Goal: Contribute content: Add original content to the website for others to see

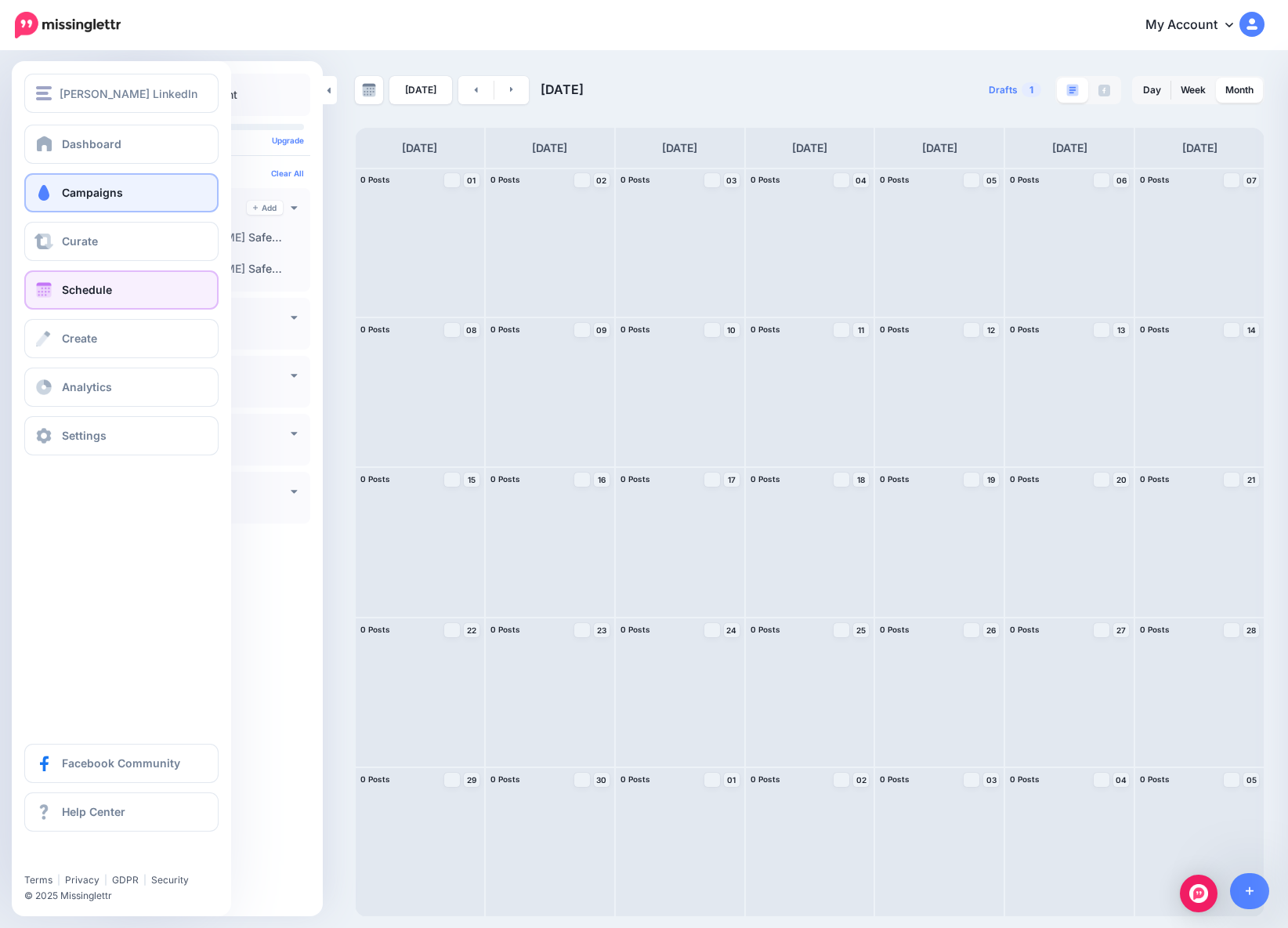
click at [96, 194] on span "Campaigns" at bounding box center [92, 192] width 61 height 13
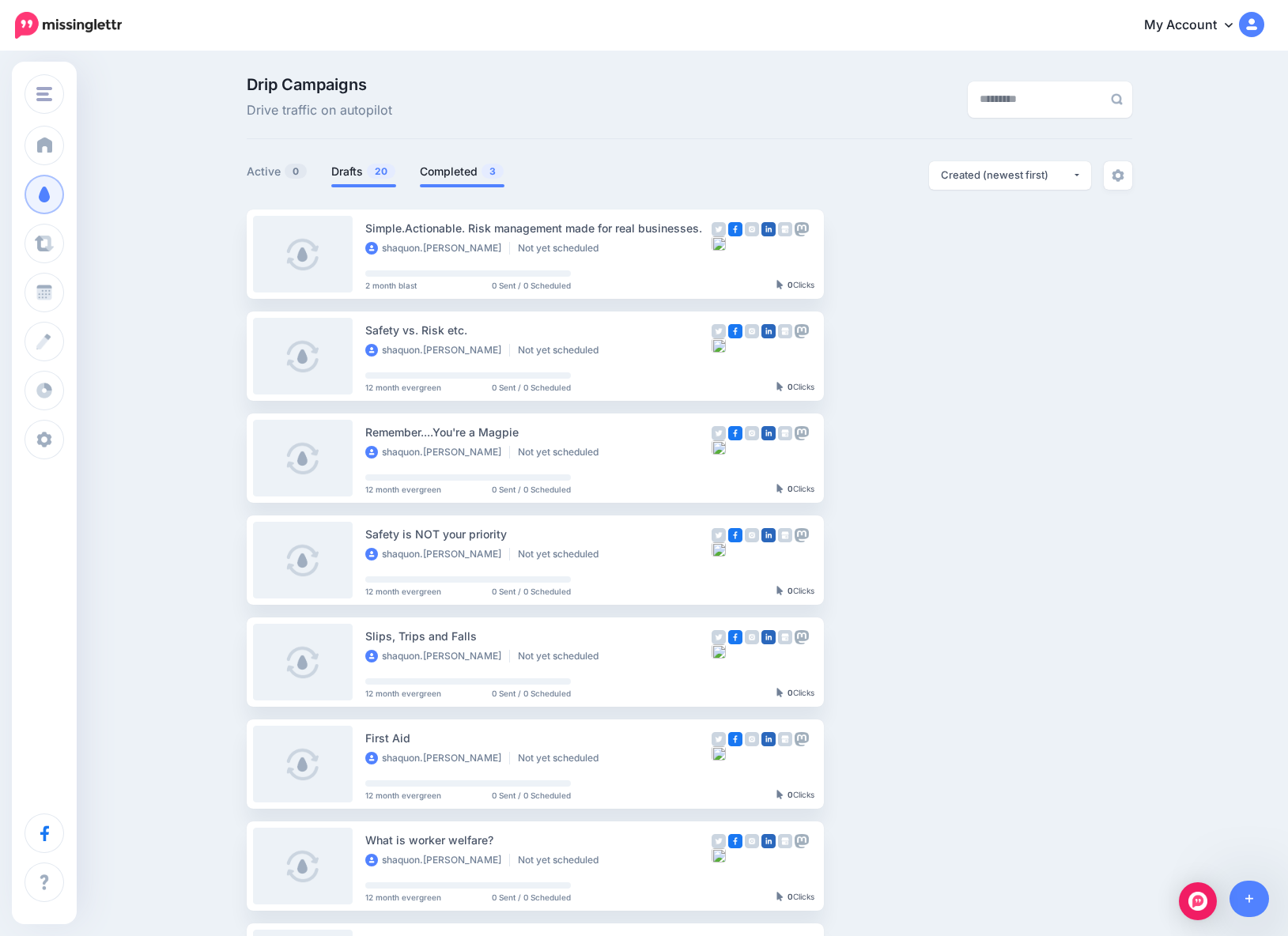
click at [448, 167] on link "Completed 3" at bounding box center [462, 172] width 85 height 19
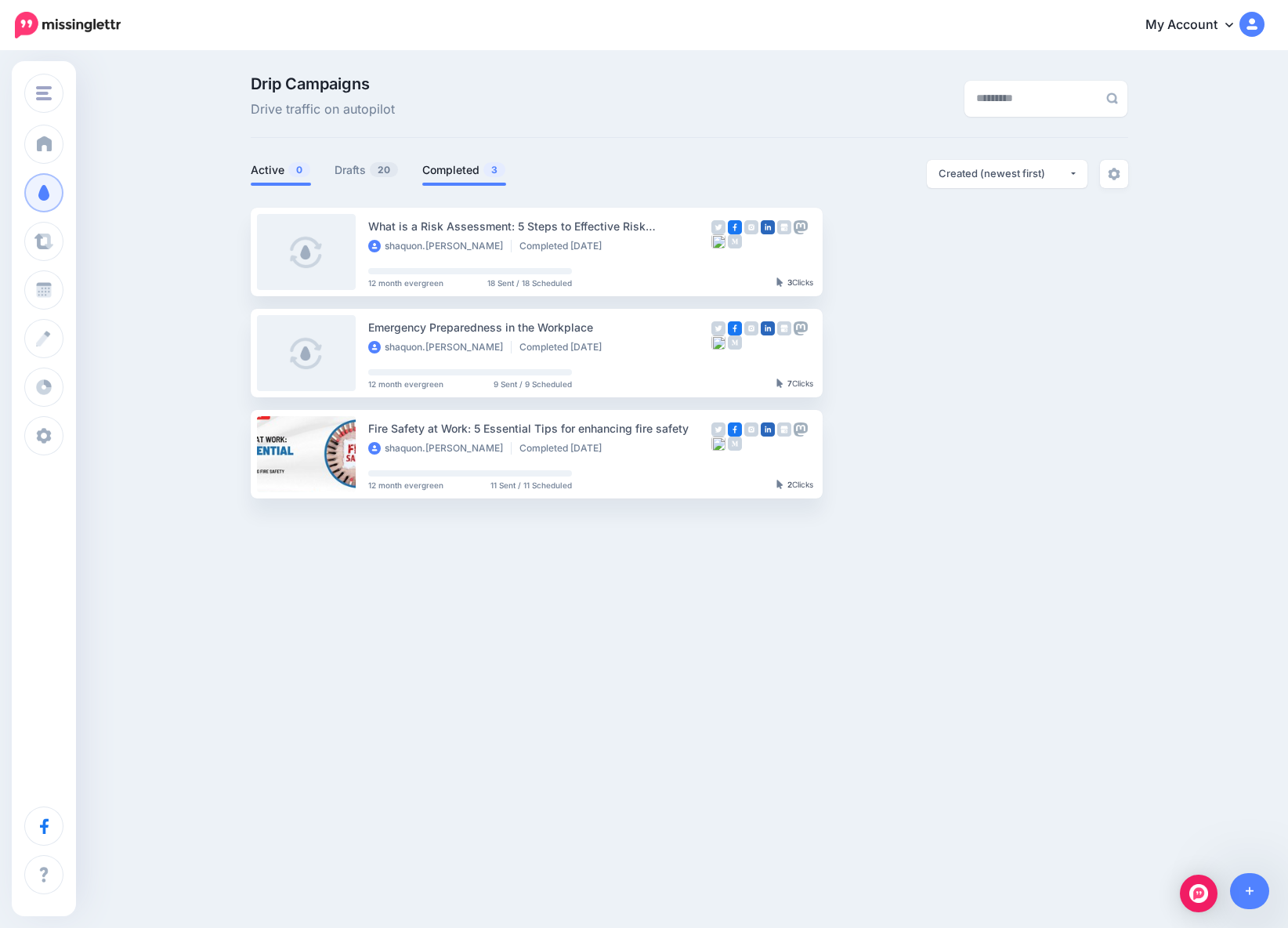
click at [288, 170] on span "0" at bounding box center [299, 169] width 22 height 15
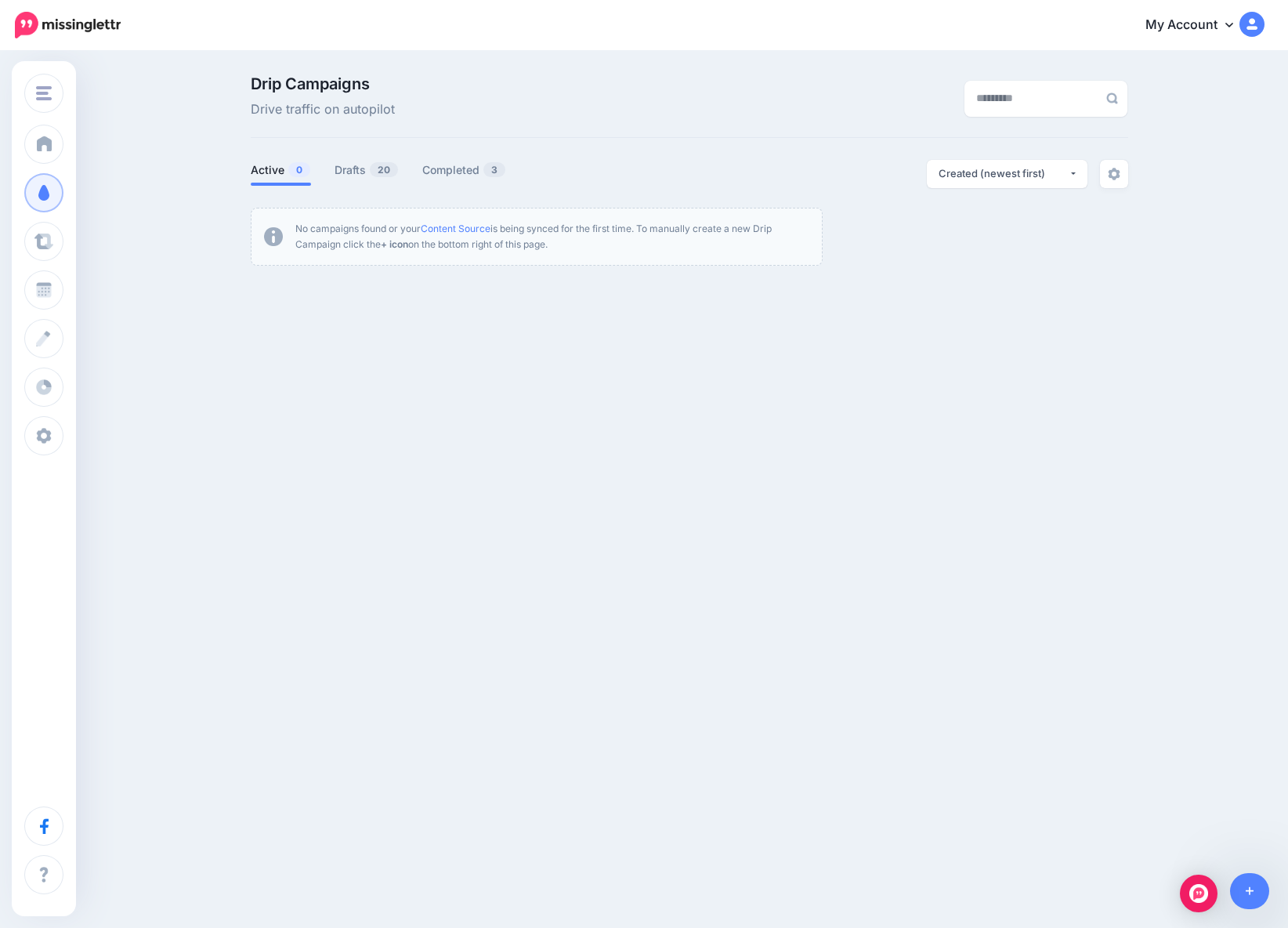
click at [1222, 26] on link "My Account" at bounding box center [1197, 25] width 135 height 38
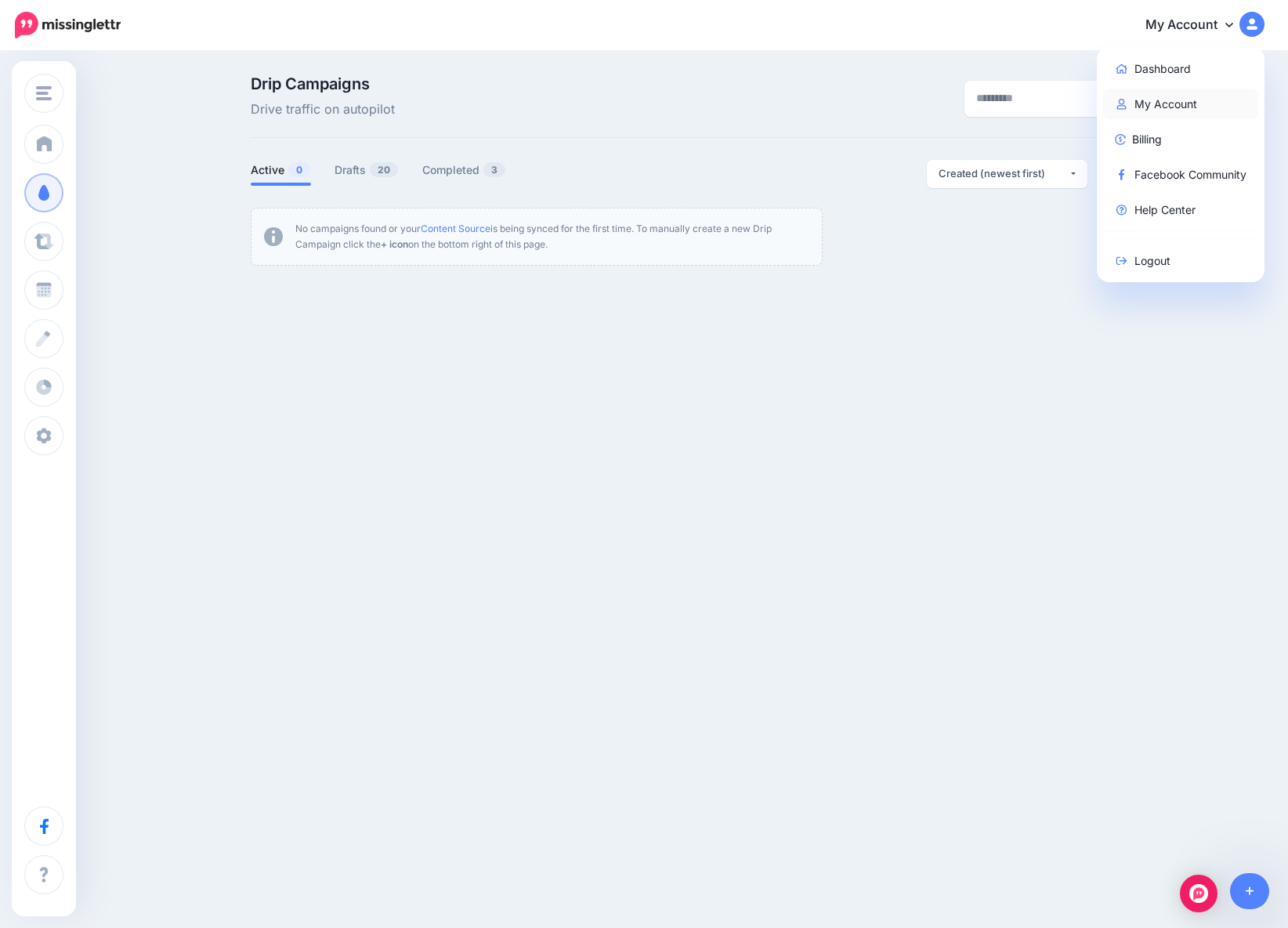
click at [1161, 108] on link "My Account" at bounding box center [1180, 104] width 156 height 31
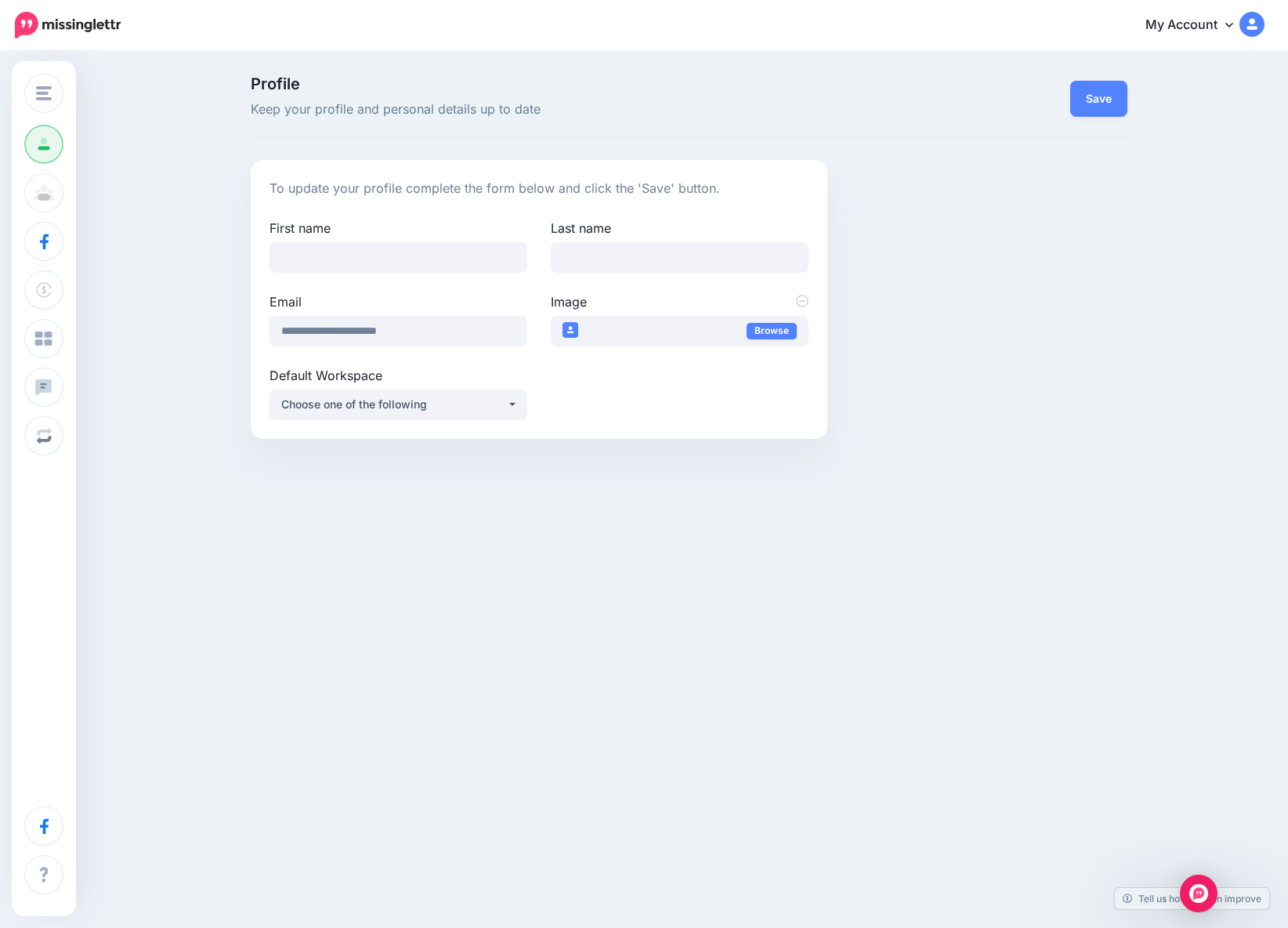
click at [1229, 27] on icon at bounding box center [1229, 23] width 7 height 12
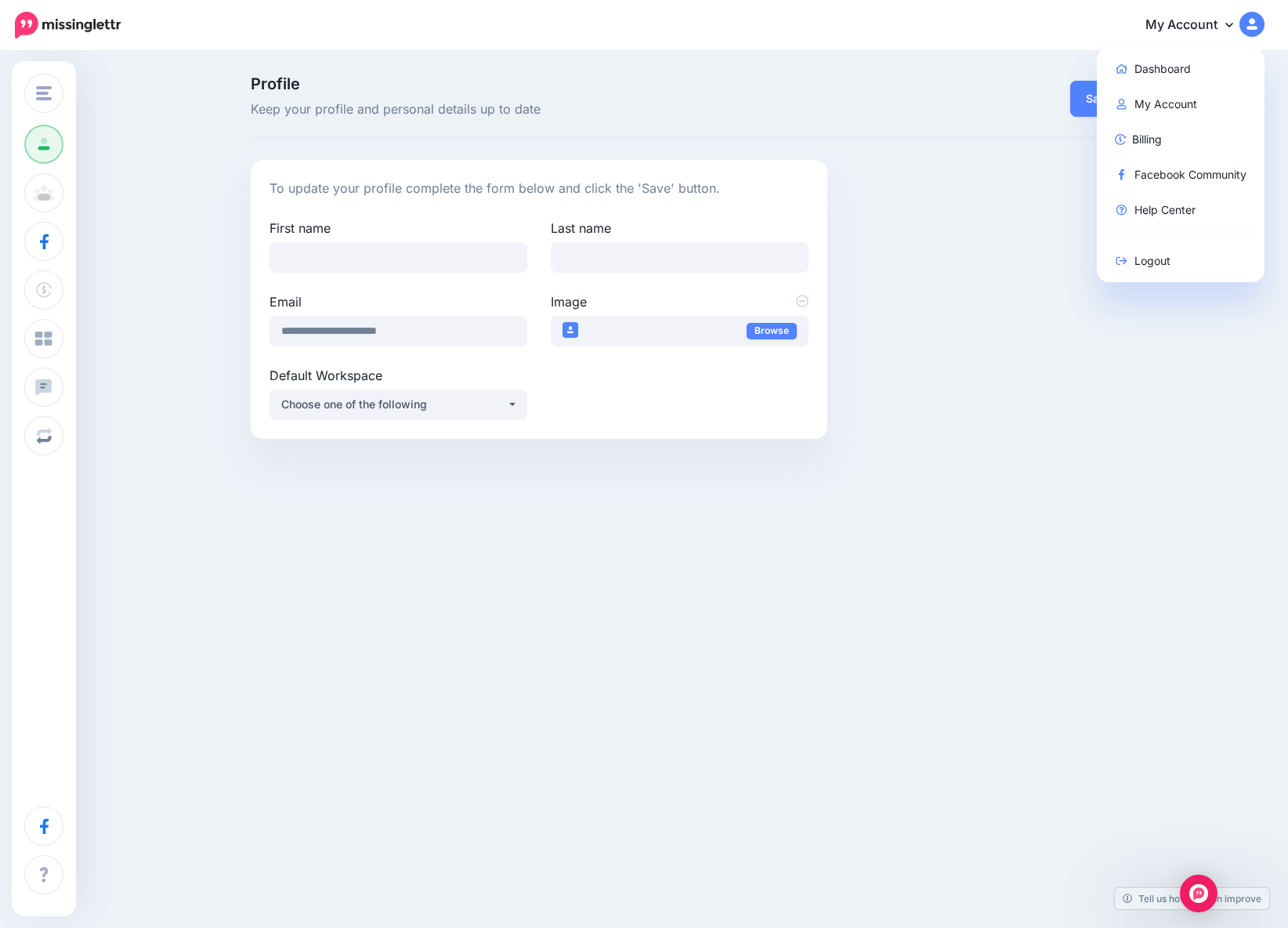
click at [1117, 334] on div "**********" at bounding box center [689, 300] width 901 height 279
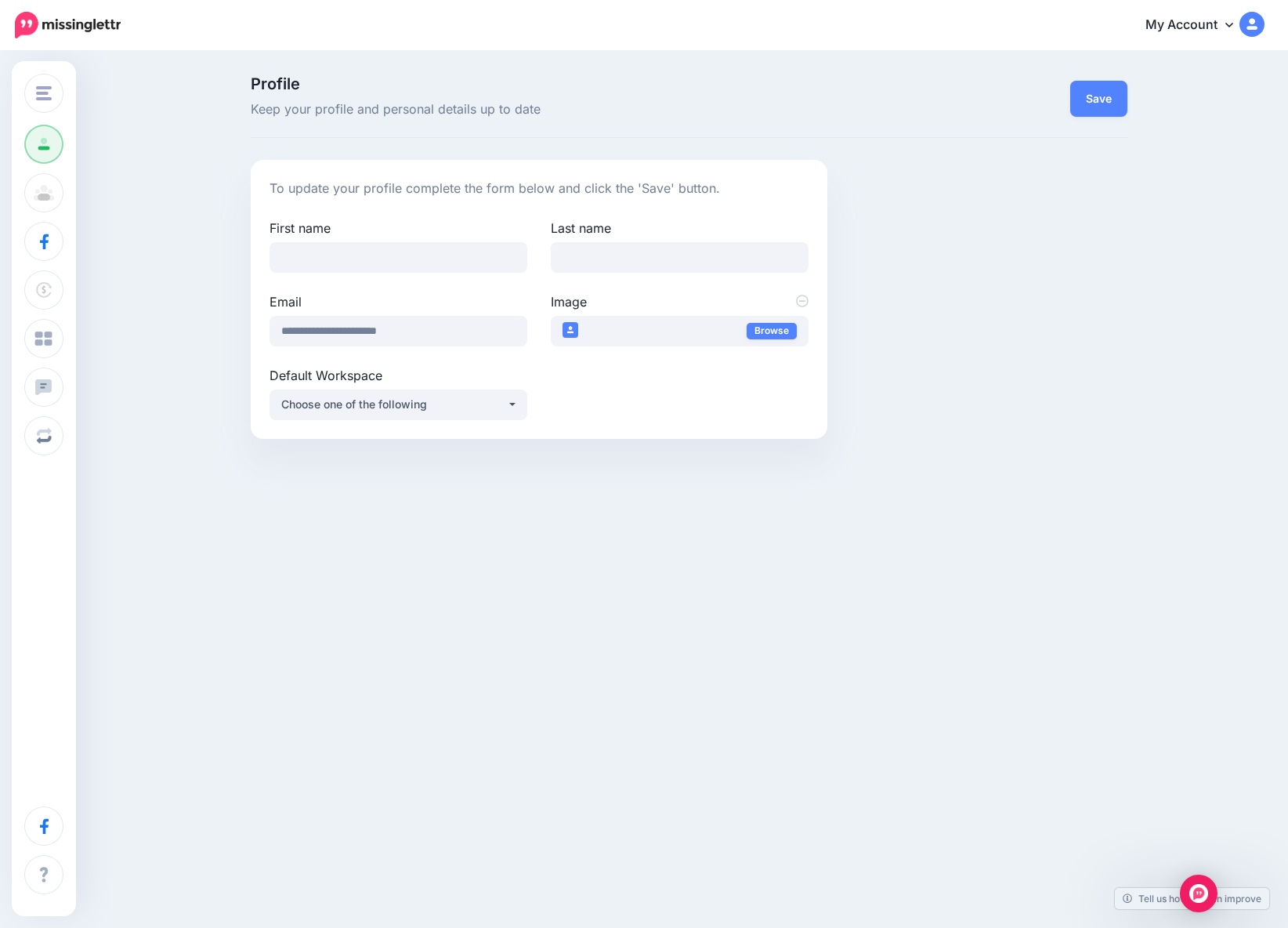
click at [1251, 23] on img at bounding box center [1251, 24] width 25 height 25
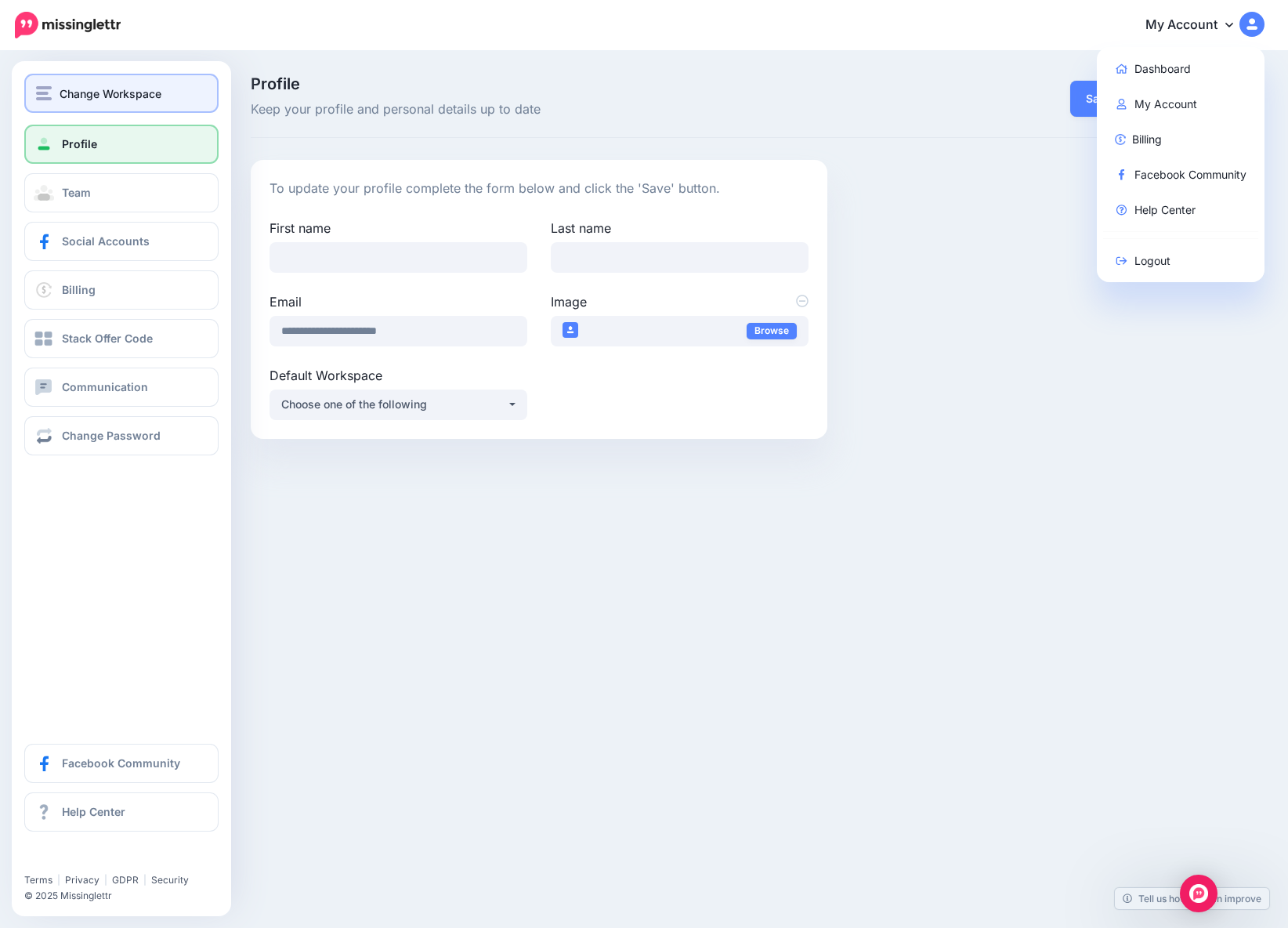
click at [81, 98] on span "Change Workspace" at bounding box center [110, 93] width 102 height 18
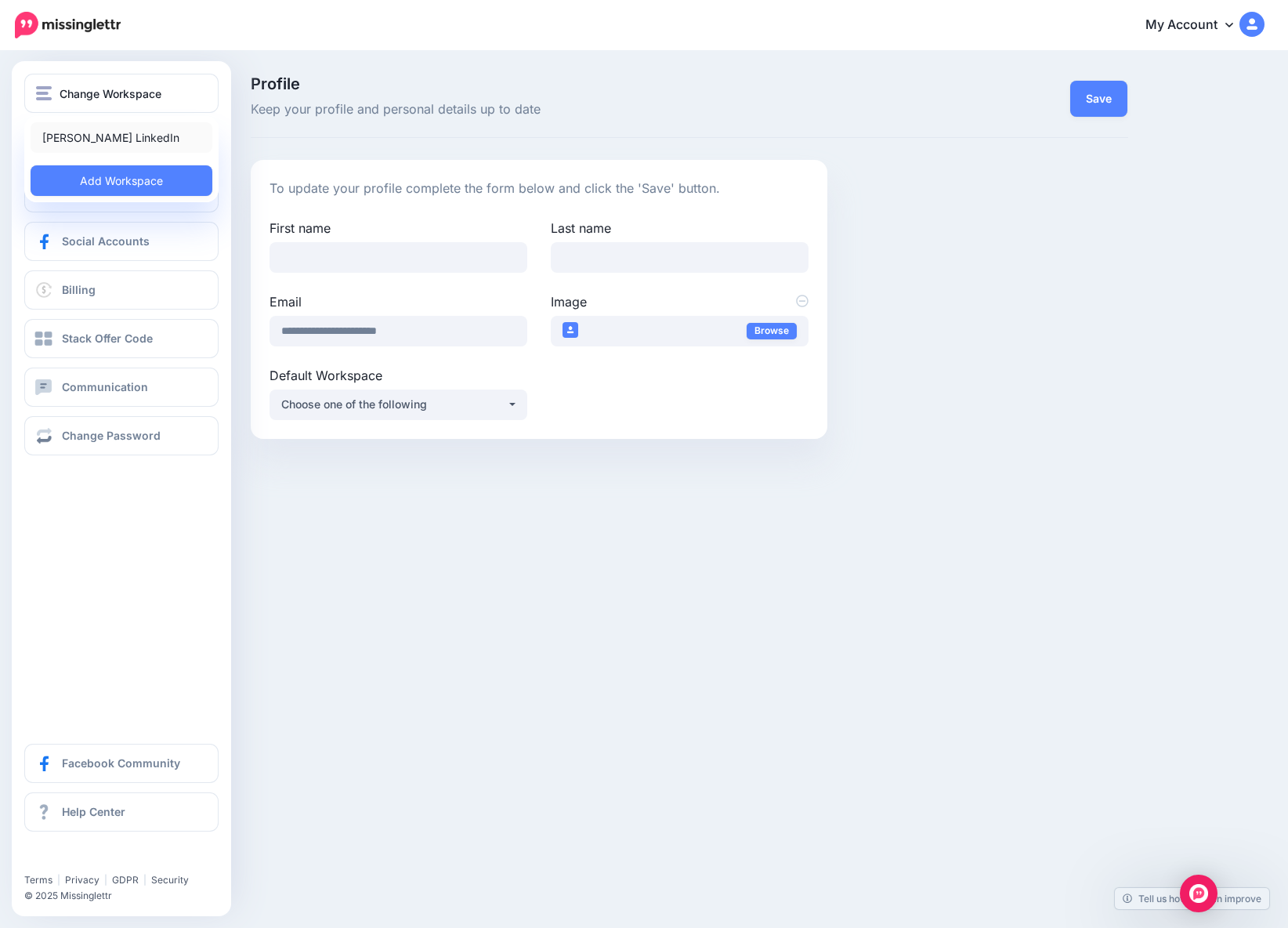
click at [119, 152] on link "[PERSON_NAME] LinkedIn" at bounding box center [122, 138] width 182 height 31
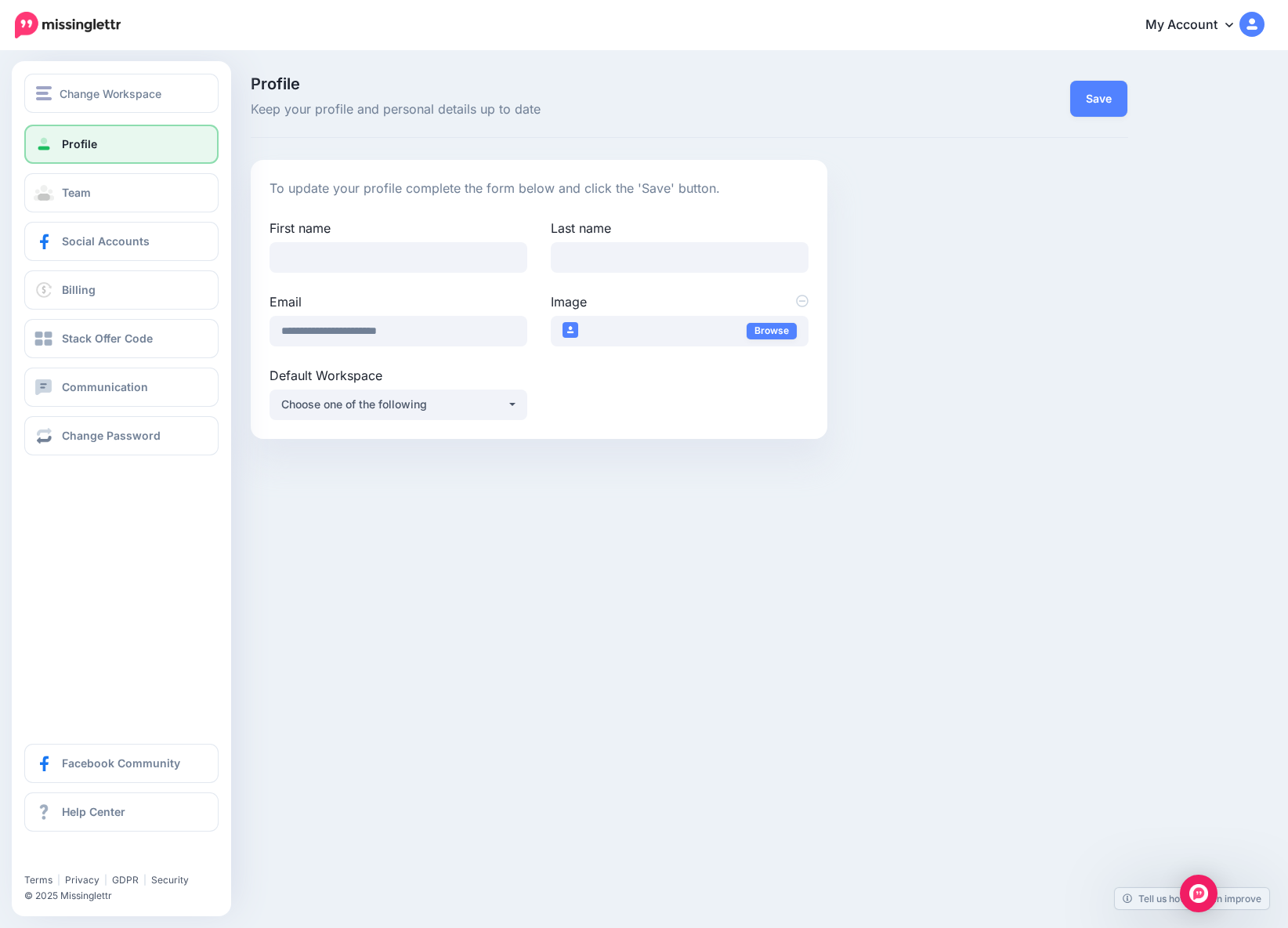
click at [130, 148] on link "Profile" at bounding box center [122, 144] width 195 height 39
click at [132, 195] on link "Team" at bounding box center [122, 193] width 195 height 39
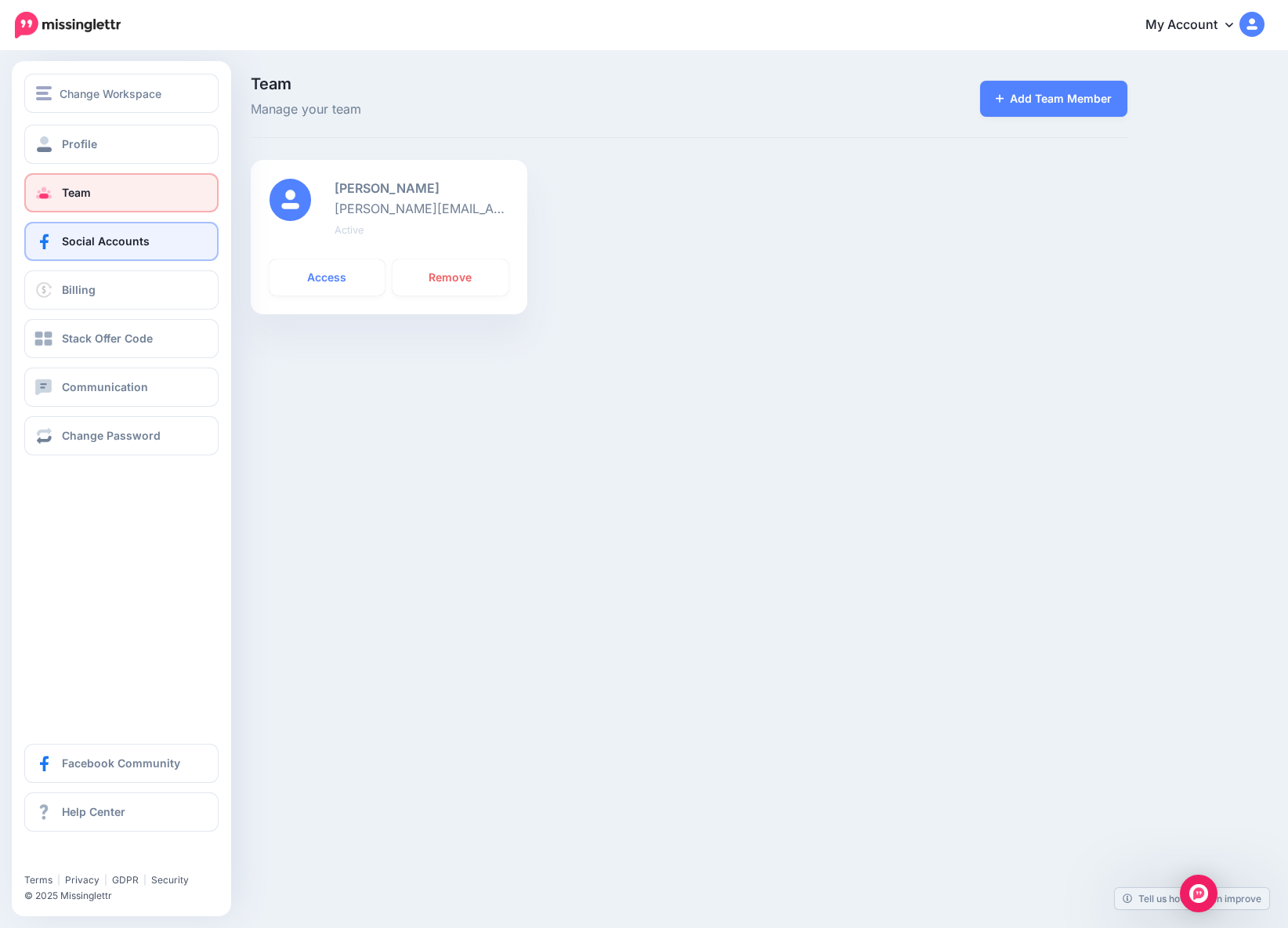
click at [59, 247] on link "Social Accounts" at bounding box center [122, 242] width 195 height 39
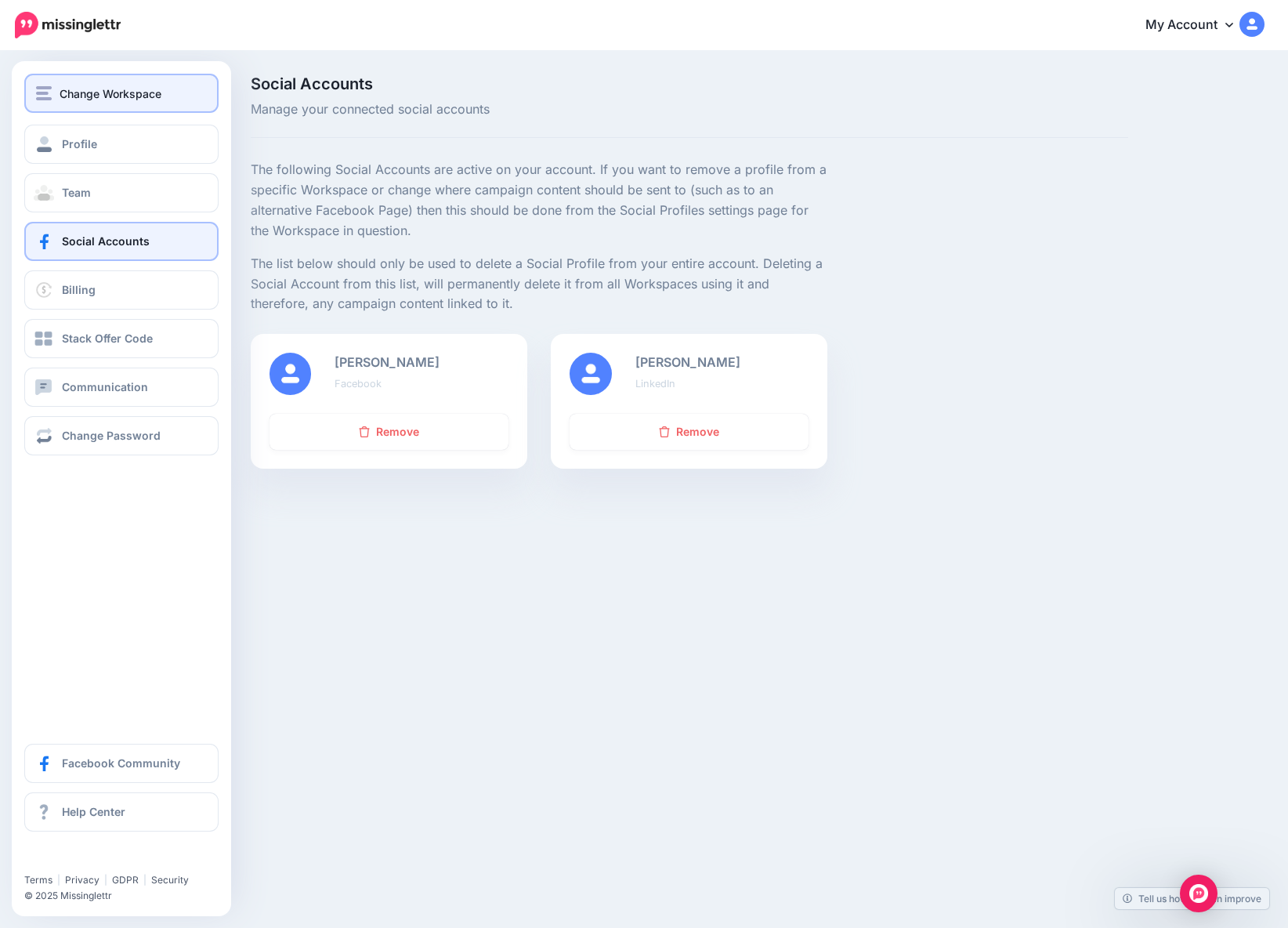
click at [140, 100] on span "Change Workspace" at bounding box center [110, 93] width 102 height 18
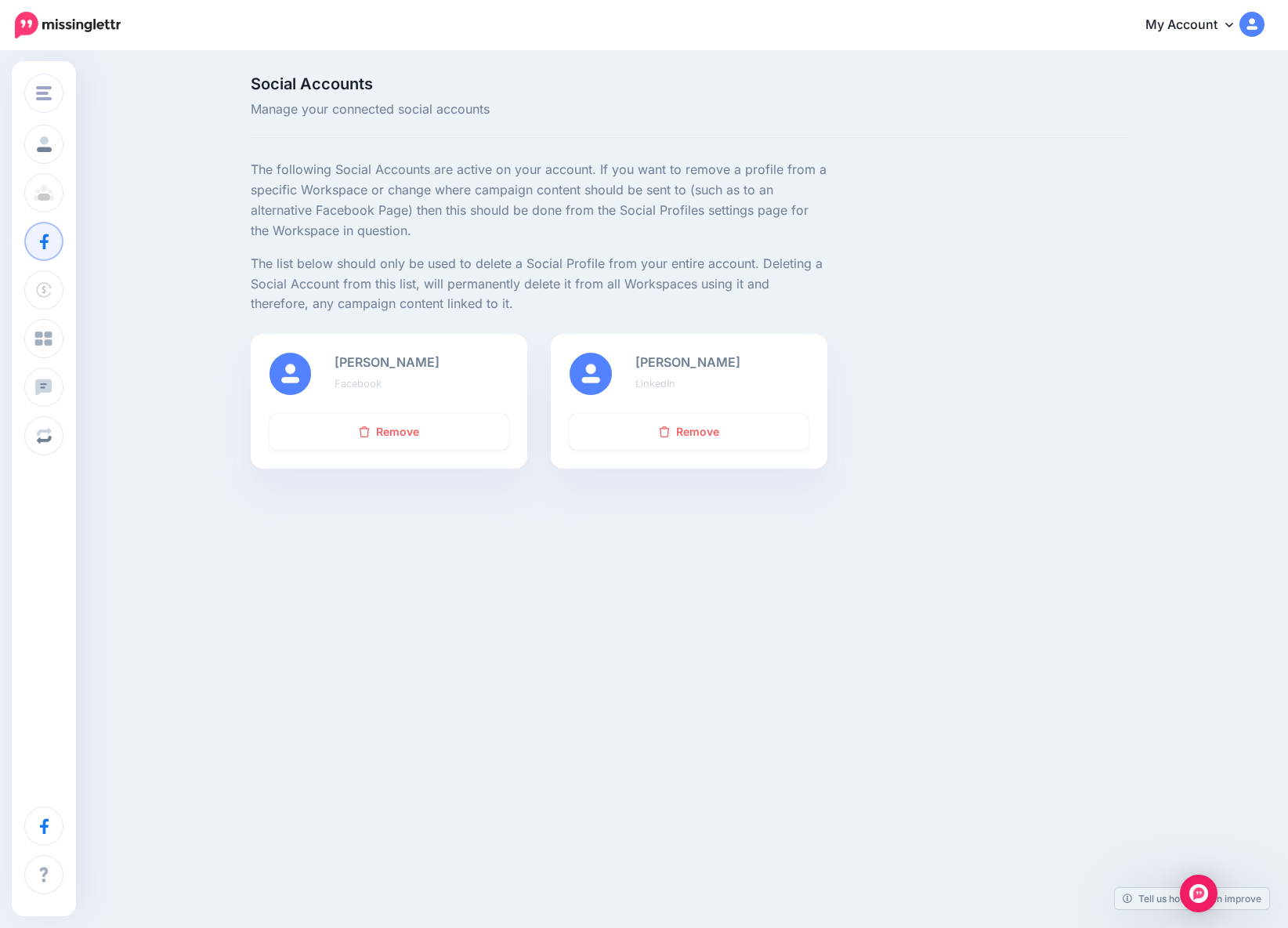
click at [45, 21] on img at bounding box center [67, 25] width 106 height 26
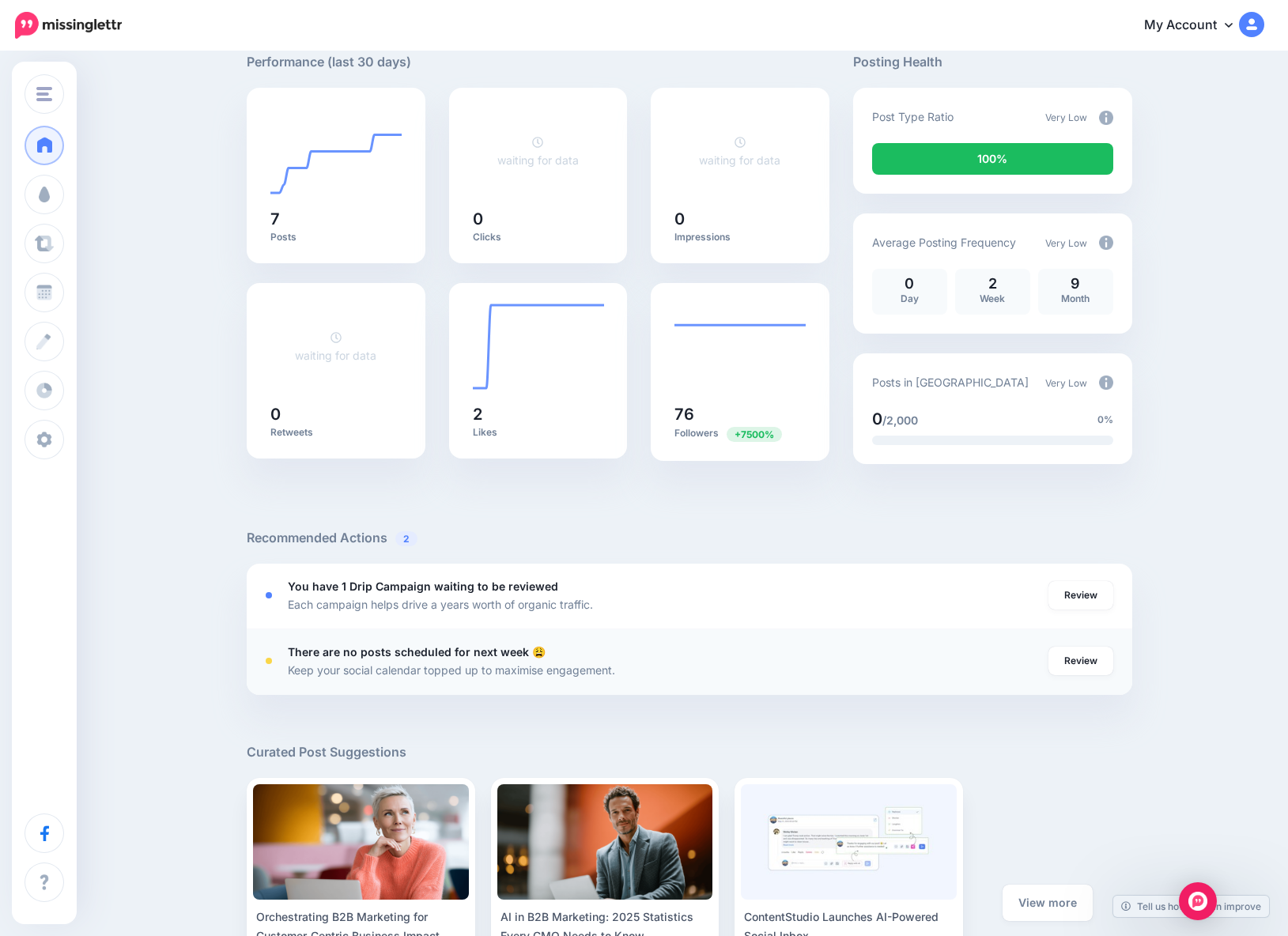
scroll to position [110, 0]
click at [528, 600] on p "Each campaign helps drive a years worth of organic traffic." at bounding box center [440, 603] width 305 height 18
click at [1077, 660] on link "Review" at bounding box center [1081, 660] width 65 height 28
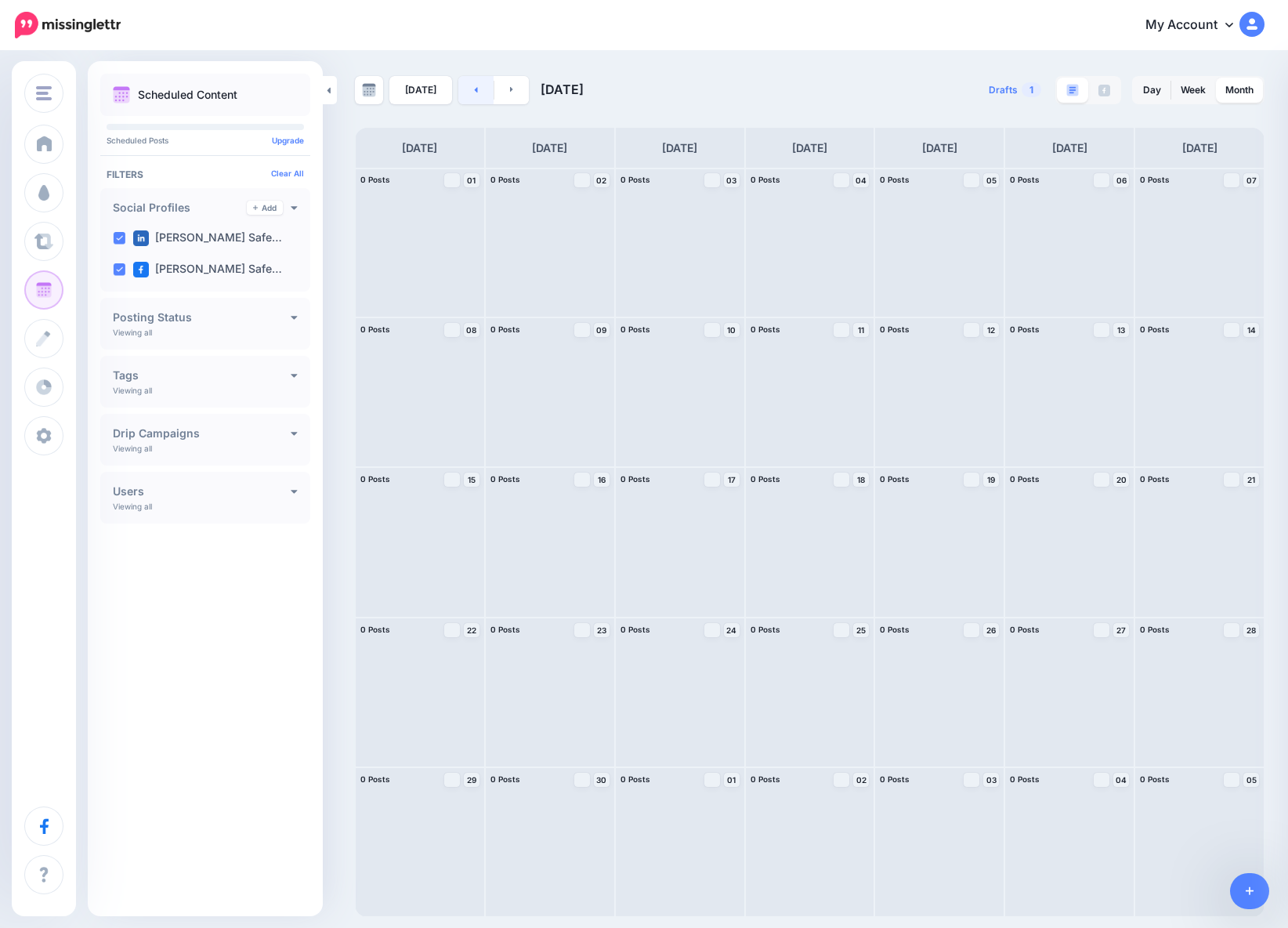
click at [474, 94] on link at bounding box center [476, 90] width 36 height 28
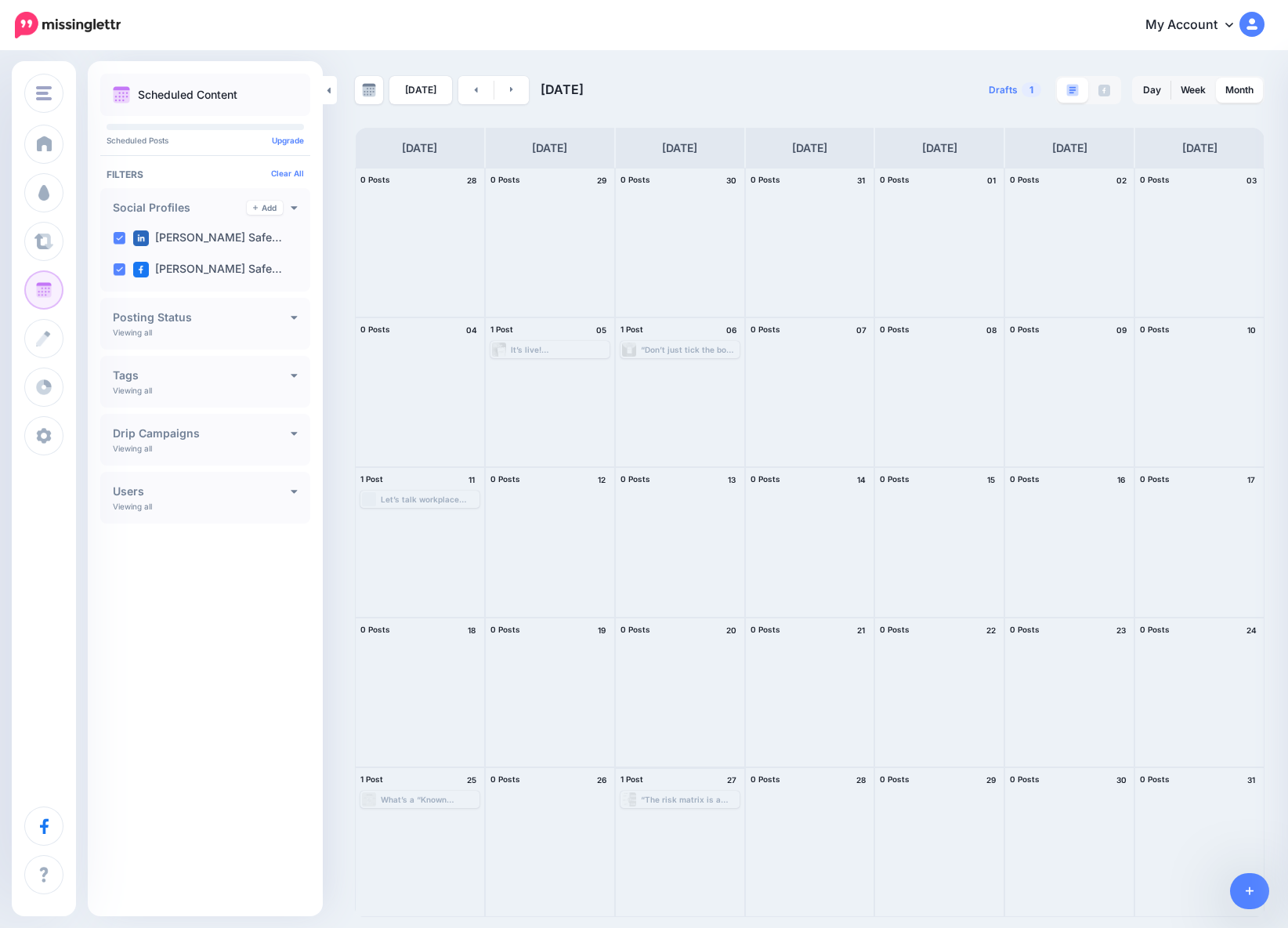
click at [704, 803] on div "“The risk matrix is a powerful tool, but also one of the most misused.” In this…" at bounding box center [690, 800] width 97 height 9
click at [510, 103] on link at bounding box center [512, 90] width 36 height 28
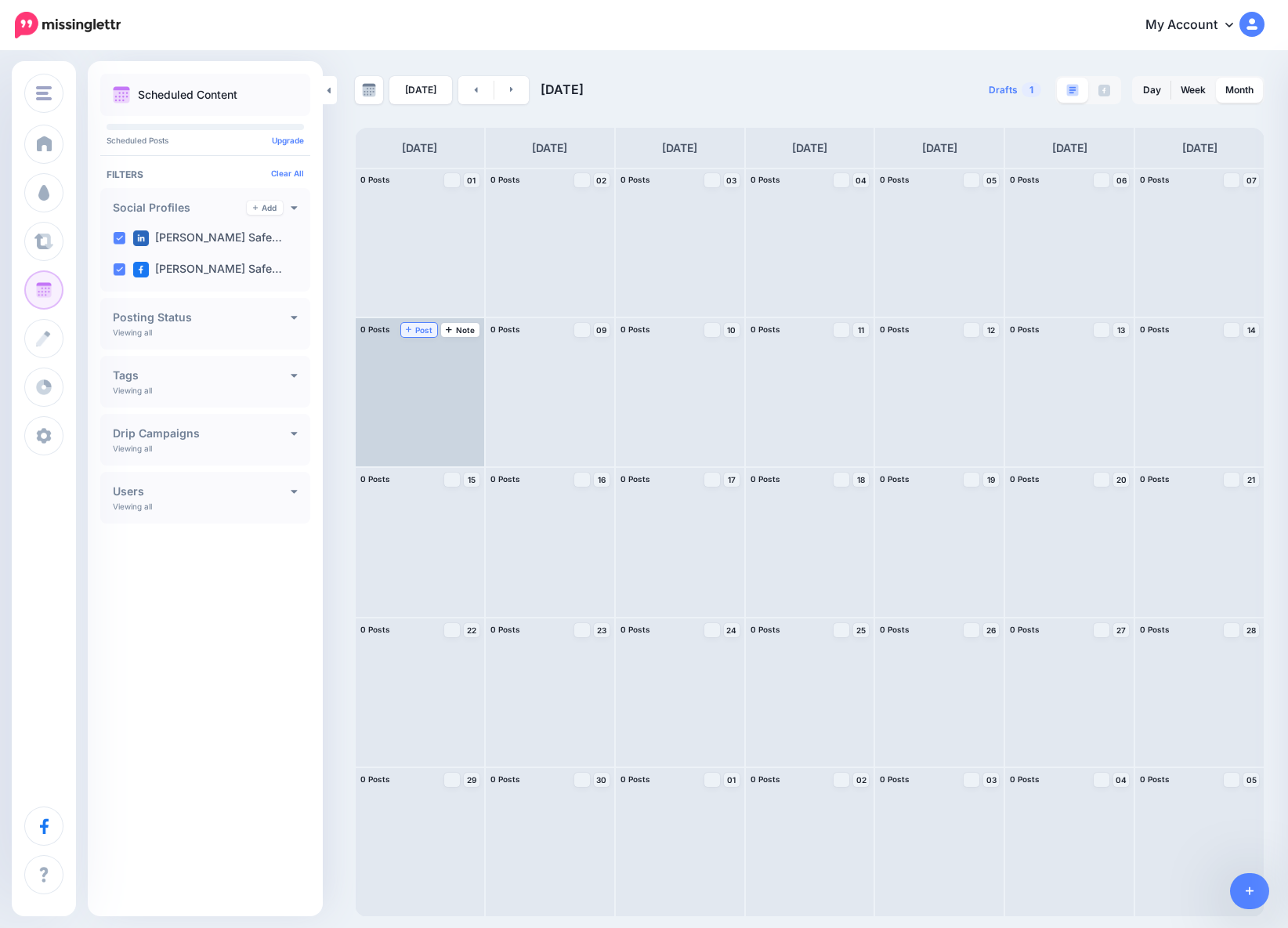
click at [421, 331] on span "Post" at bounding box center [419, 330] width 27 height 7
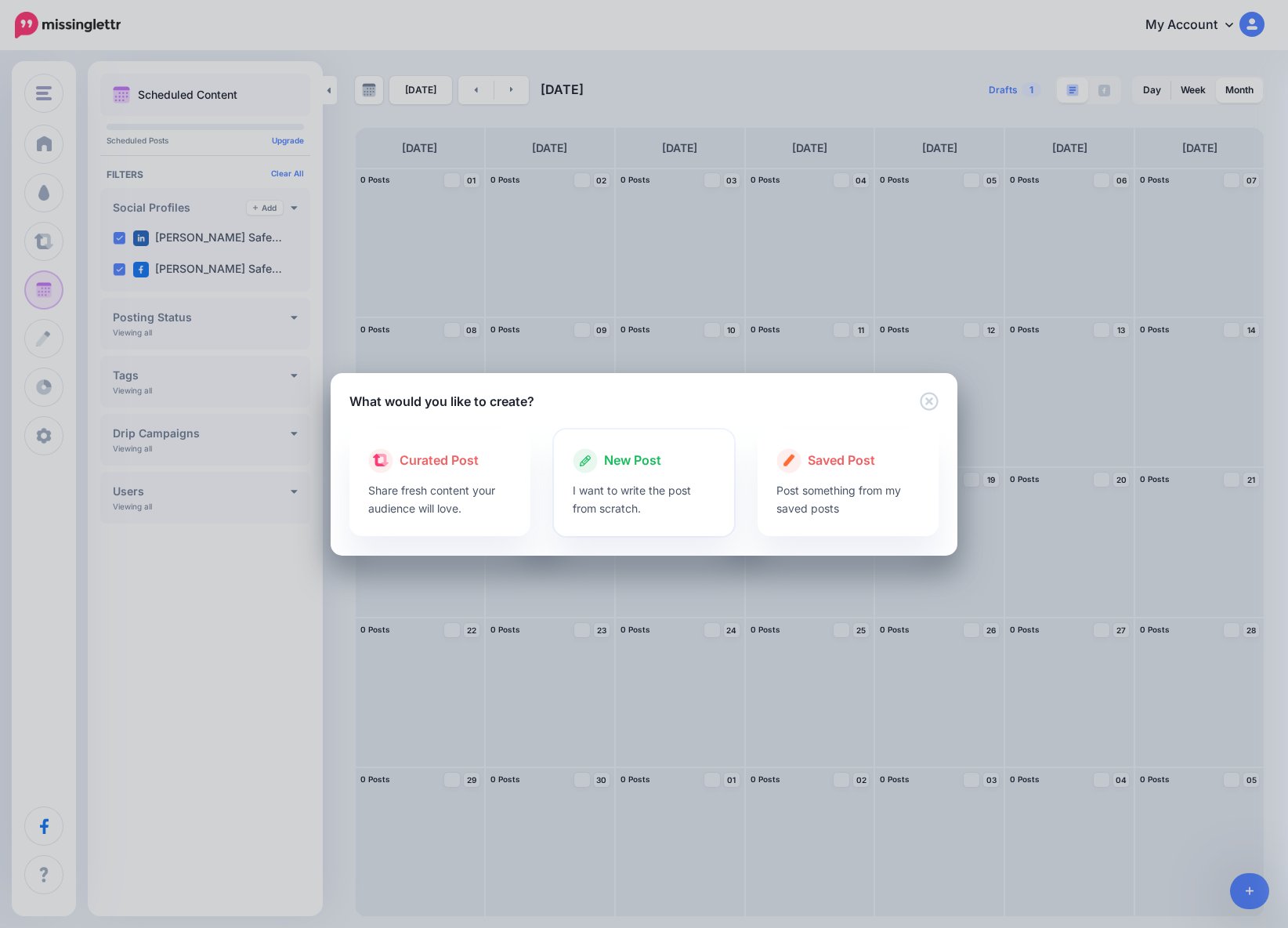
click at [678, 483] on p "I want to write the post from scratch." at bounding box center [644, 499] width 143 height 37
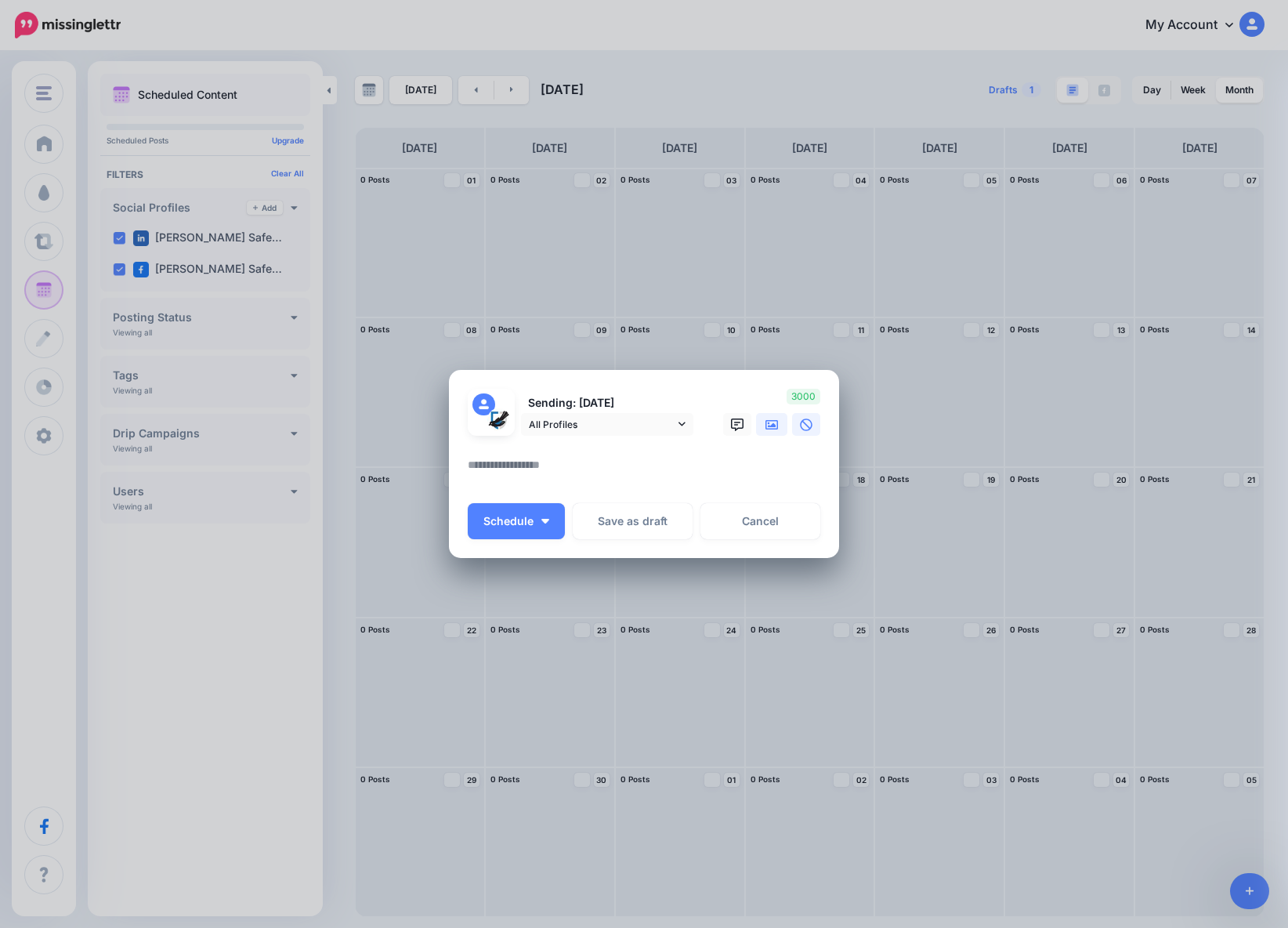
click at [770, 431] on link at bounding box center [771, 424] width 31 height 22
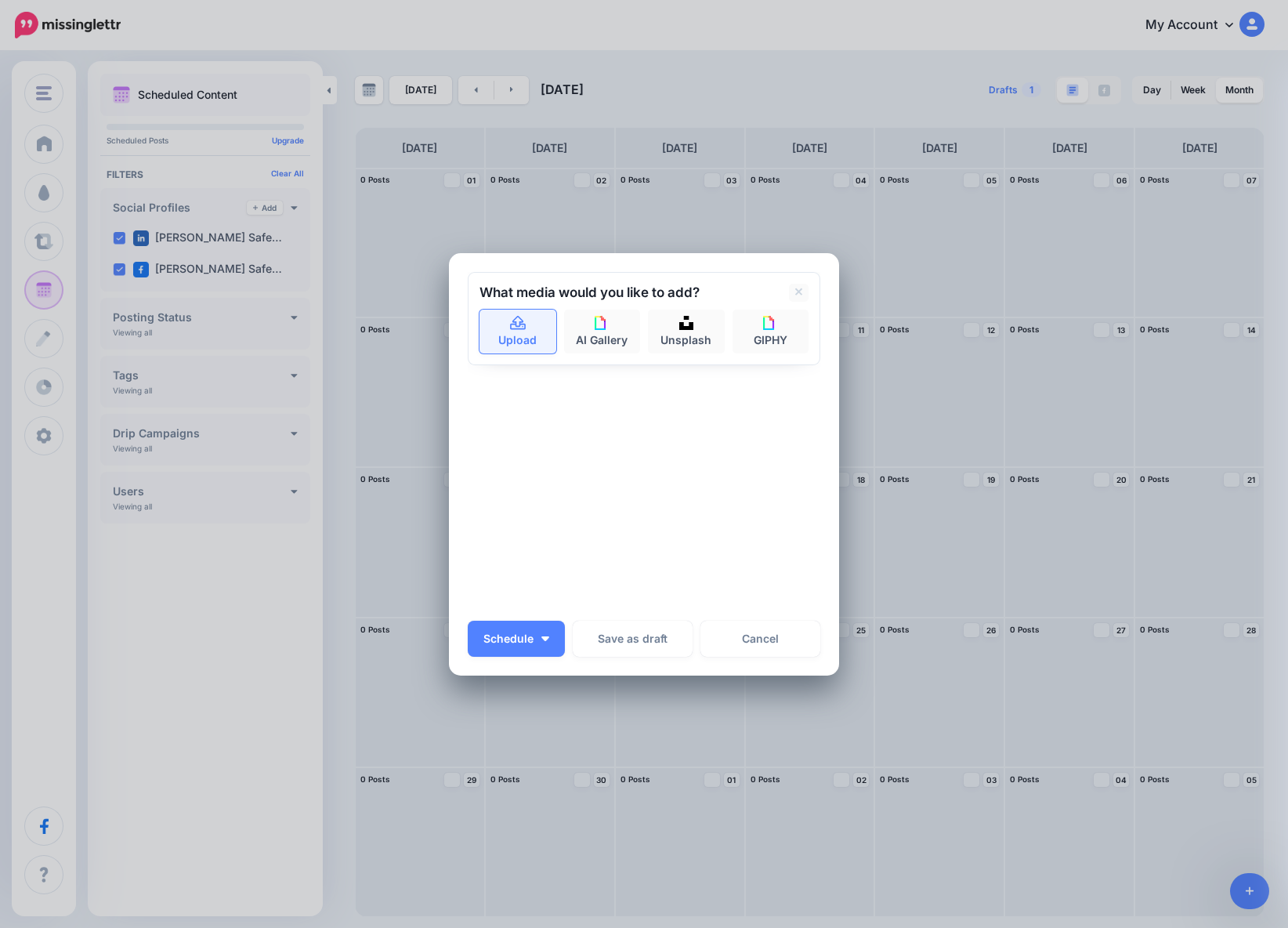
click at [526, 323] on icon at bounding box center [518, 323] width 18 height 14
click at [523, 327] on icon at bounding box center [518, 323] width 18 height 14
click at [535, 332] on link "Upload" at bounding box center [518, 331] width 77 height 44
click at [531, 325] on link "Upload" at bounding box center [518, 331] width 77 height 44
click at [531, 330] on link "Upload" at bounding box center [518, 331] width 77 height 44
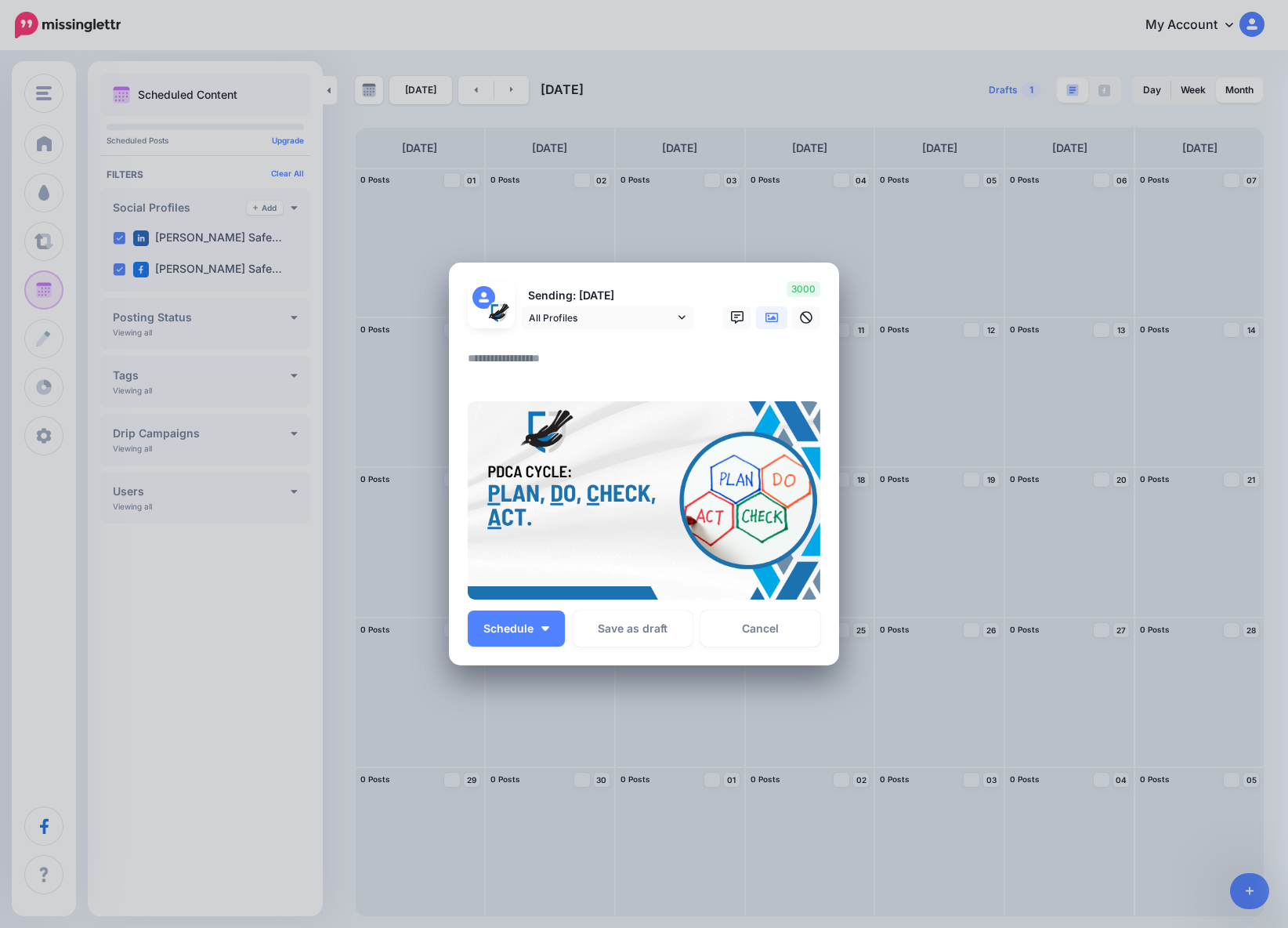
click at [552, 361] on textarea at bounding box center [648, 363] width 360 height 31
paste textarea "**********"
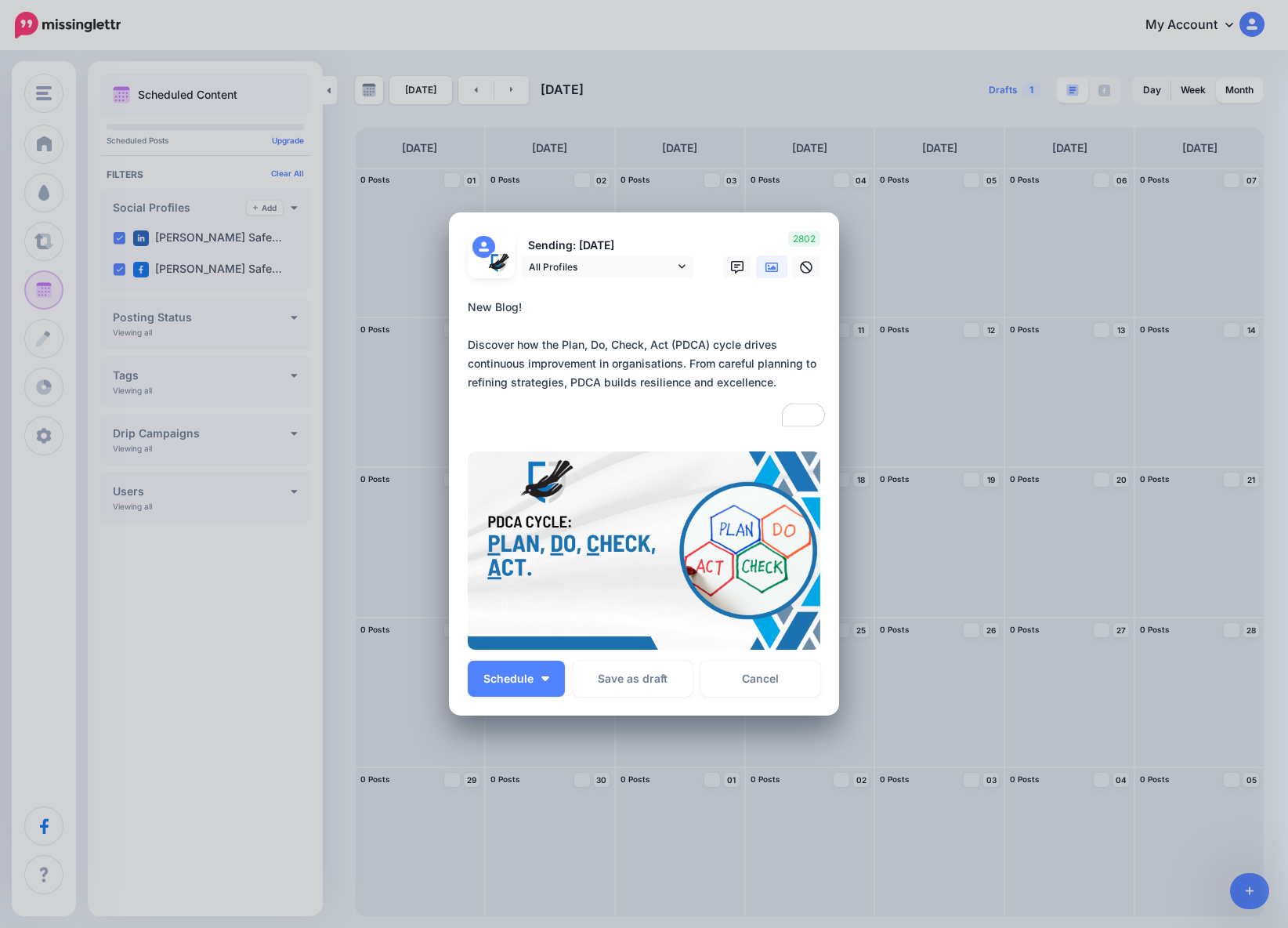
paste textarea "**********"
click at [780, 381] on textarea "**********" at bounding box center [648, 363] width 360 height 132
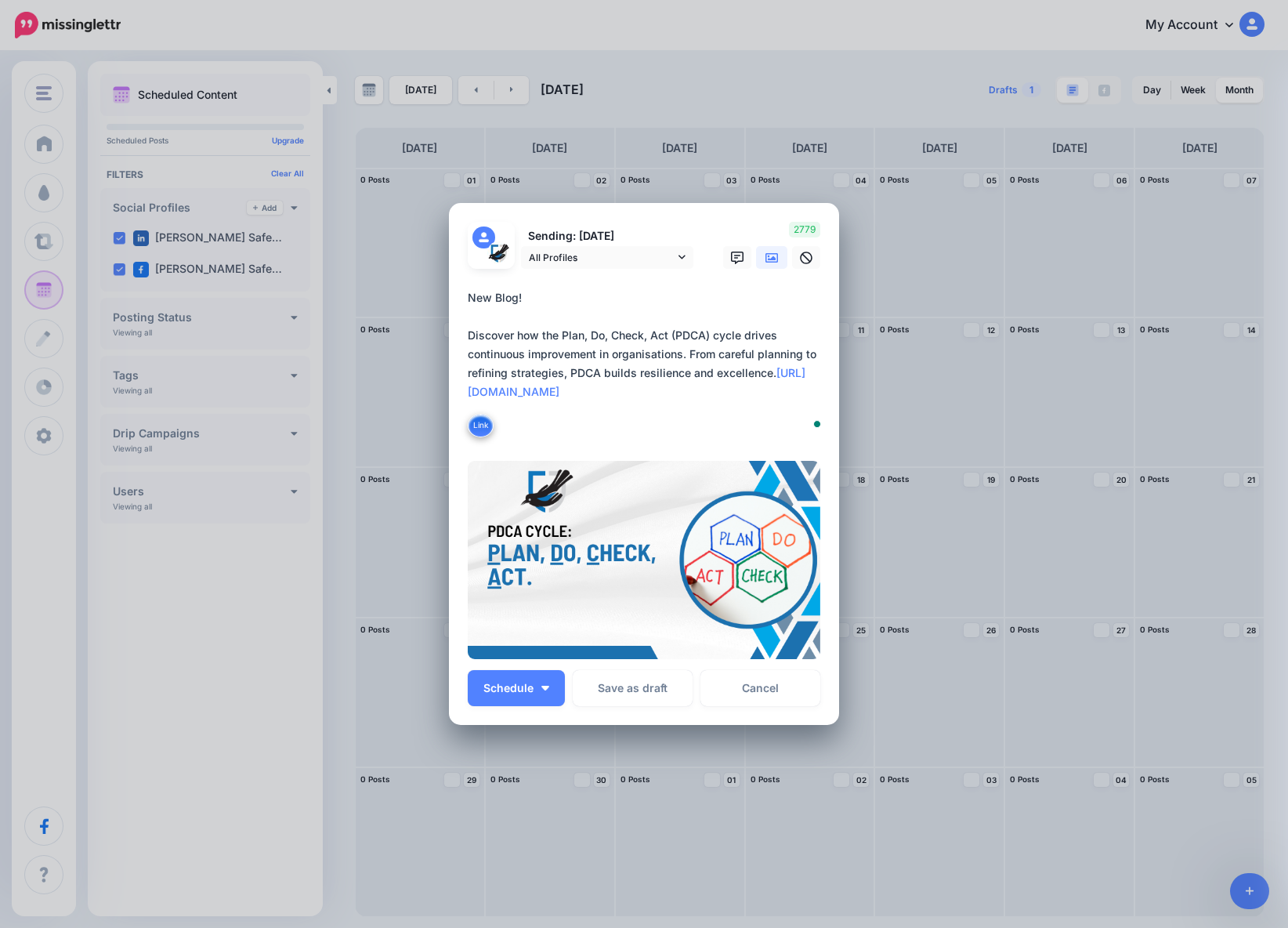
click at [524, 300] on textarea "**********" at bounding box center [648, 363] width 360 height 151
drag, startPoint x: 525, startPoint y: 299, endPoint x: 430, endPoint y: 307, distance: 95.3
click at [430, 307] on div "Create Post Loading Sending: 8th Sep All Profiles" at bounding box center [644, 464] width 1288 height 928
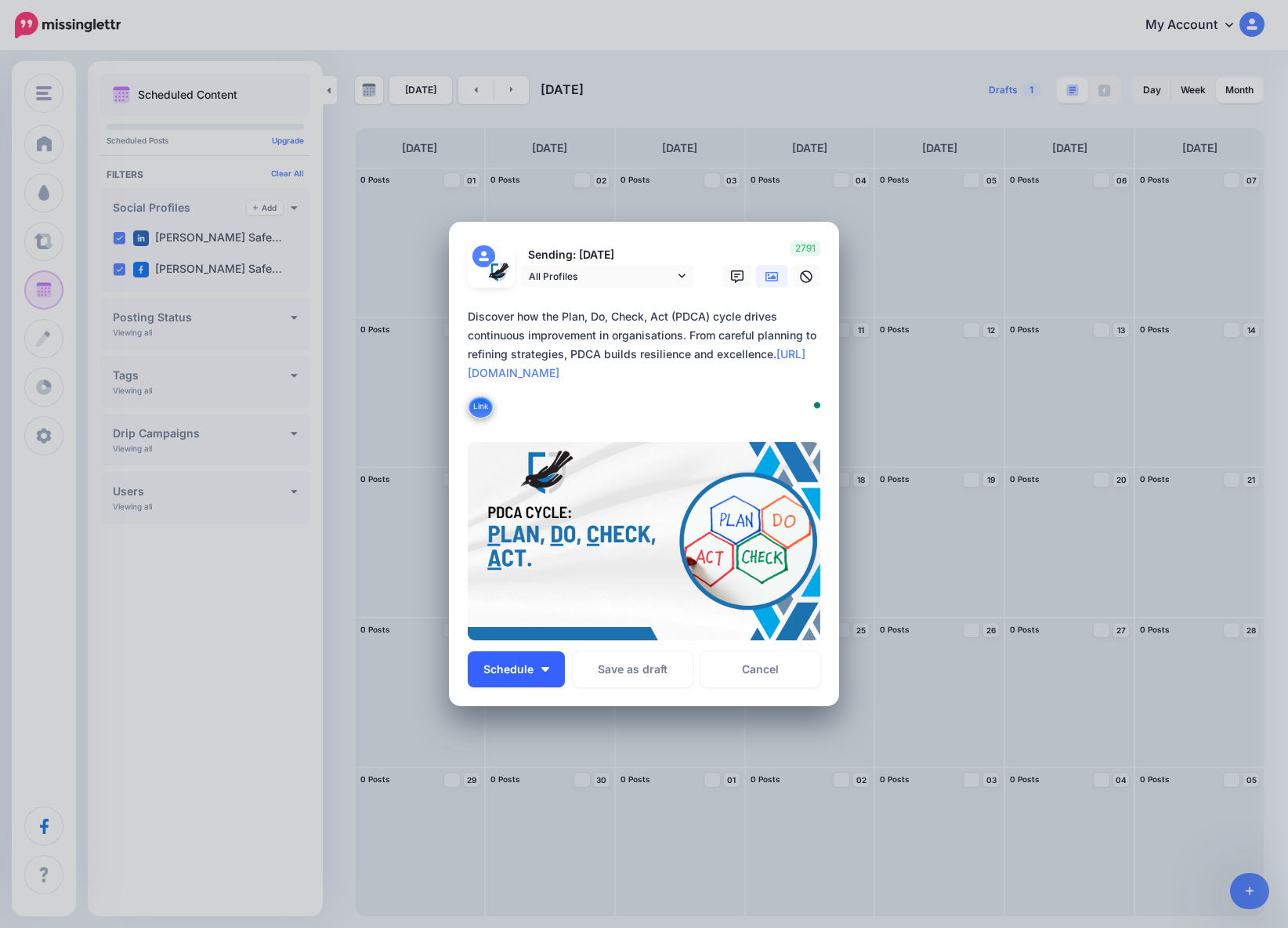
type textarea "**********"
click at [503, 667] on span "Schedule" at bounding box center [508, 670] width 51 height 11
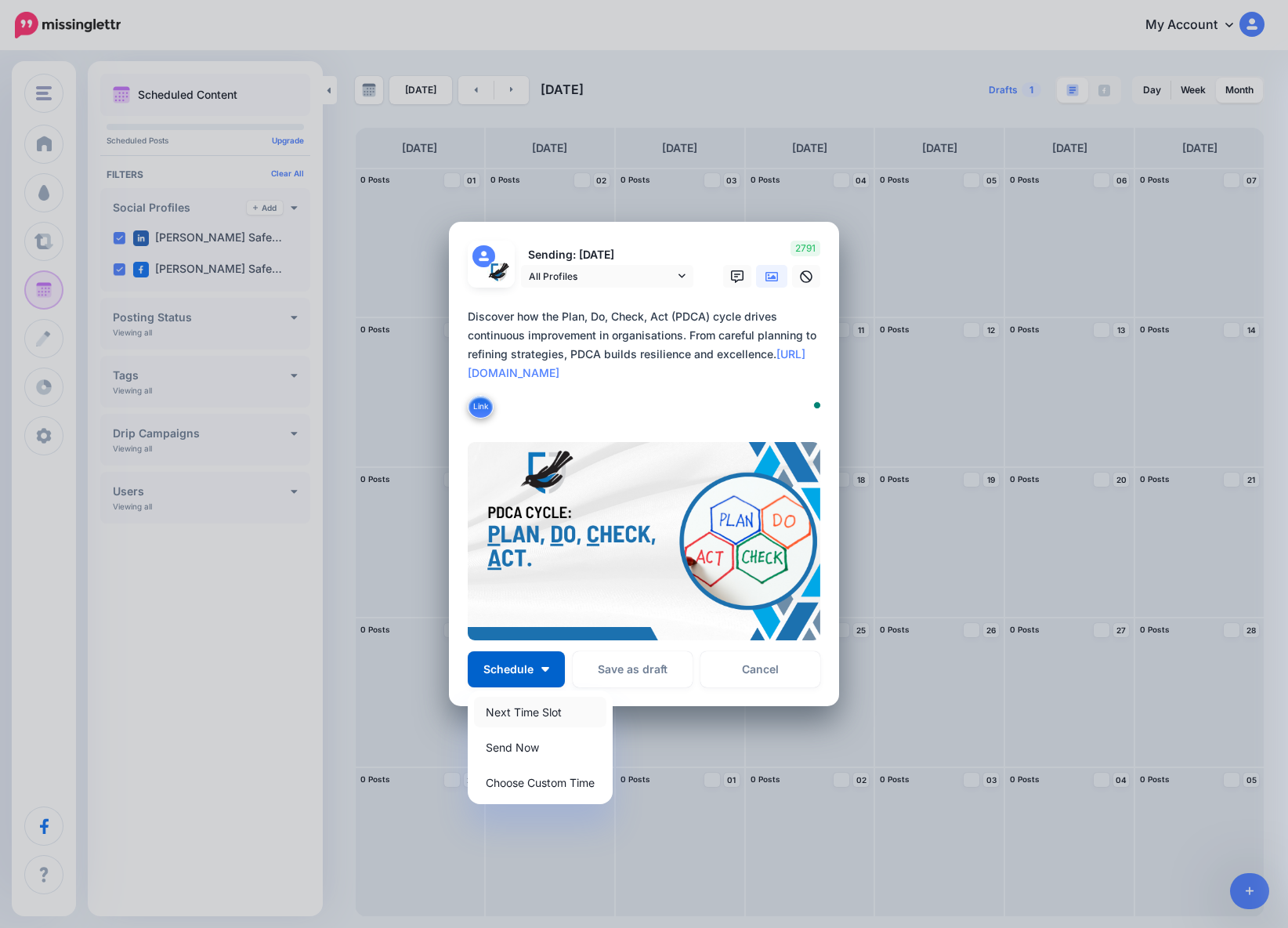
click at [557, 713] on link "Next Time Slot" at bounding box center [539, 712] width 132 height 31
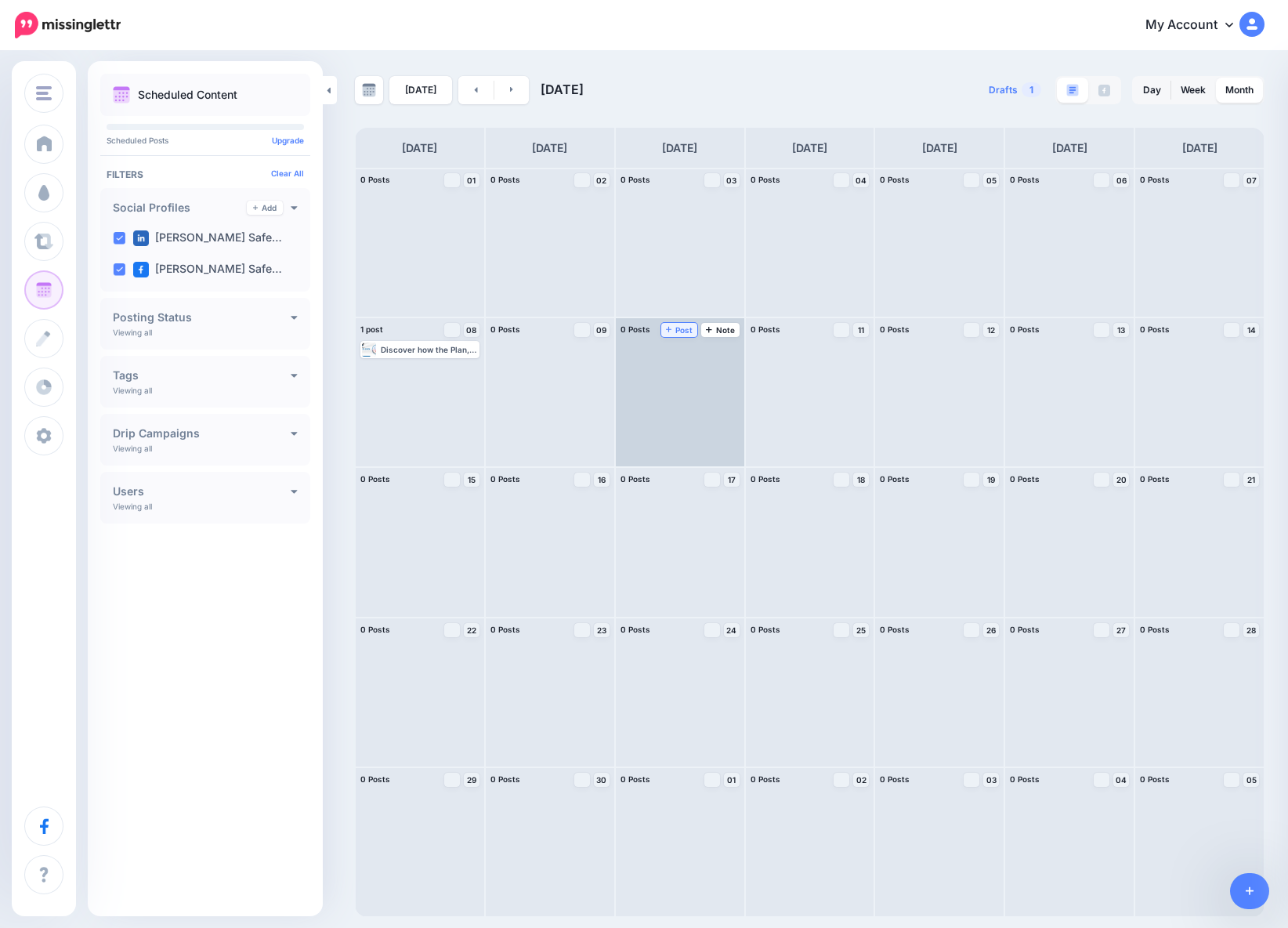
click at [673, 330] on span "Post" at bounding box center [679, 330] width 27 height 7
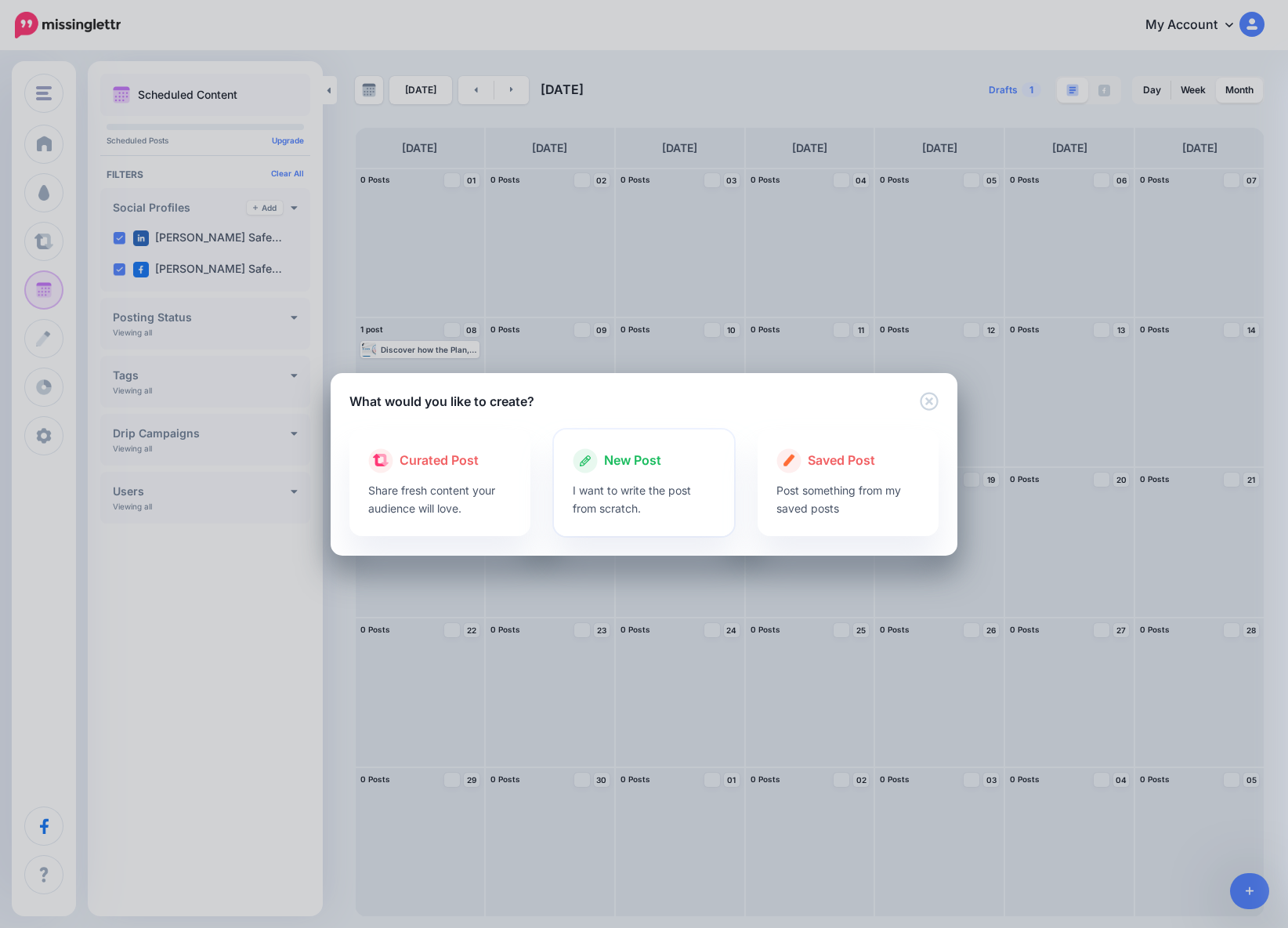
click at [643, 495] on p "I want to write the post from scratch." at bounding box center [644, 499] width 143 height 37
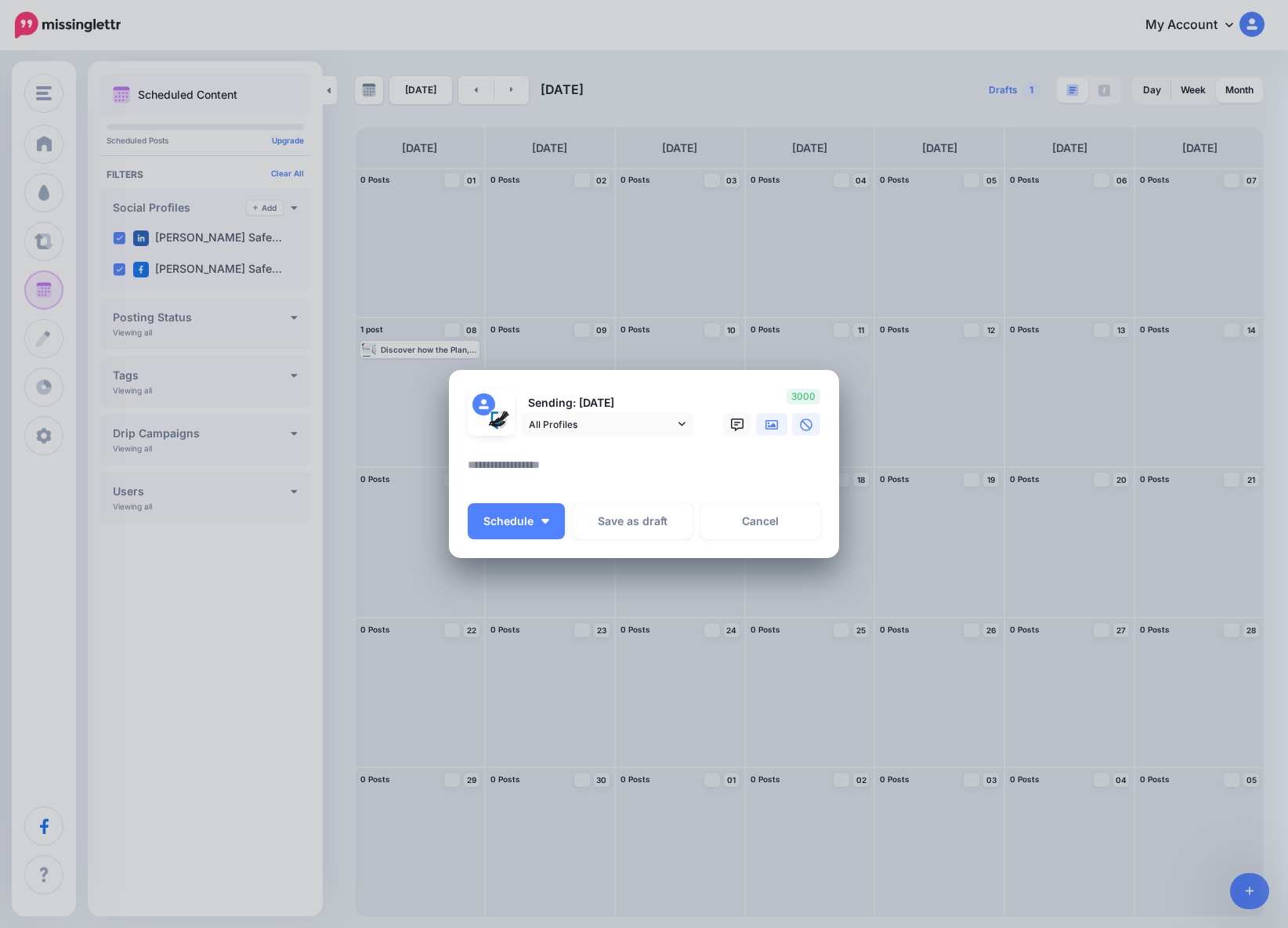
click at [768, 427] on icon at bounding box center [771, 424] width 12 height 12
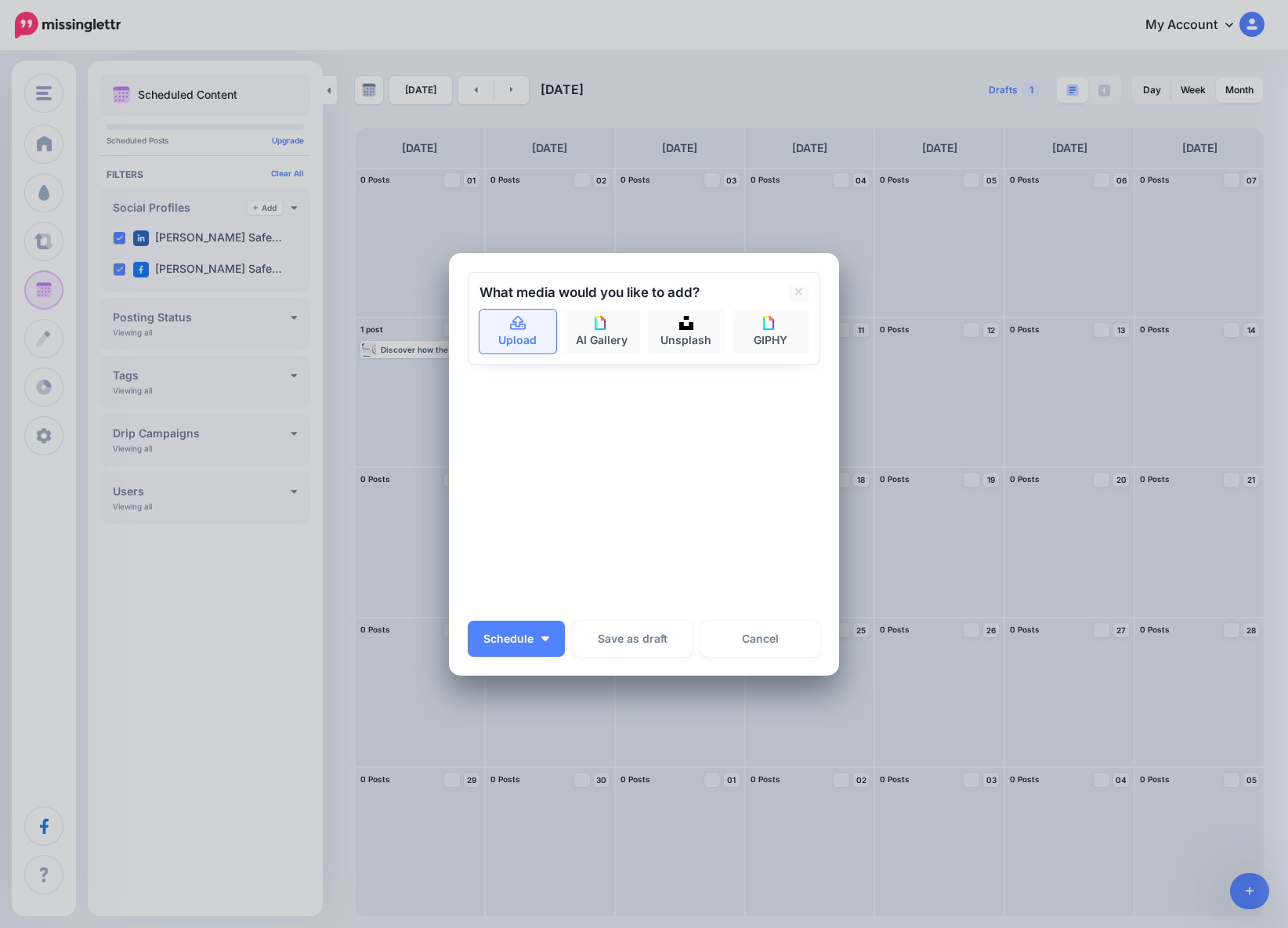
click at [530, 330] on link "Upload" at bounding box center [518, 331] width 77 height 44
click at [520, 335] on link "Upload" at bounding box center [518, 331] width 77 height 44
click at [497, 334] on link "Upload" at bounding box center [518, 331] width 77 height 44
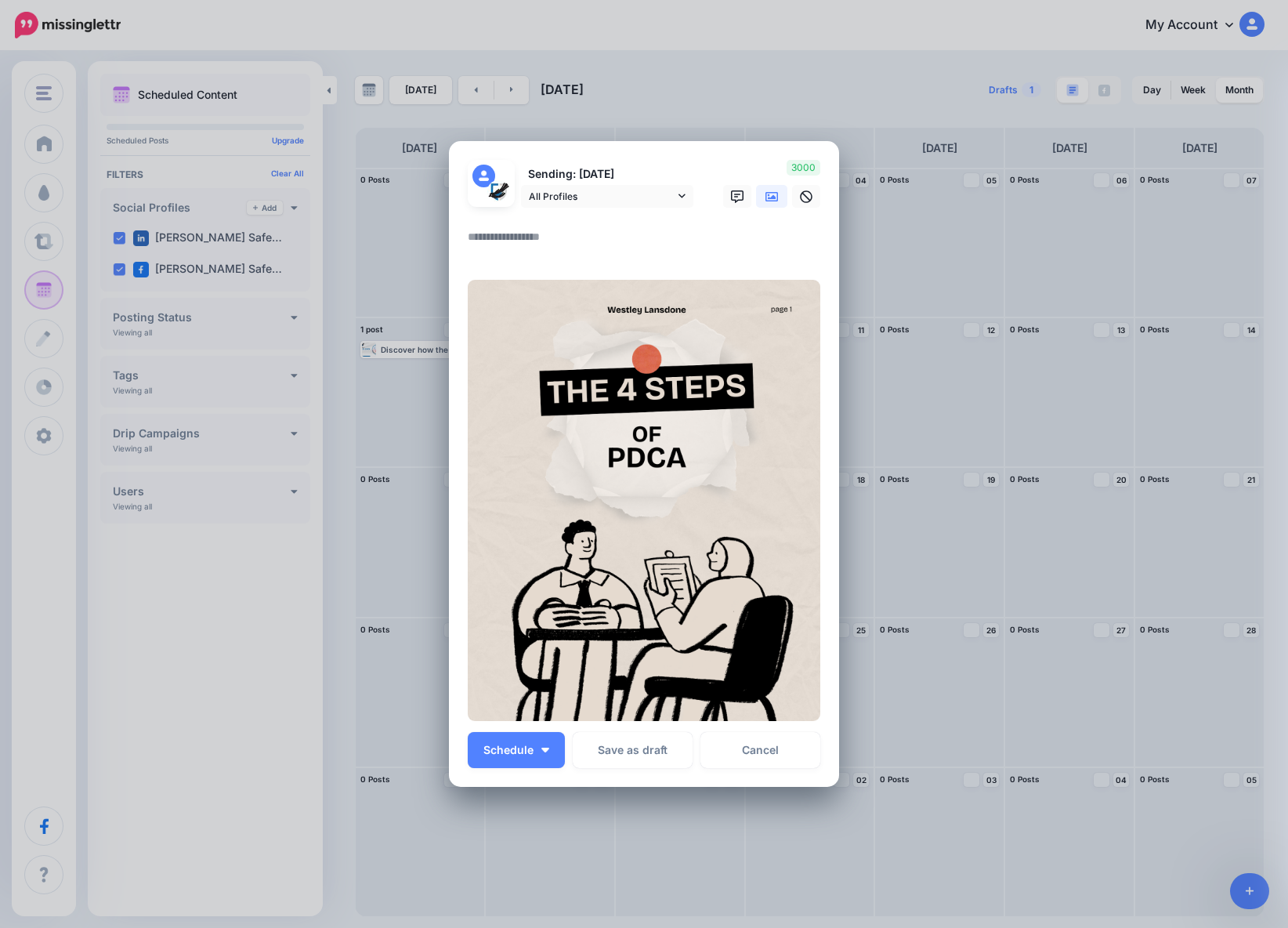
click at [766, 197] on icon at bounding box center [771, 196] width 12 height 12
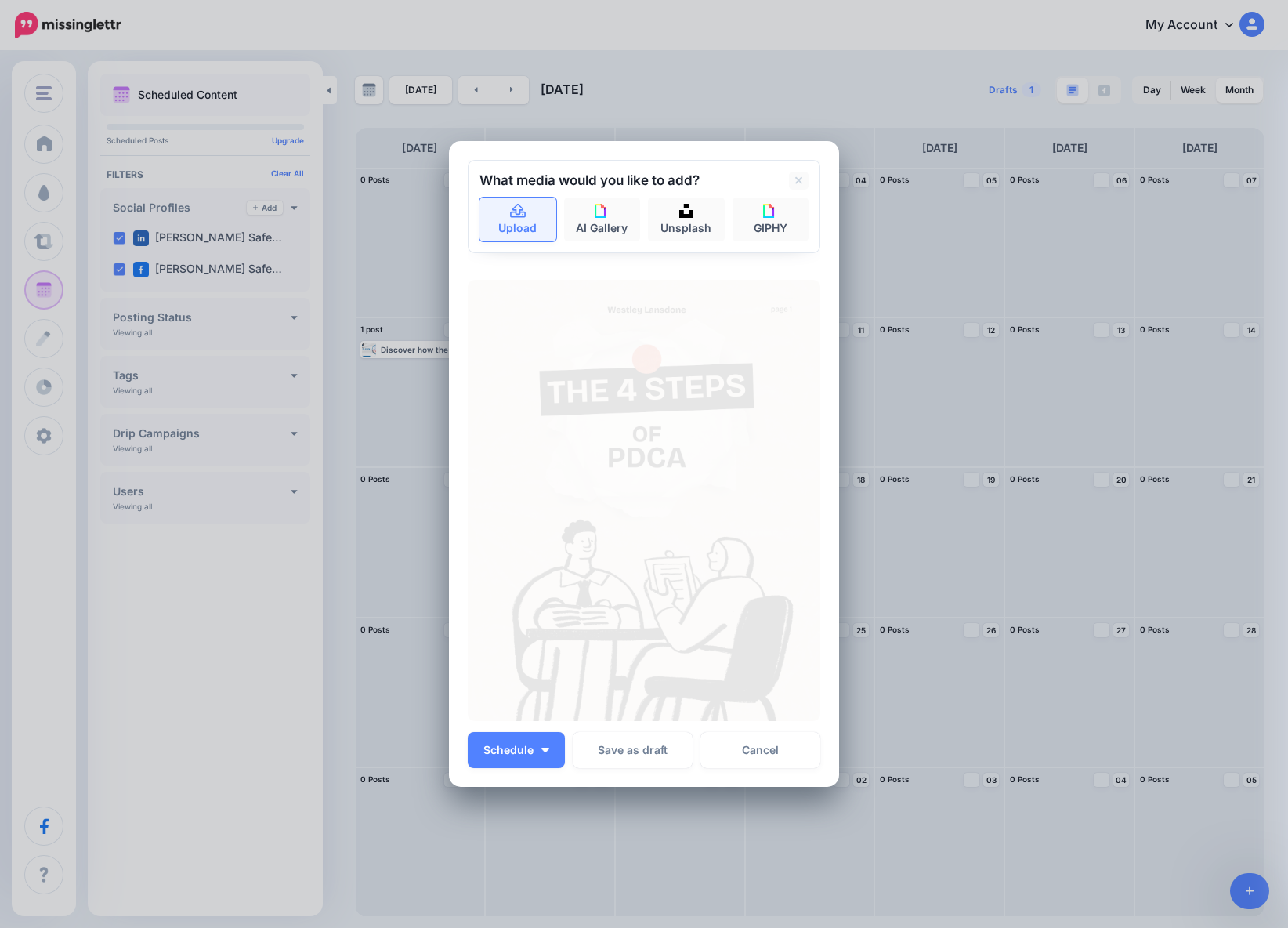
click at [507, 227] on link "Upload" at bounding box center [518, 219] width 77 height 44
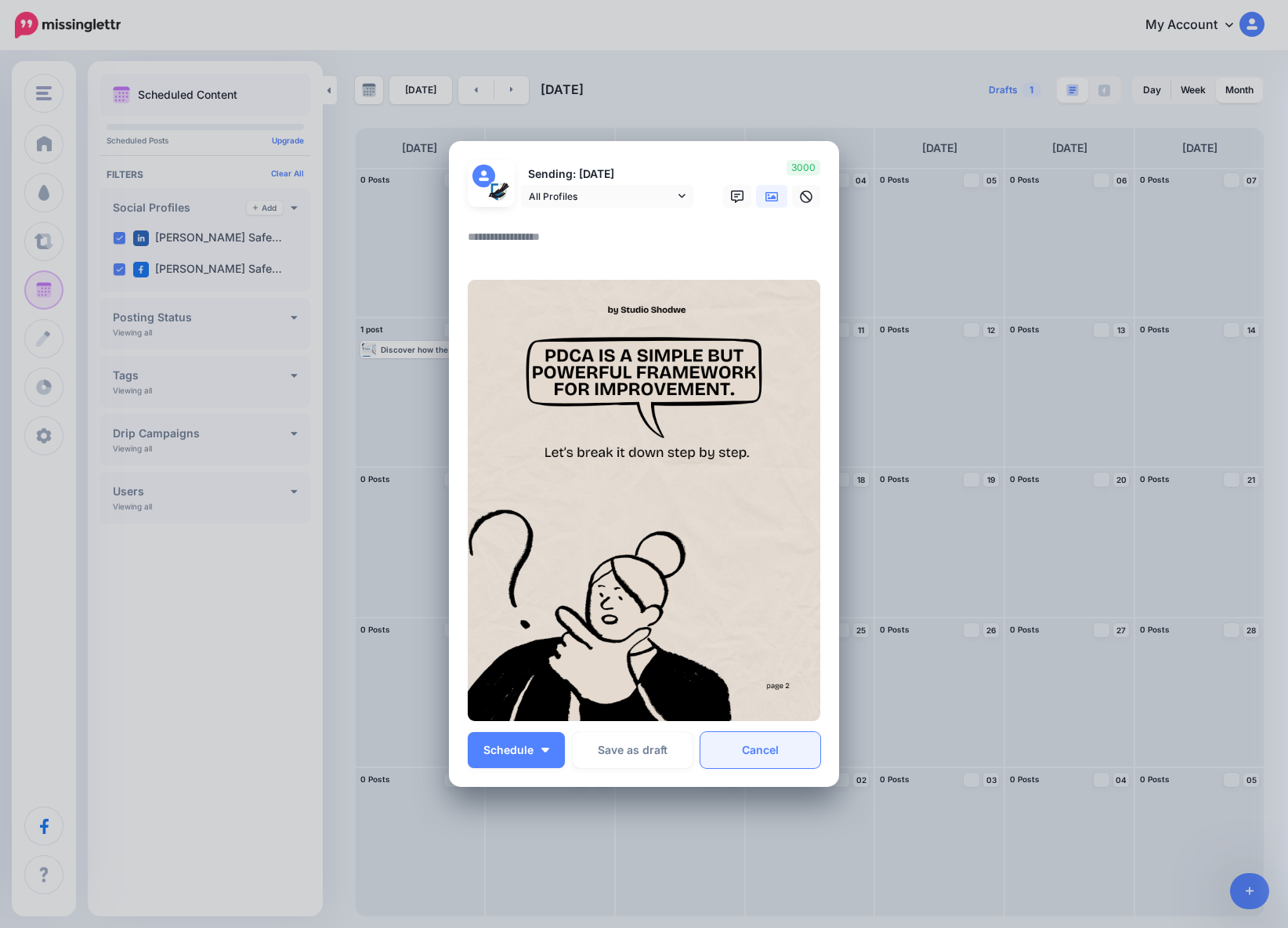
click at [781, 750] on link "Cancel" at bounding box center [760, 750] width 120 height 37
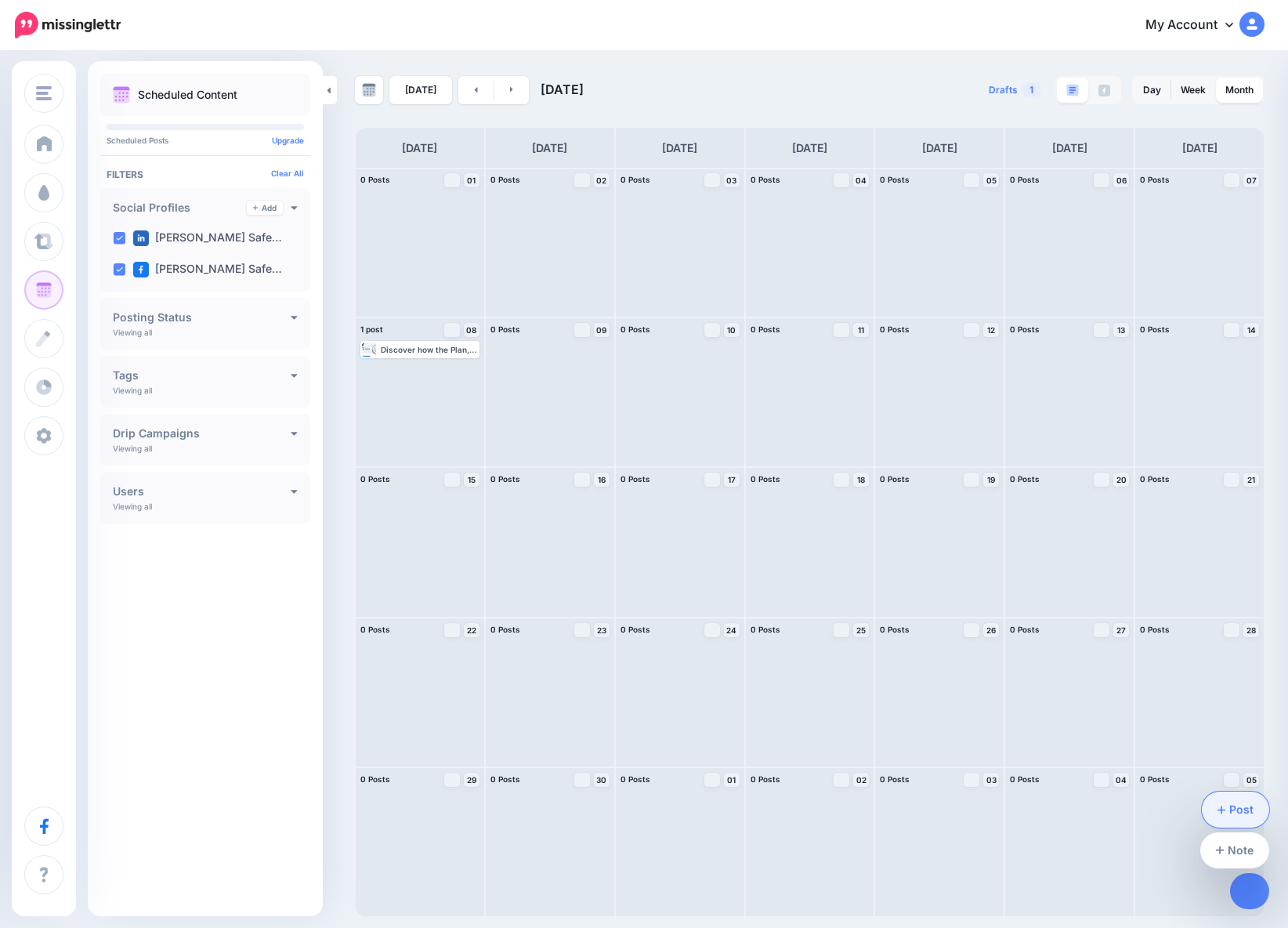
click at [1224, 819] on link "Post" at bounding box center [1236, 809] width 68 height 37
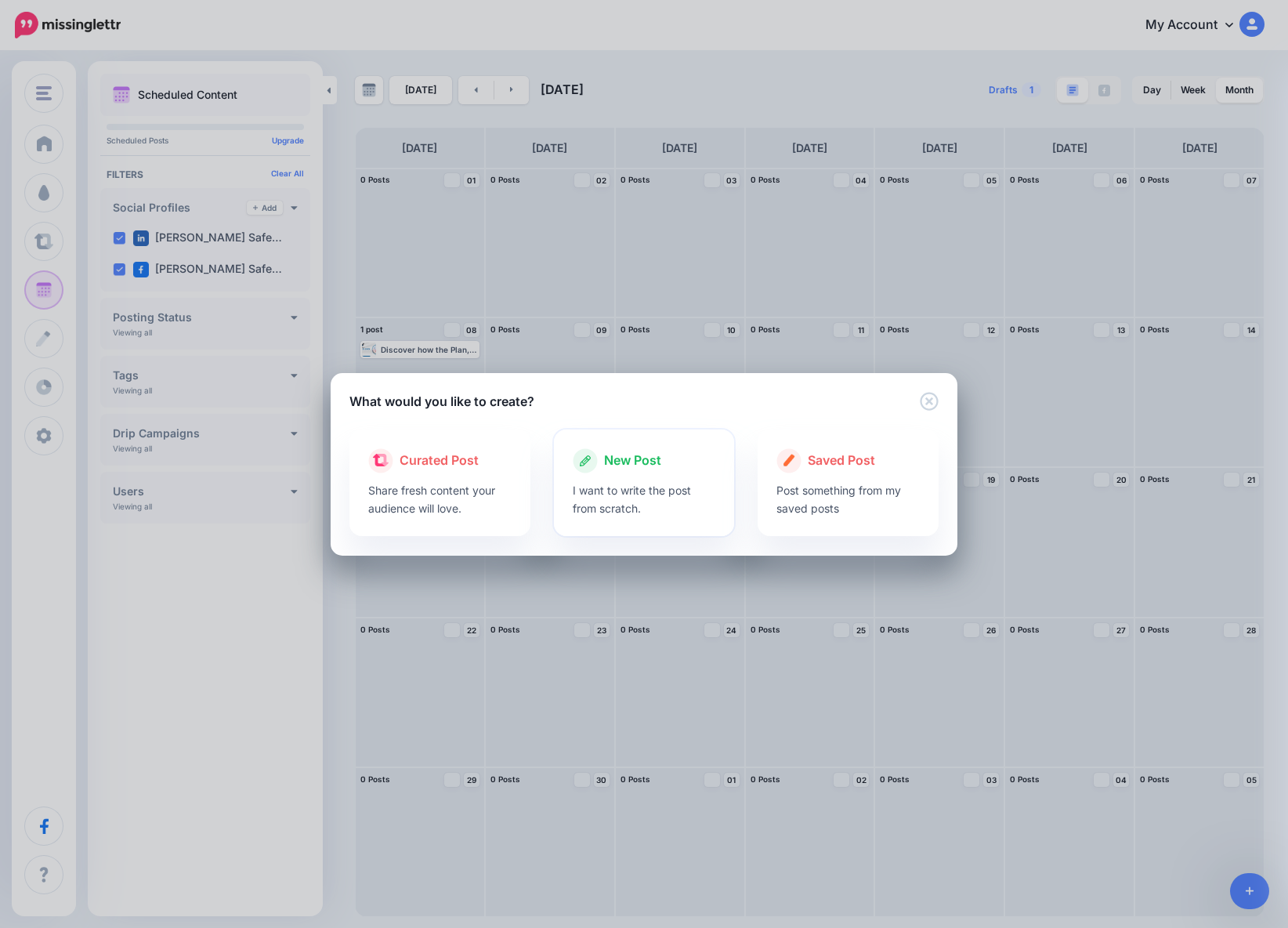
click at [646, 488] on p "I want to write the post from scratch." at bounding box center [644, 499] width 143 height 37
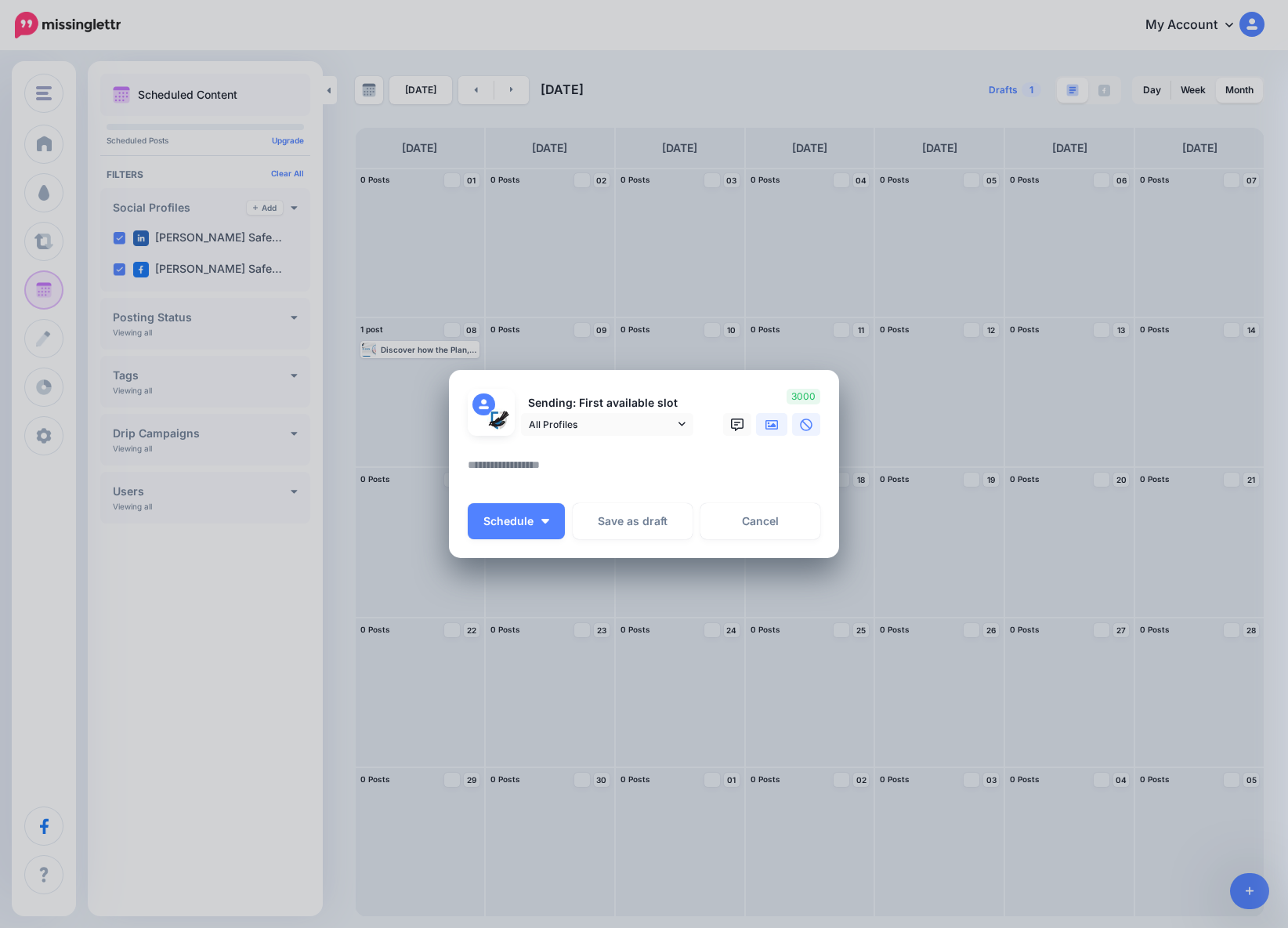
click at [776, 428] on icon at bounding box center [771, 424] width 12 height 12
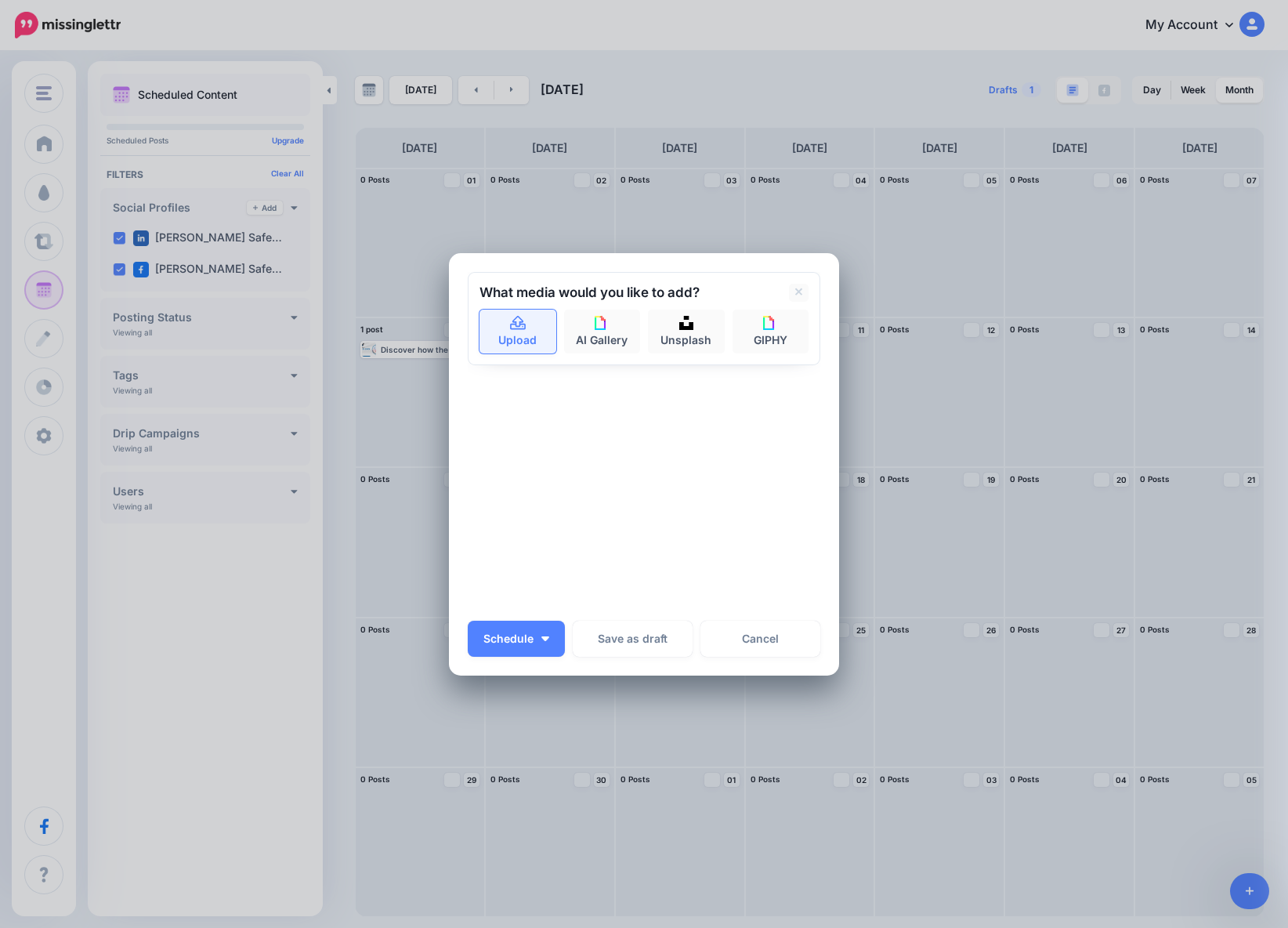
click at [535, 339] on link "Upload" at bounding box center [518, 331] width 77 height 44
click at [499, 317] on link "Upload" at bounding box center [518, 331] width 77 height 44
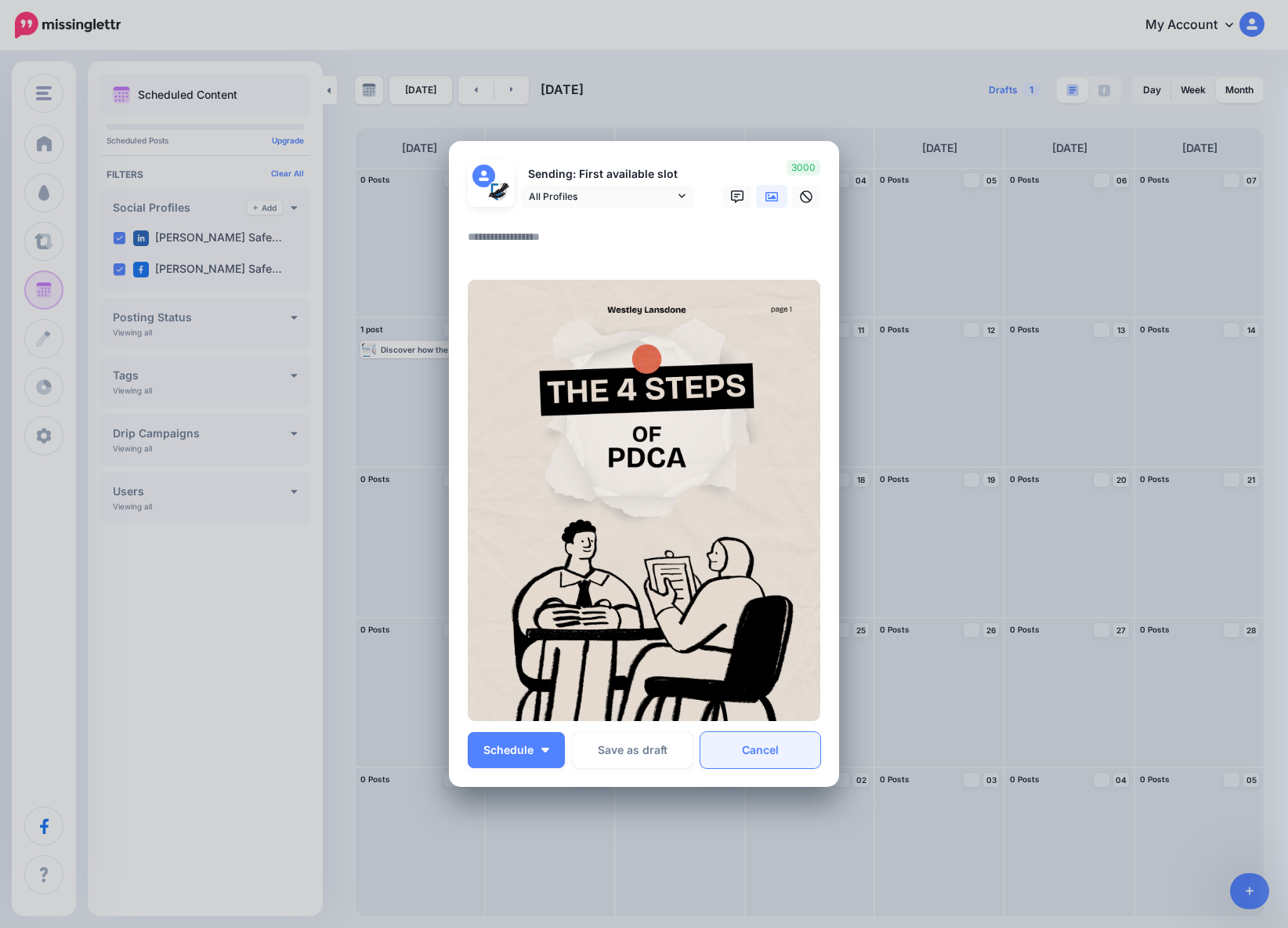
click at [748, 746] on link "Cancel" at bounding box center [760, 750] width 120 height 37
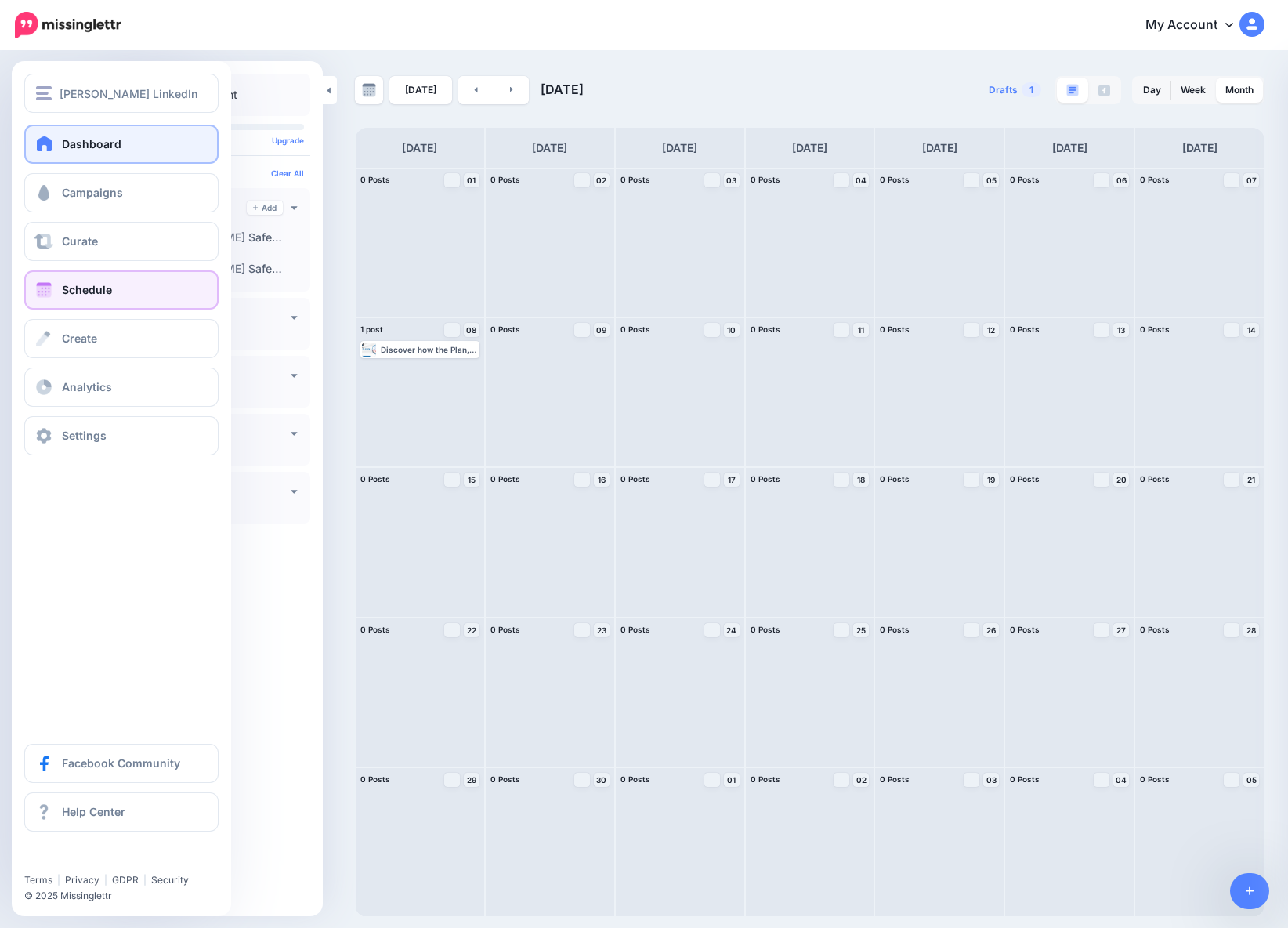
click at [86, 155] on link "Dashboard" at bounding box center [122, 144] width 195 height 39
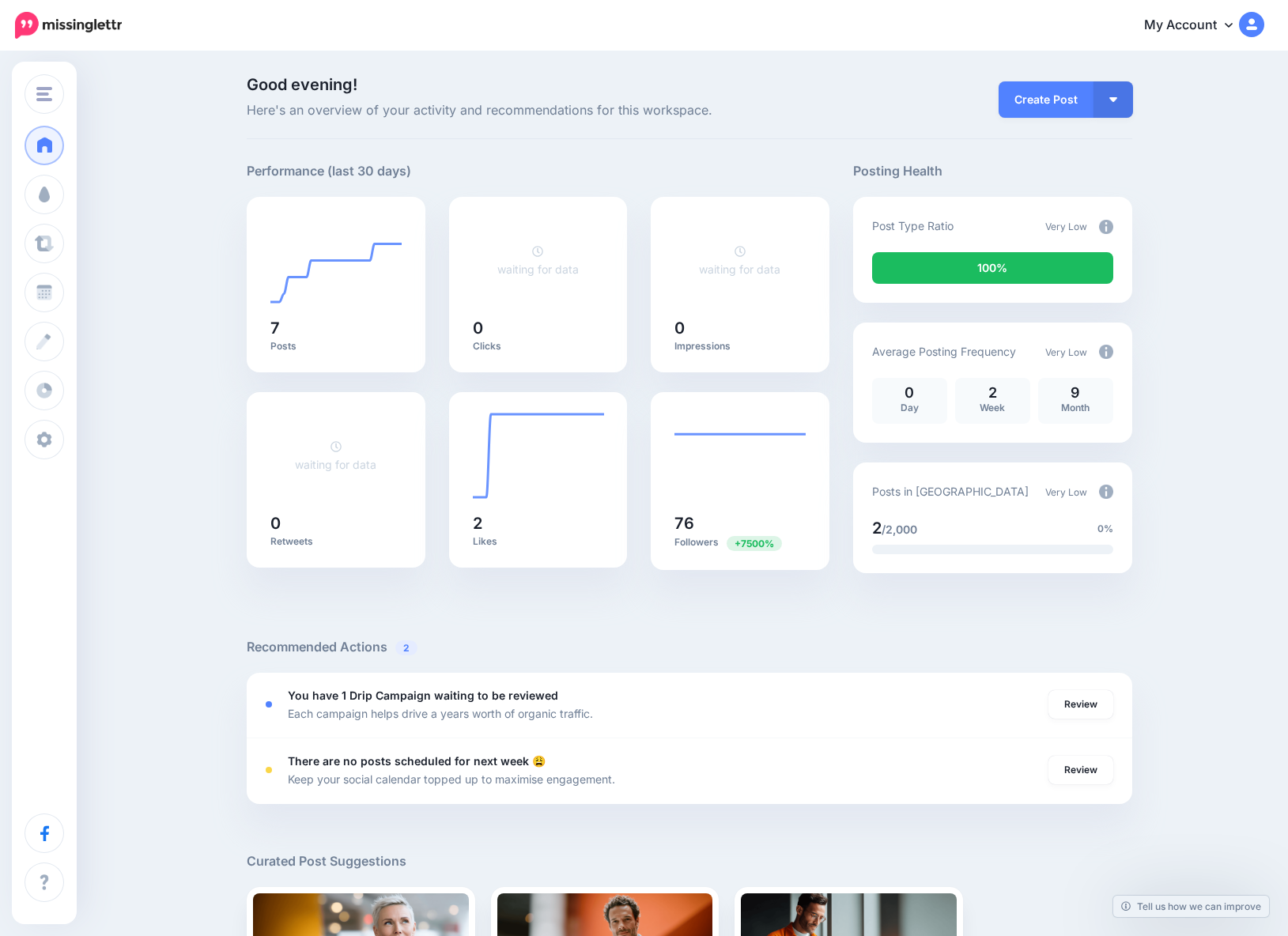
click at [1113, 226] on img at bounding box center [1106, 227] width 14 height 14
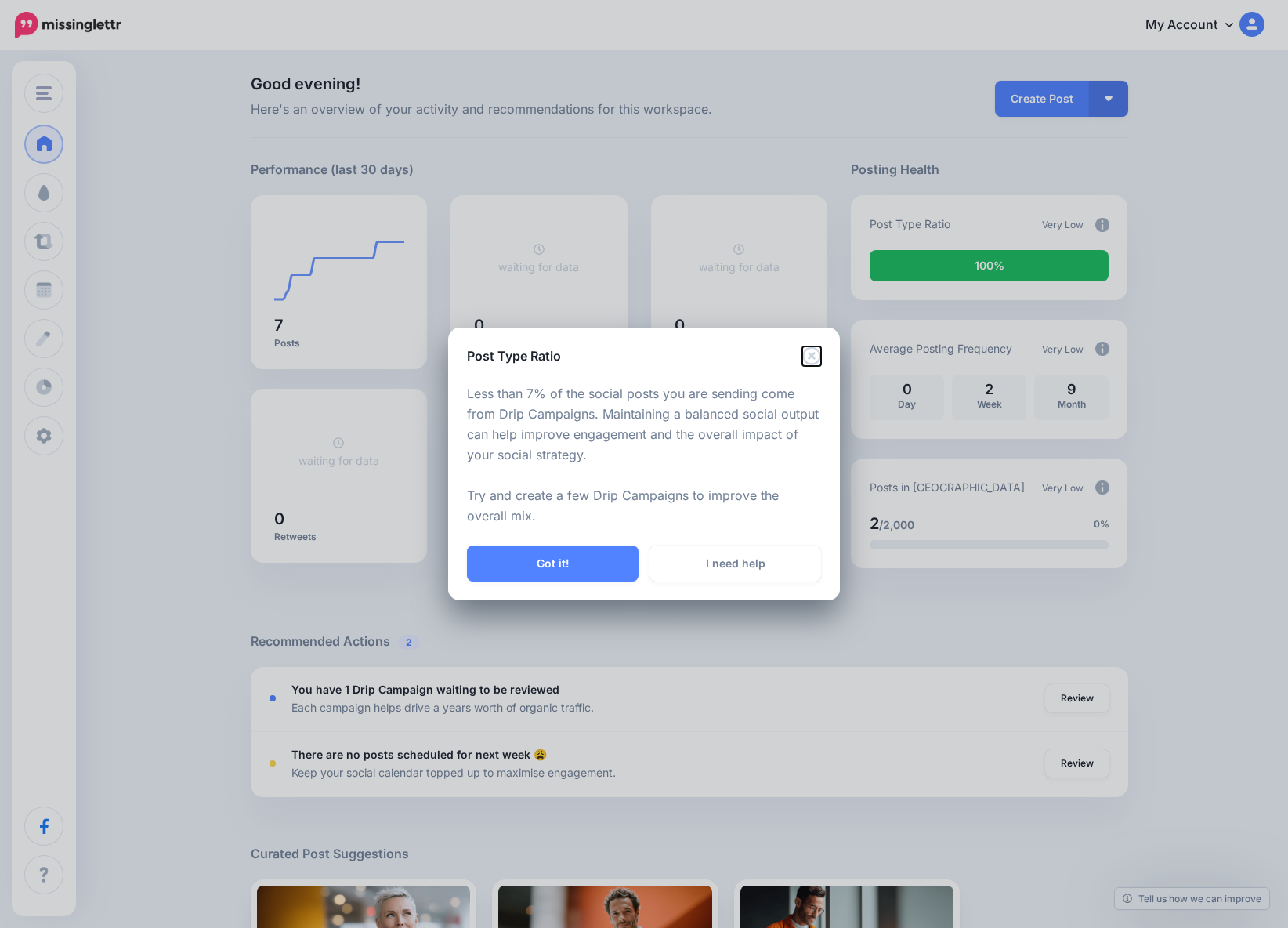
click at [807, 359] on icon "Close" at bounding box center [811, 356] width 18 height 18
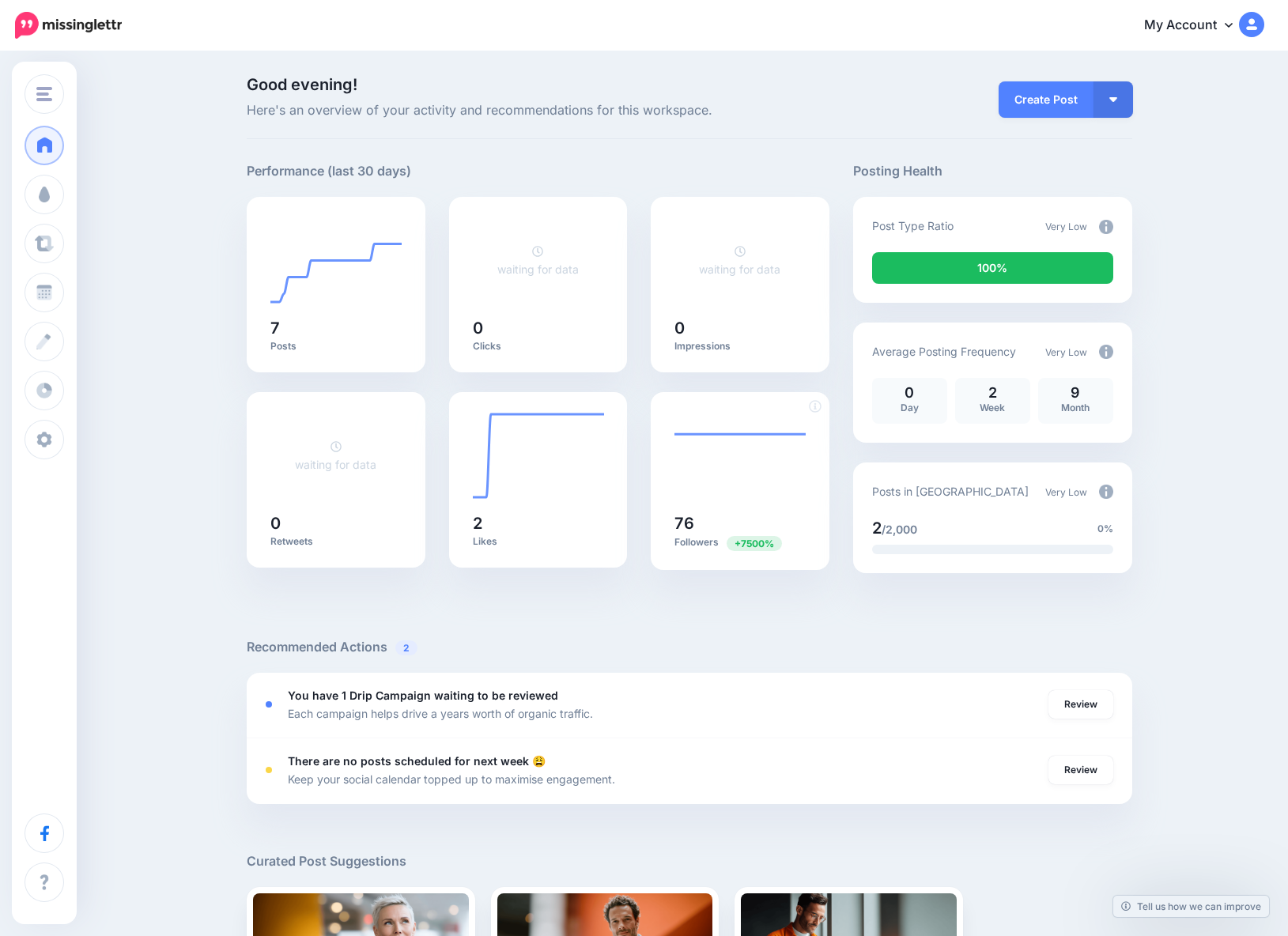
click at [756, 542] on span "+7500%" at bounding box center [754, 543] width 56 height 15
click at [691, 530] on h5 "76" at bounding box center [740, 523] width 131 height 16
click at [795, 424] on foreignobject at bounding box center [740, 455] width 131 height 88
click at [1056, 103] on link "Create Post" at bounding box center [1046, 99] width 94 height 37
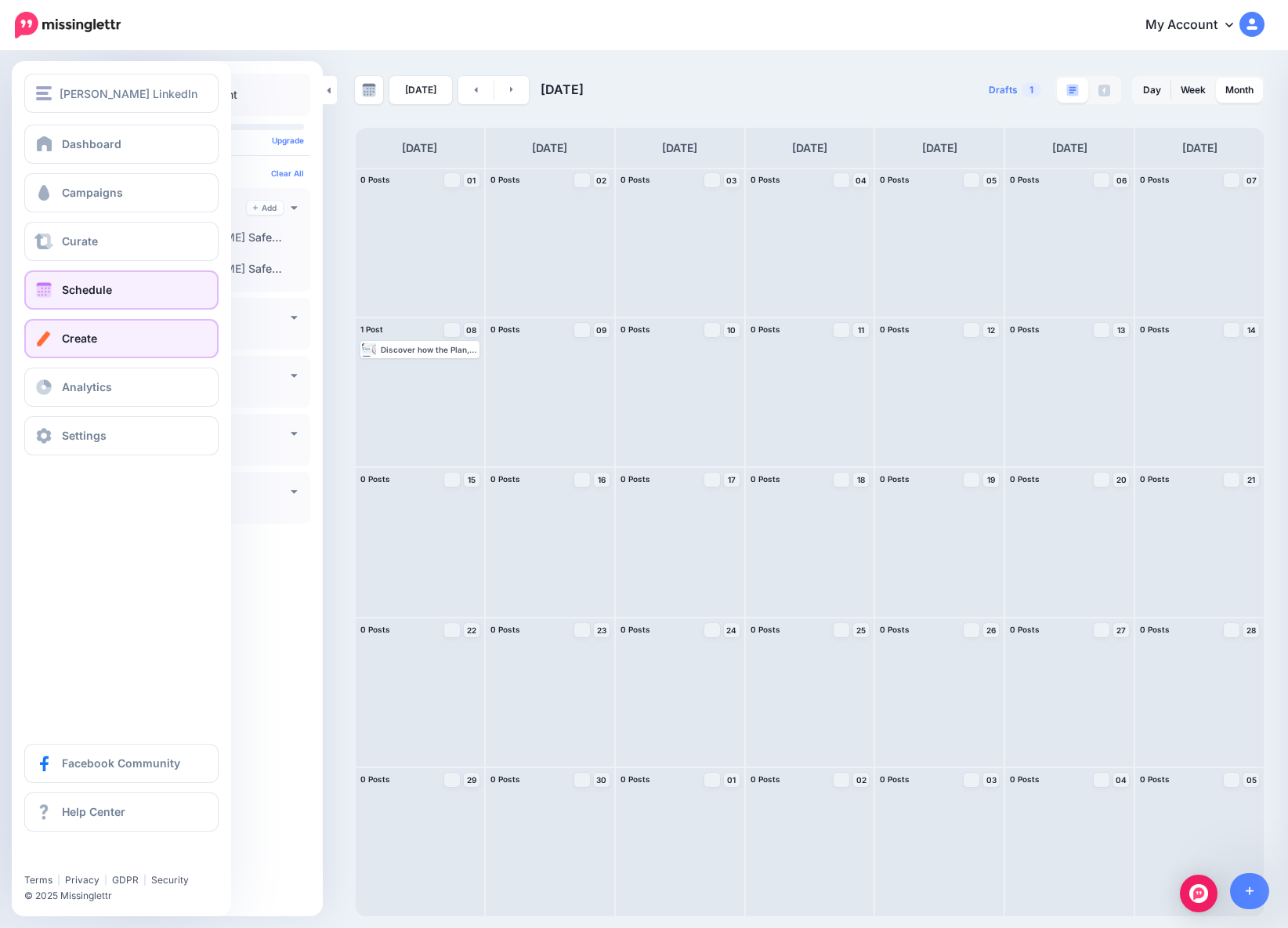
click at [157, 356] on link "Create" at bounding box center [122, 339] width 195 height 39
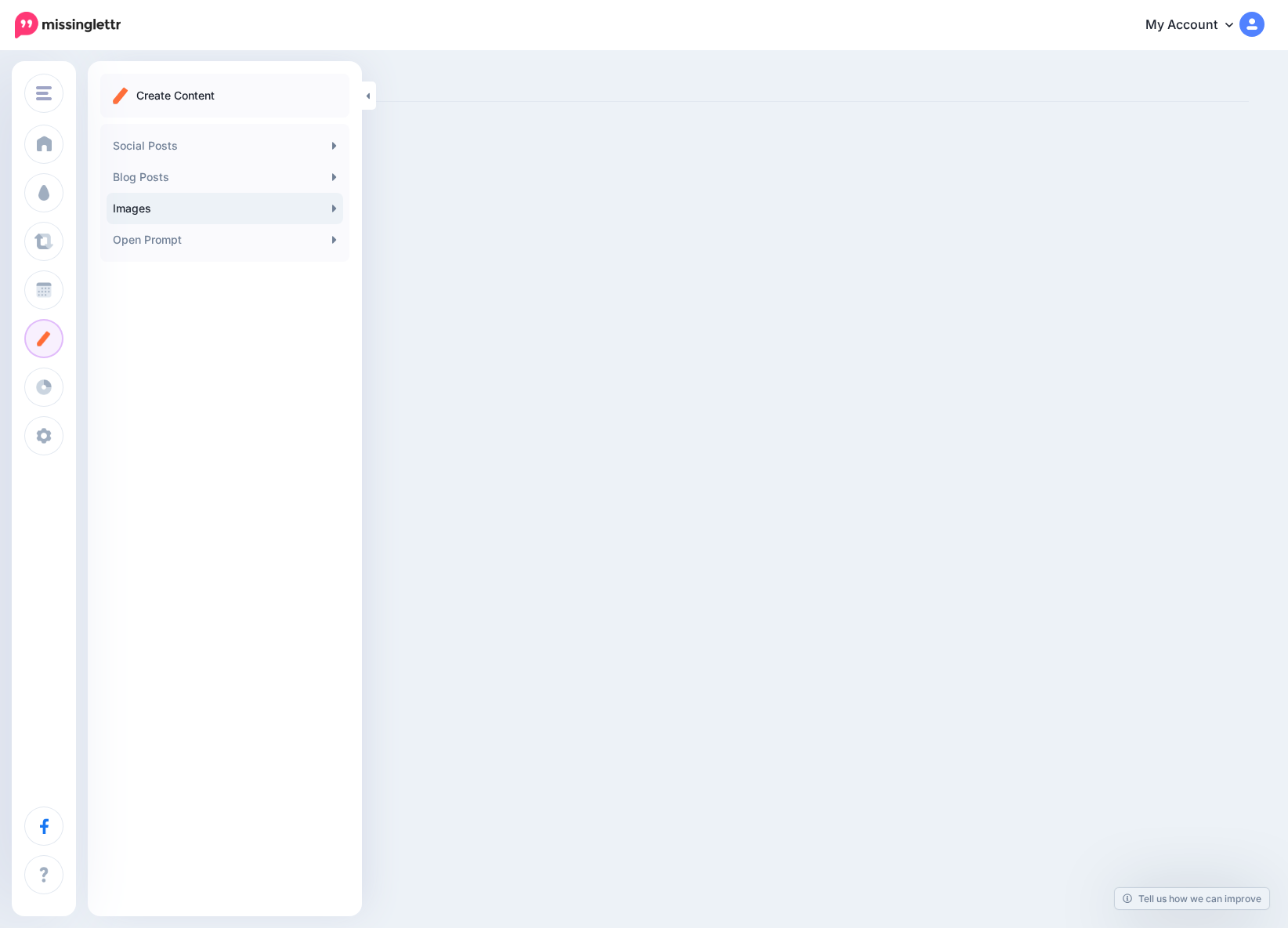
click at [173, 208] on link "Images" at bounding box center [225, 208] width 237 height 31
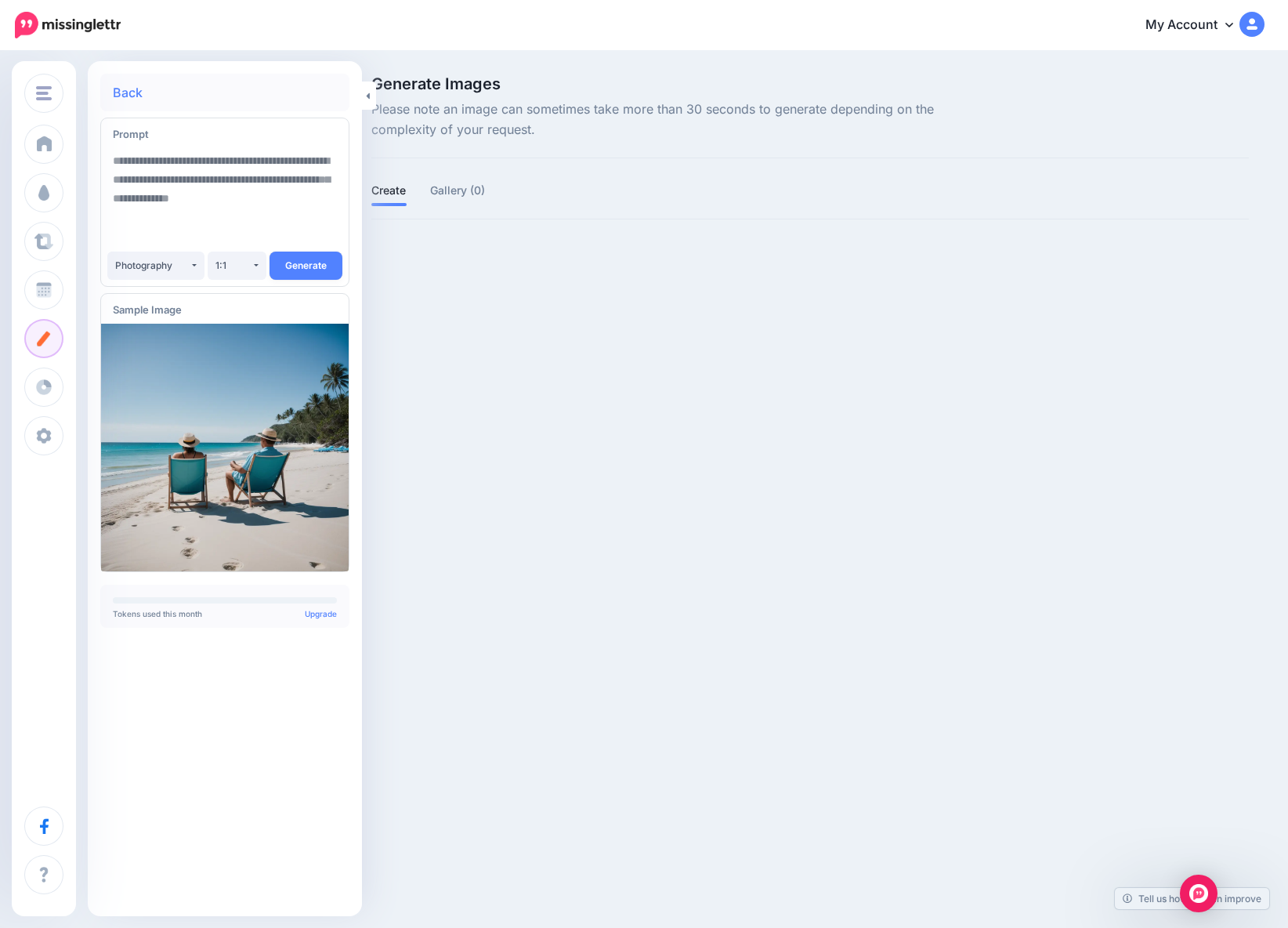
click at [137, 91] on link "Back" at bounding box center [128, 92] width 30 height 12
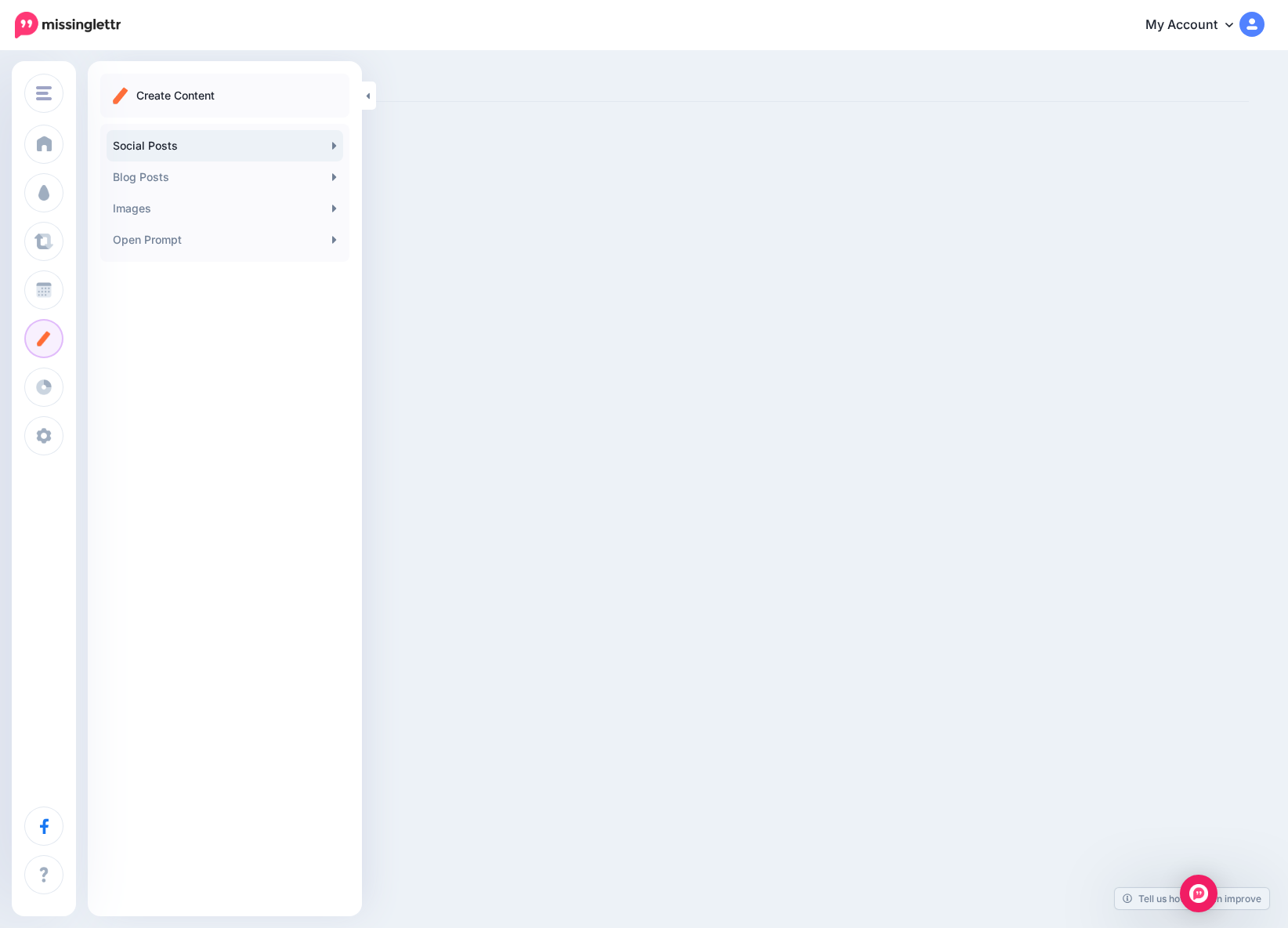
click at [201, 146] on link "Social Posts" at bounding box center [225, 145] width 237 height 31
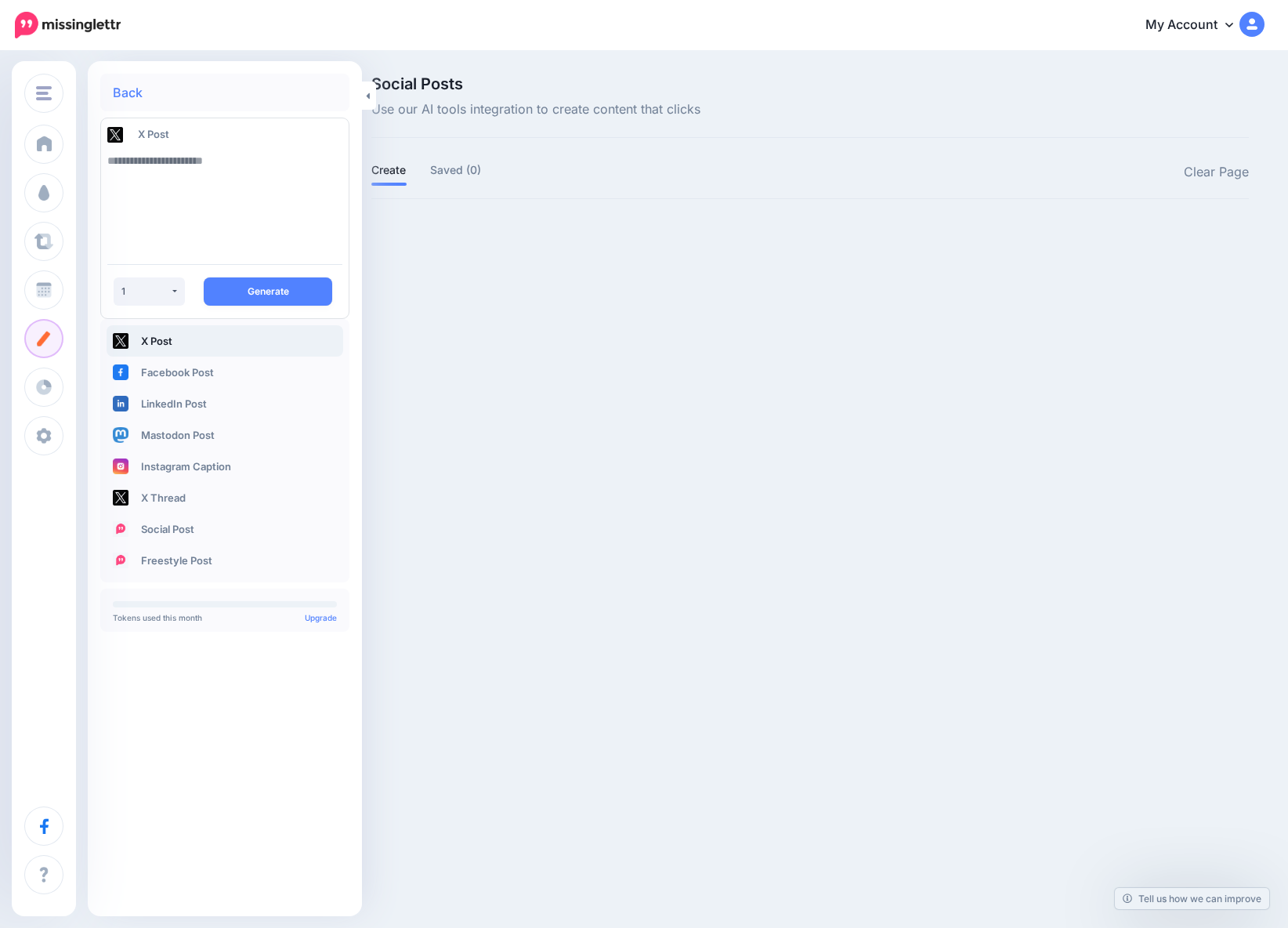
click at [129, 89] on link "Back" at bounding box center [128, 92] width 30 height 12
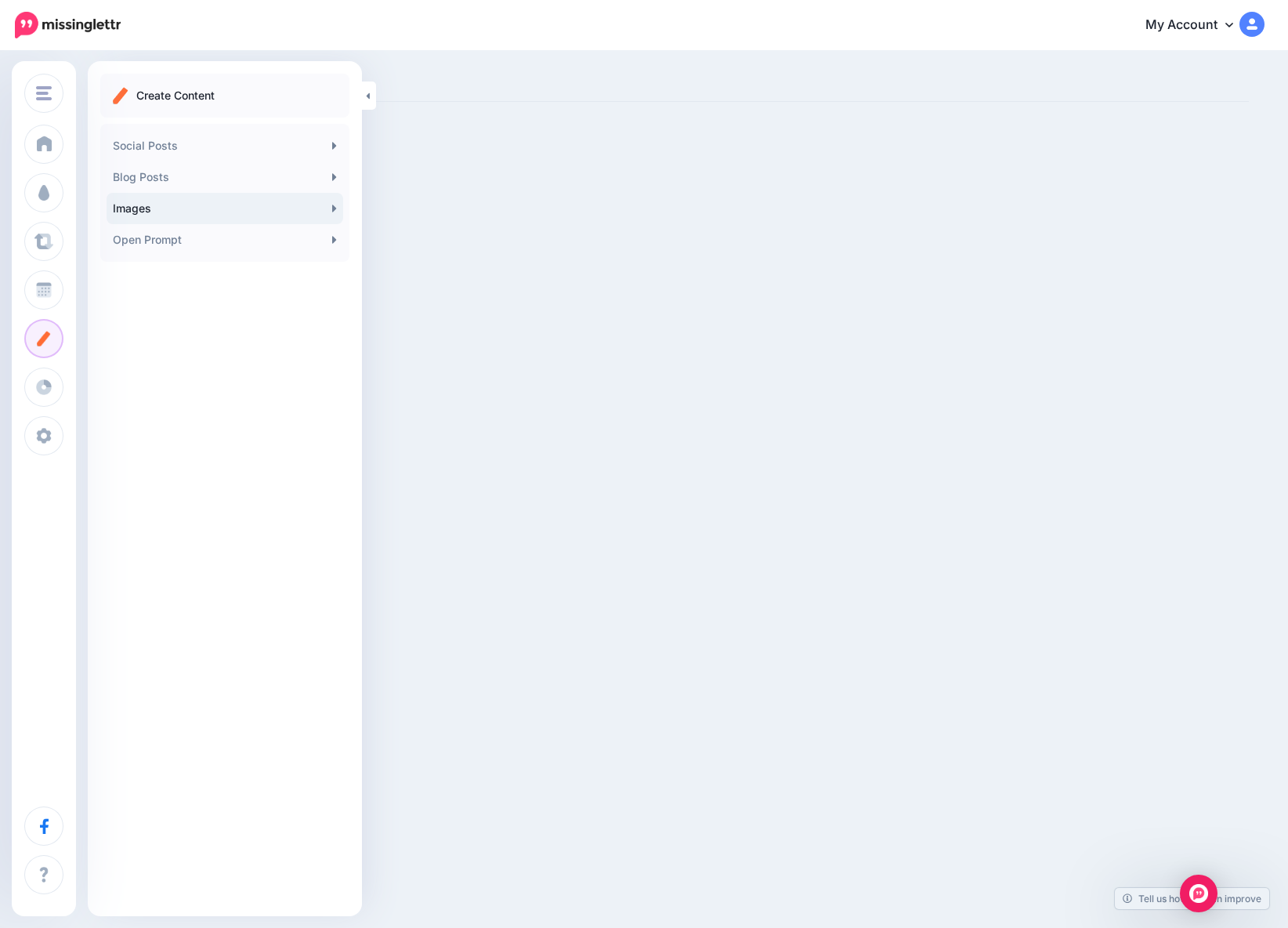
click at [227, 213] on link "Images" at bounding box center [225, 208] width 237 height 31
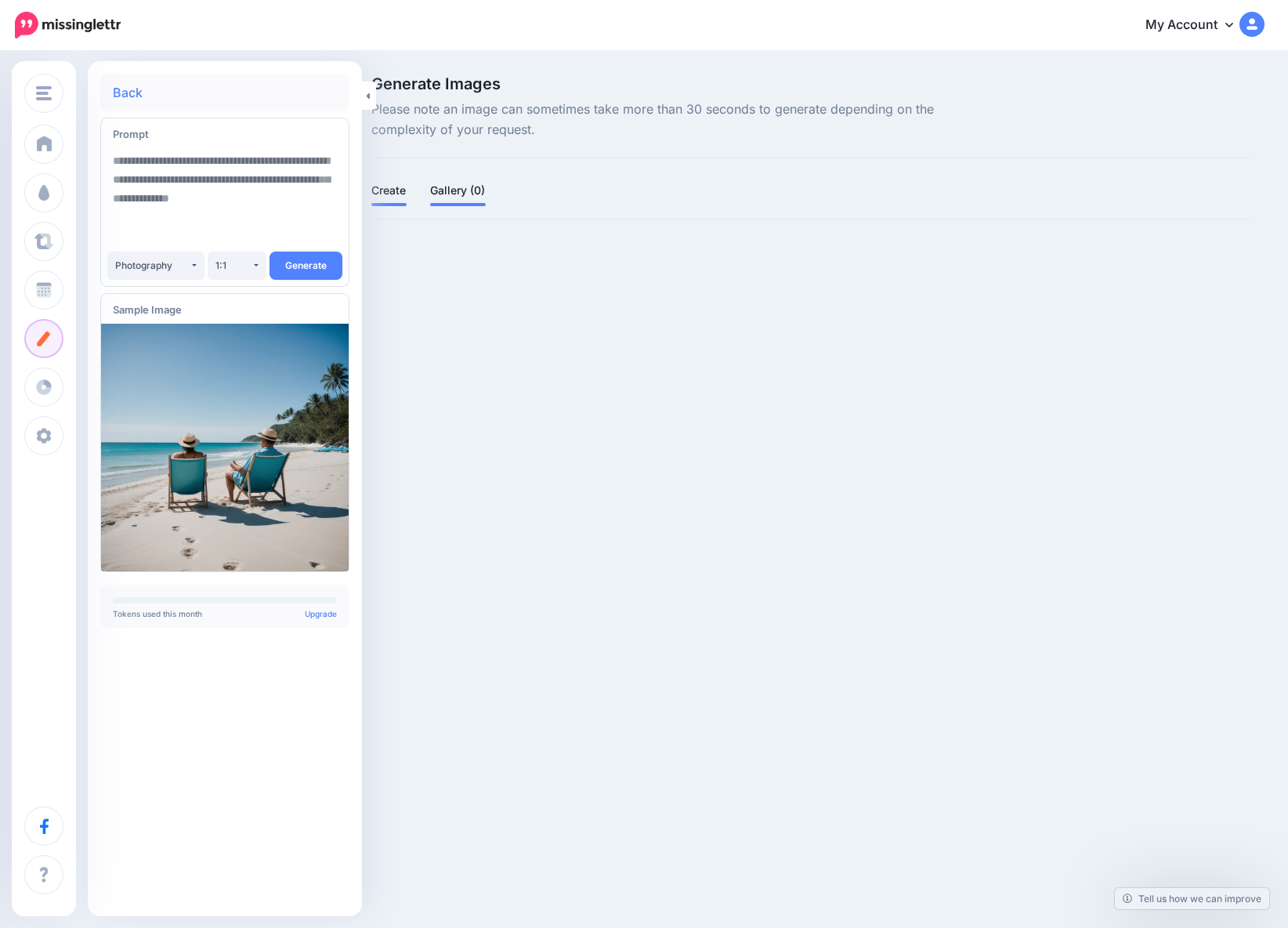
click at [437, 191] on link "Gallery (0)" at bounding box center [458, 190] width 55 height 19
click at [135, 94] on link "Back" at bounding box center [128, 92] width 30 height 12
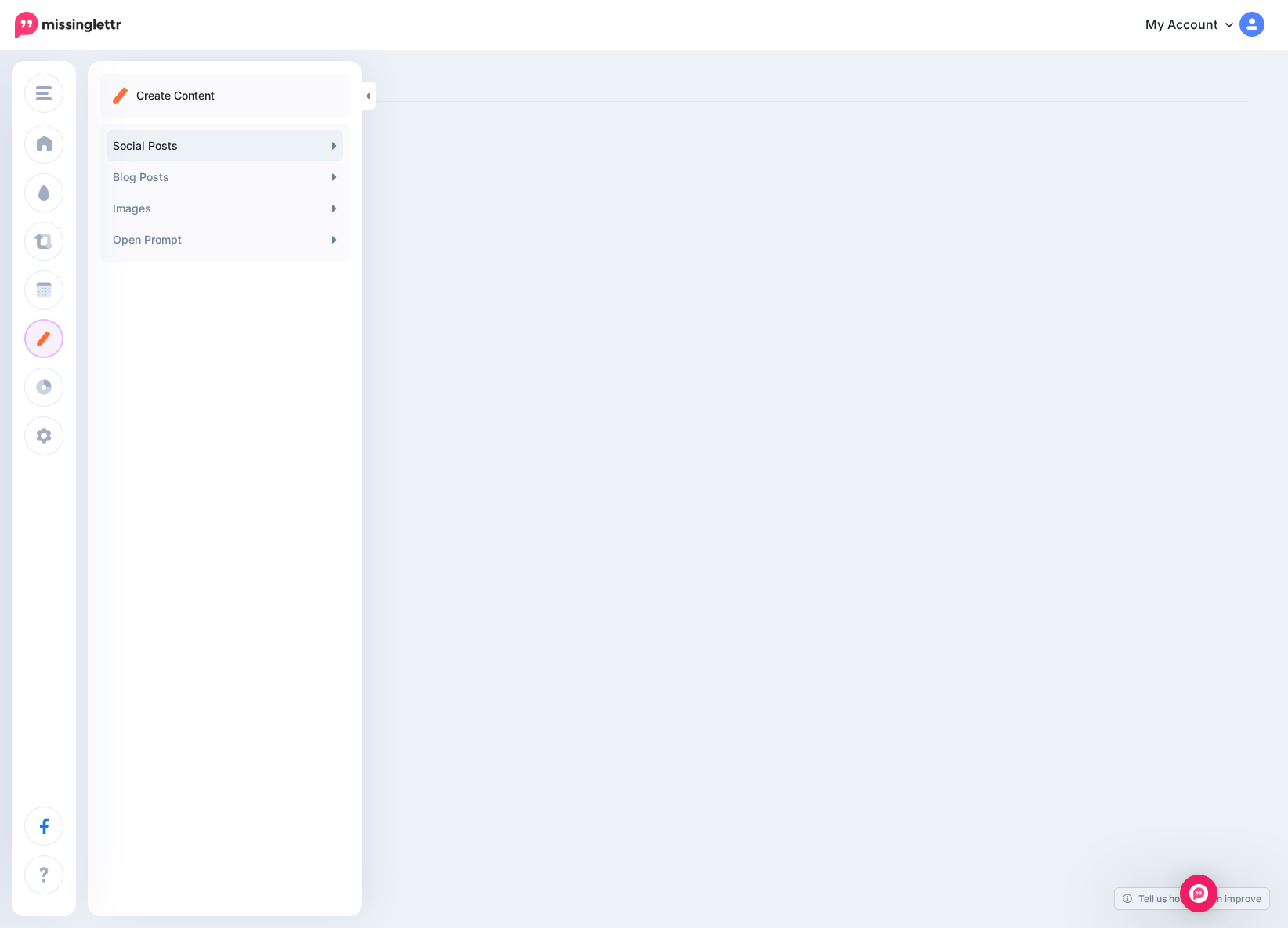
click at [192, 152] on link "Social Posts" at bounding box center [225, 145] width 237 height 31
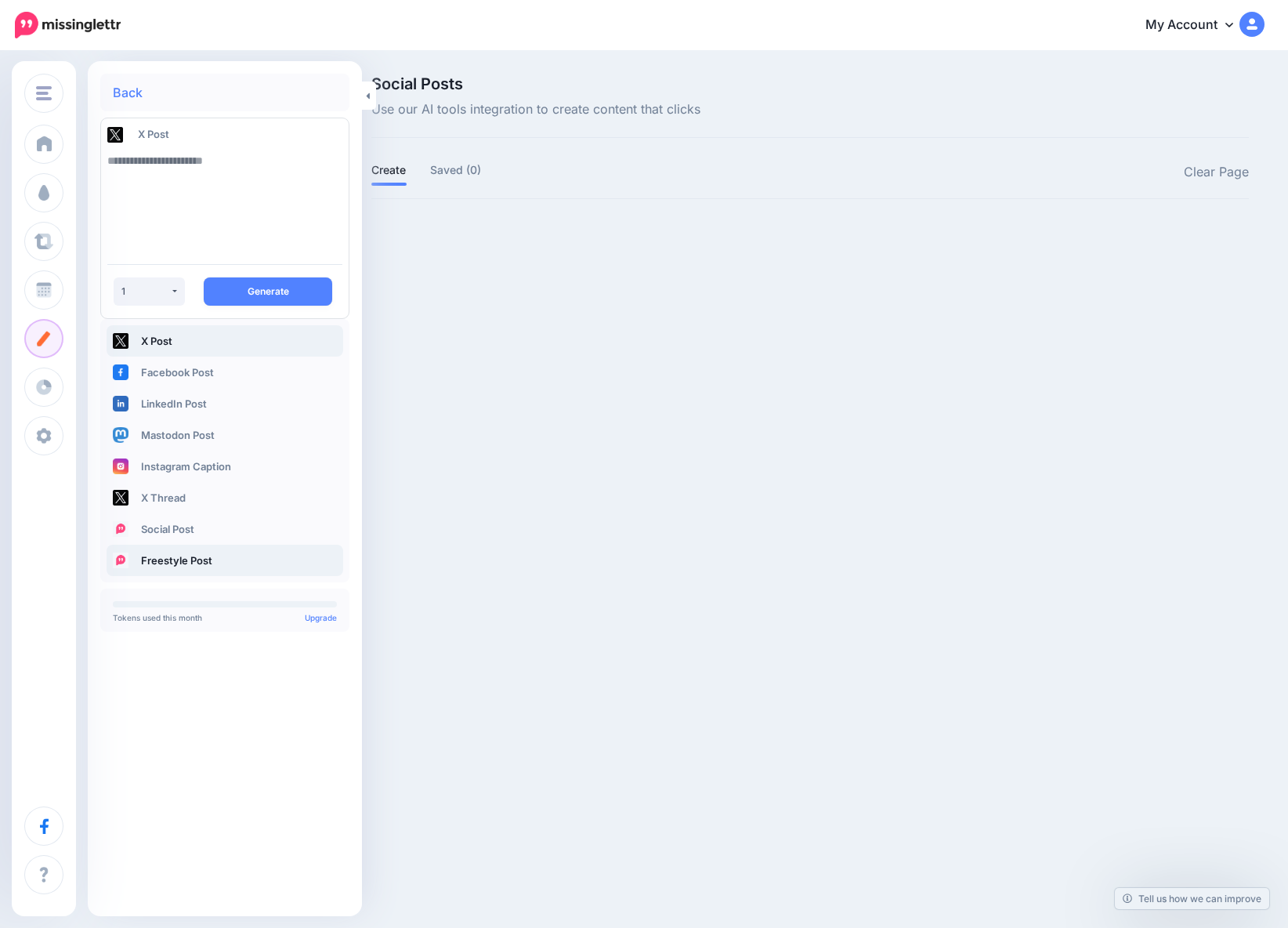
click at [198, 562] on link "Freestyle Post" at bounding box center [225, 560] width 237 height 31
click at [197, 163] on textarea at bounding box center [225, 199] width 235 height 107
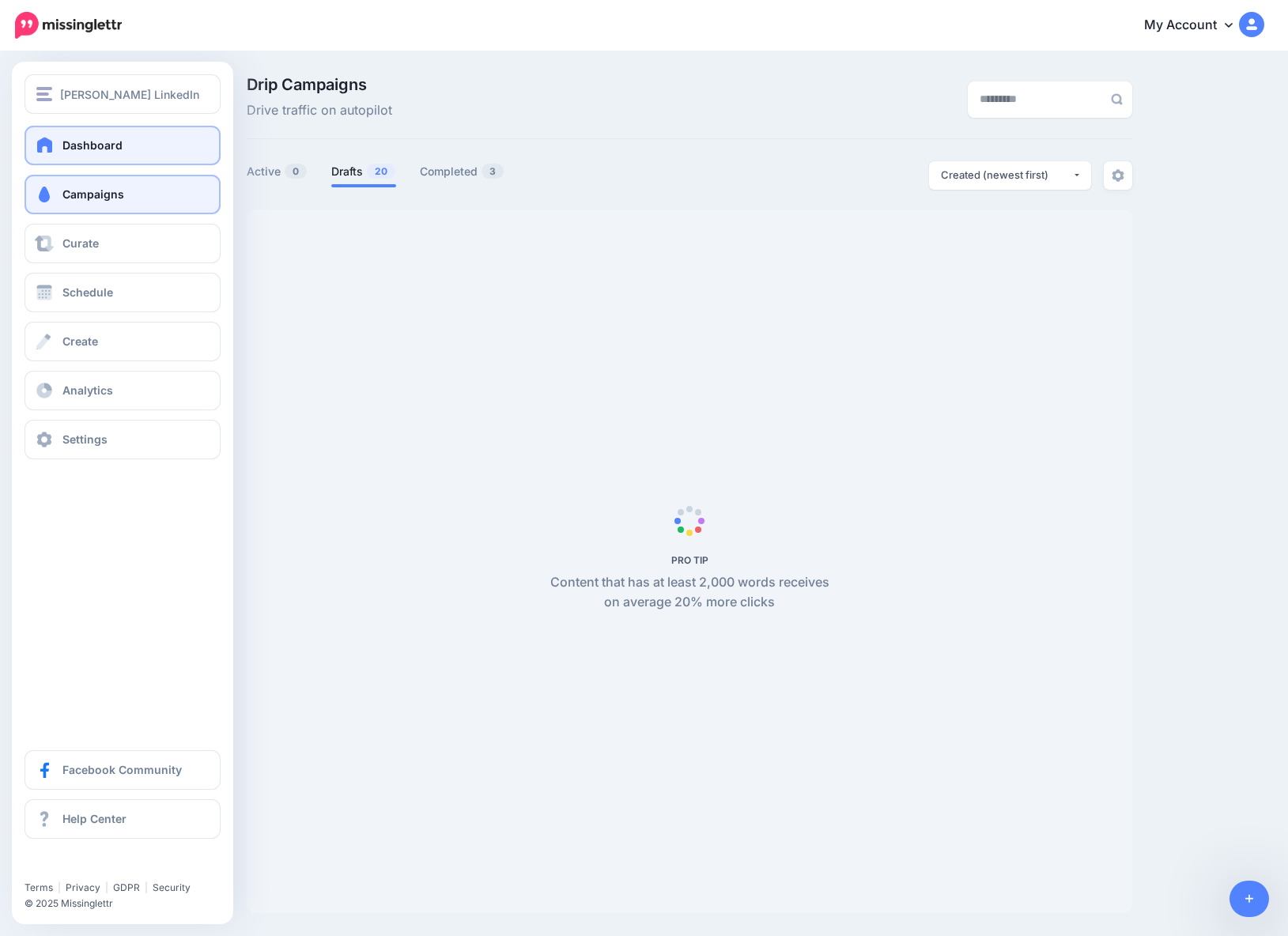
click at [82, 149] on span "Dashboard" at bounding box center [93, 145] width 60 height 13
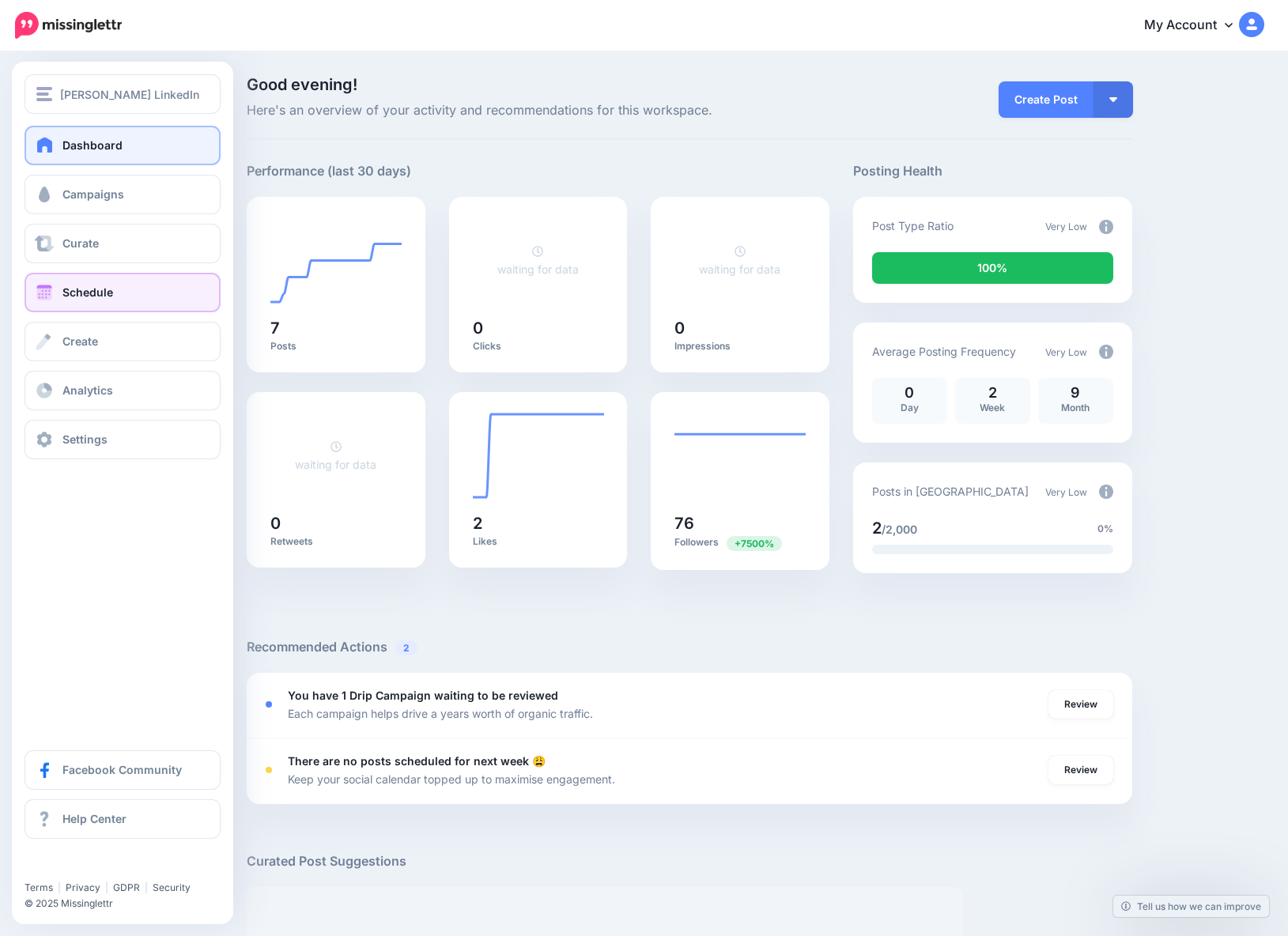
click at [80, 295] on span "Schedule" at bounding box center [88, 292] width 51 height 13
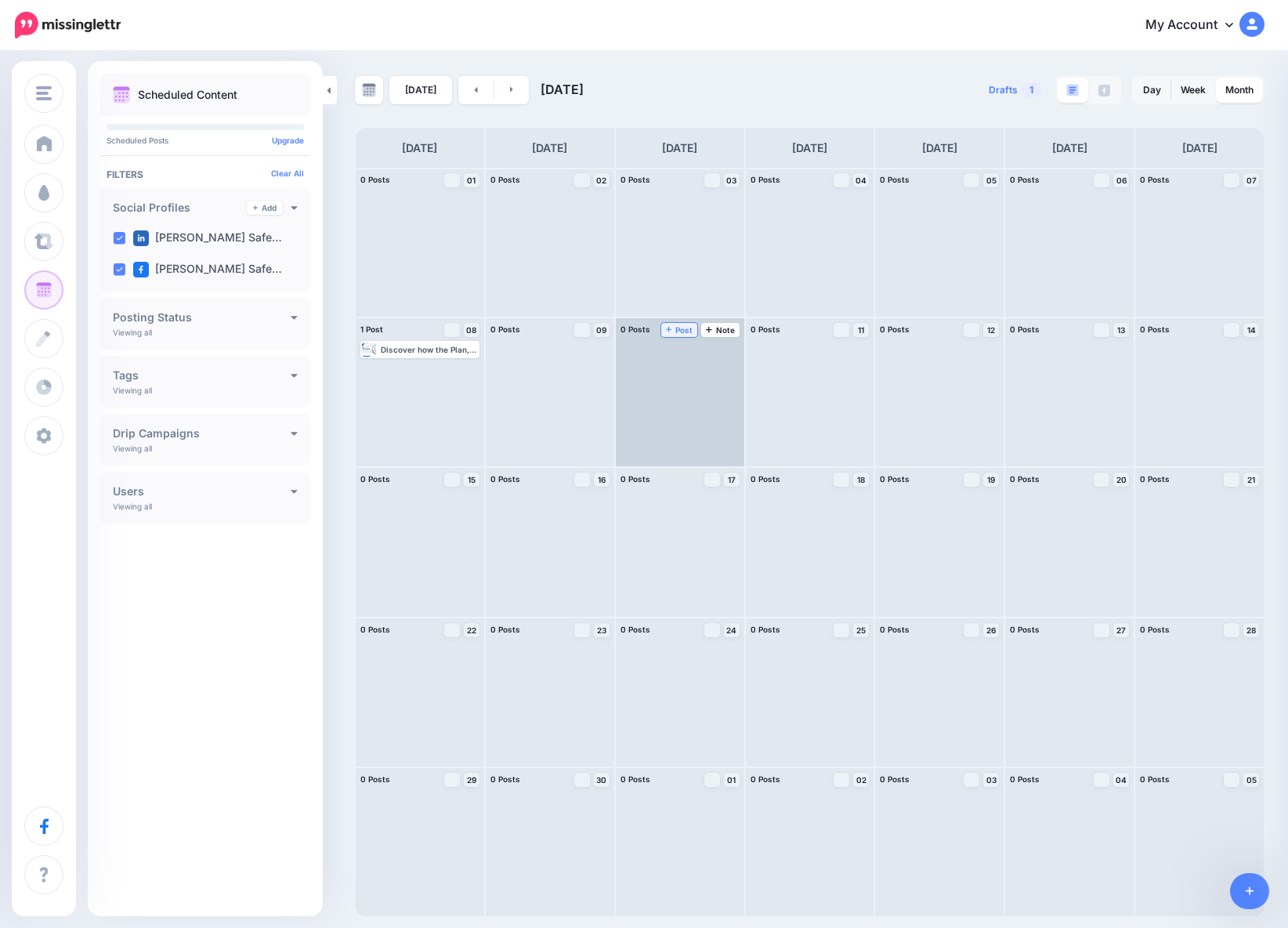
click at [685, 331] on span "Post" at bounding box center [679, 330] width 27 height 7
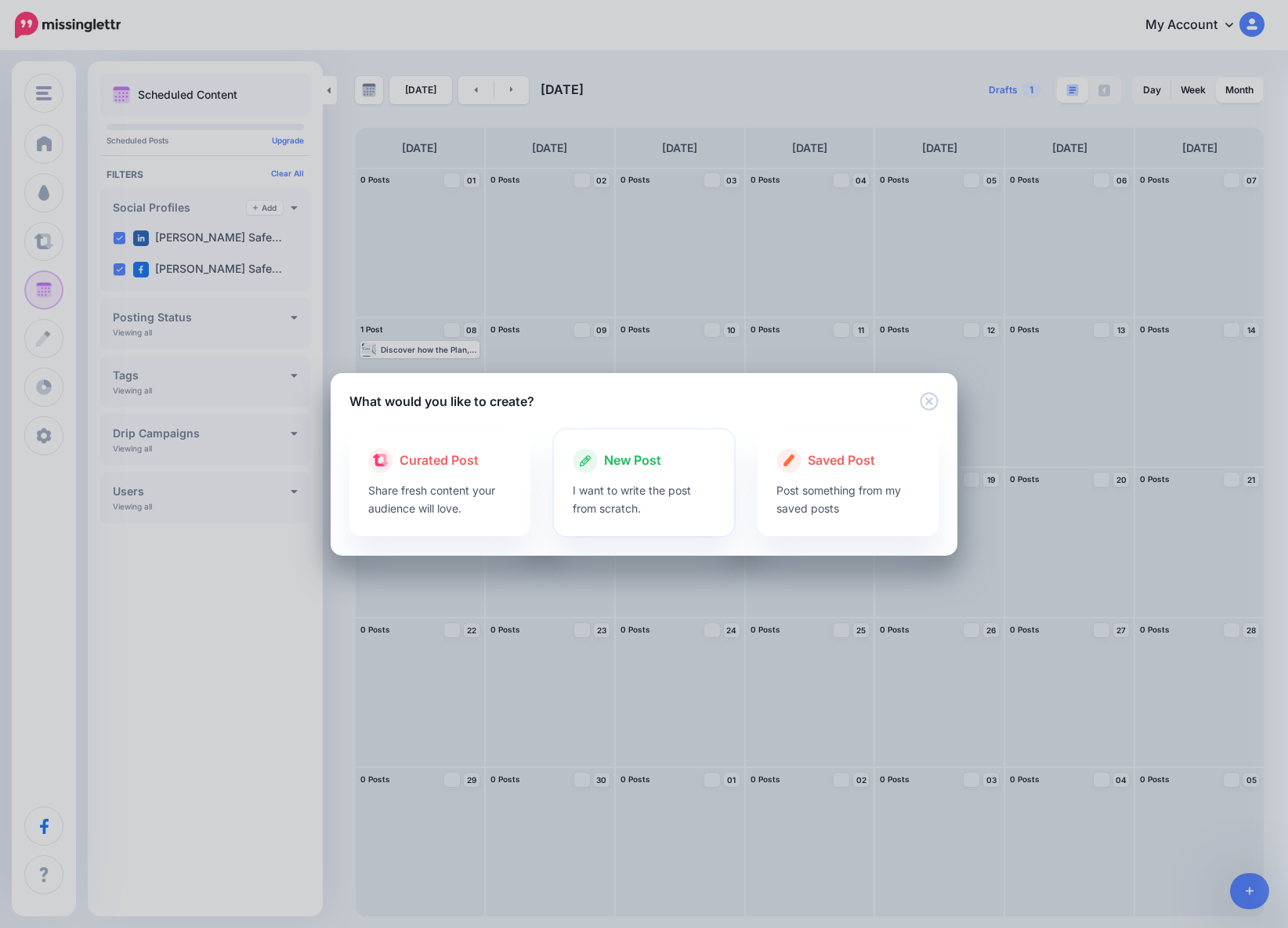
click at [622, 505] on p "I want to write the post from scratch." at bounding box center [644, 499] width 143 height 37
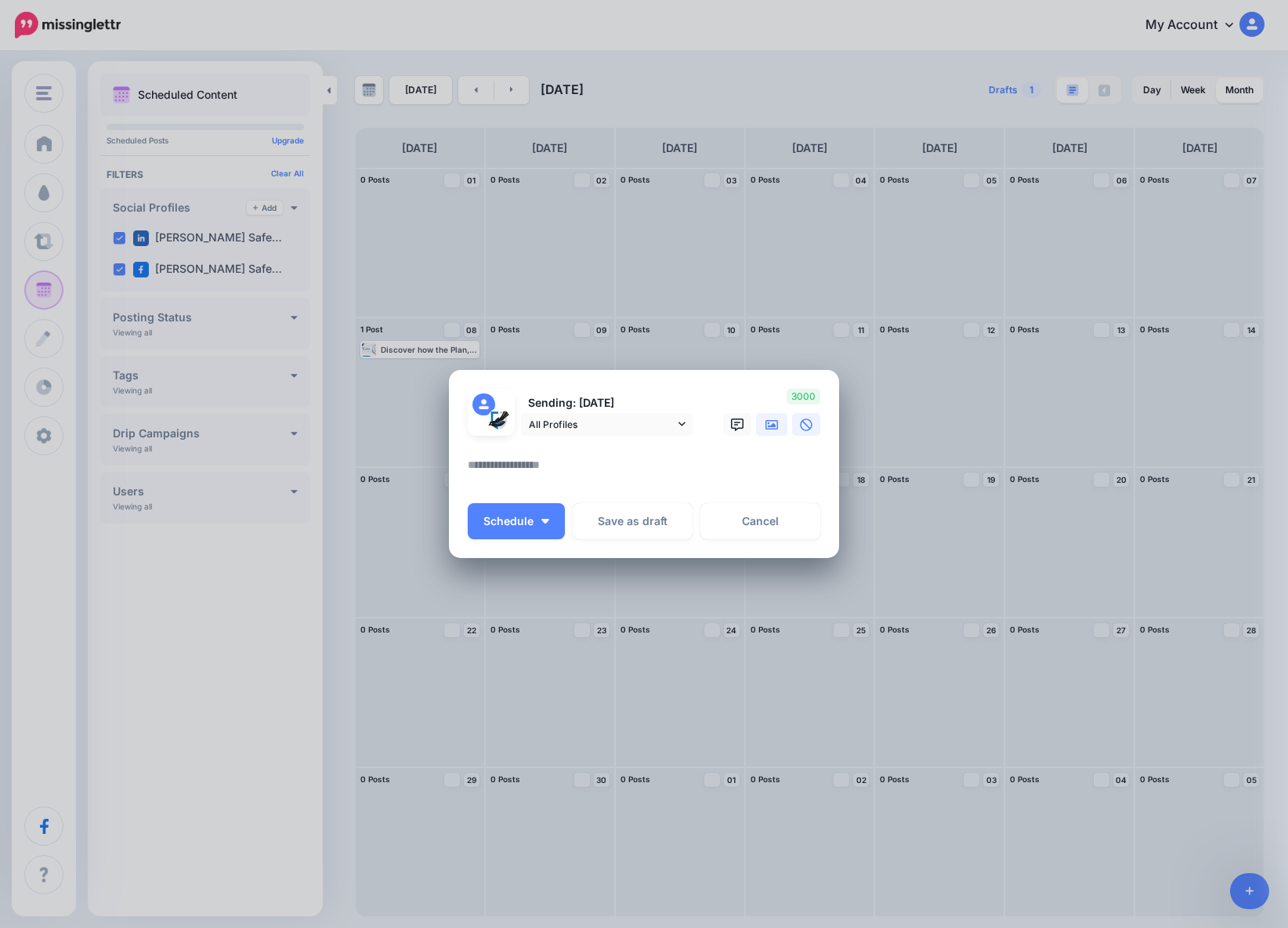
click at [774, 419] on icon at bounding box center [771, 424] width 12 height 12
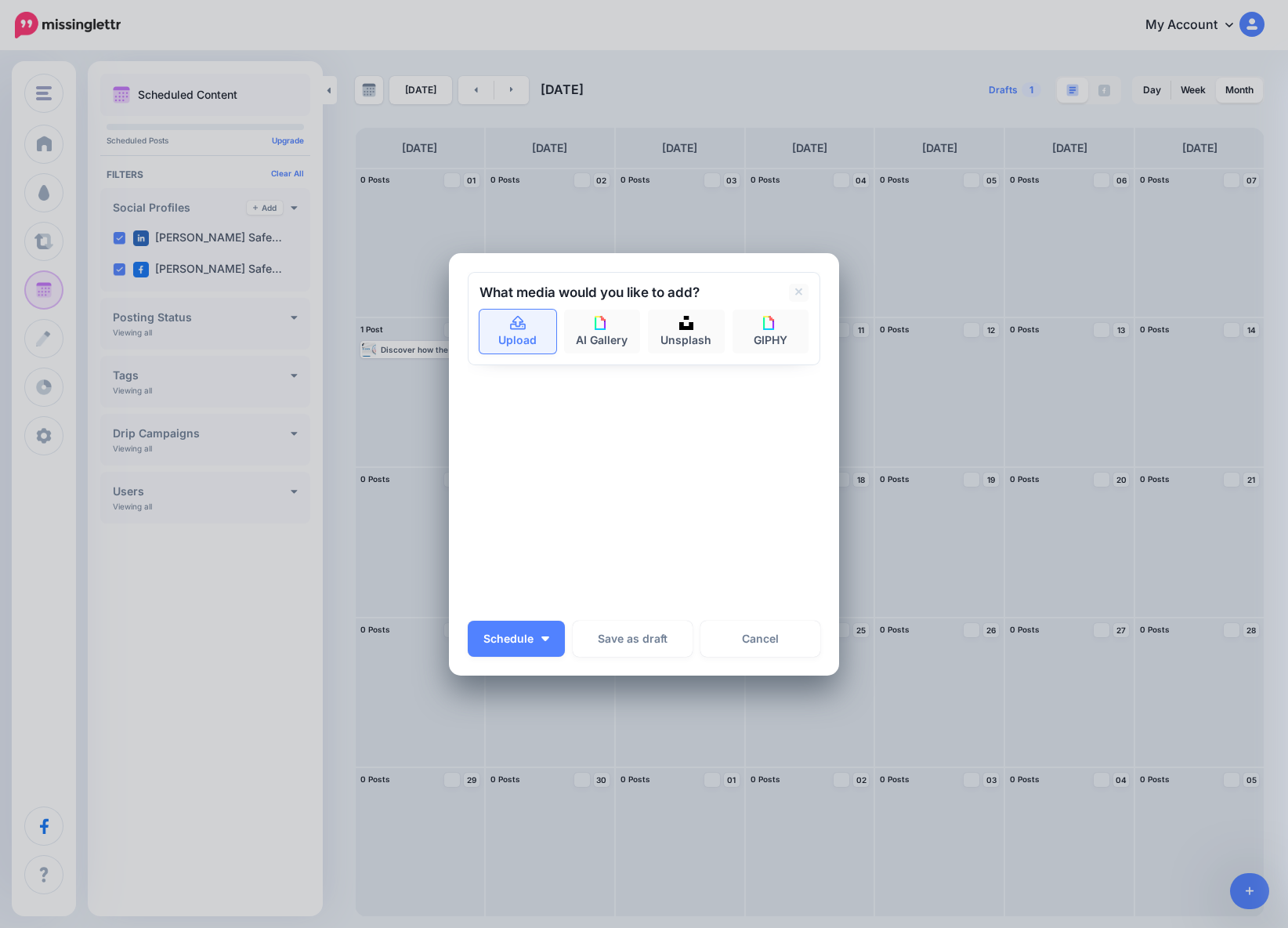
click at [523, 320] on icon at bounding box center [518, 323] width 18 height 14
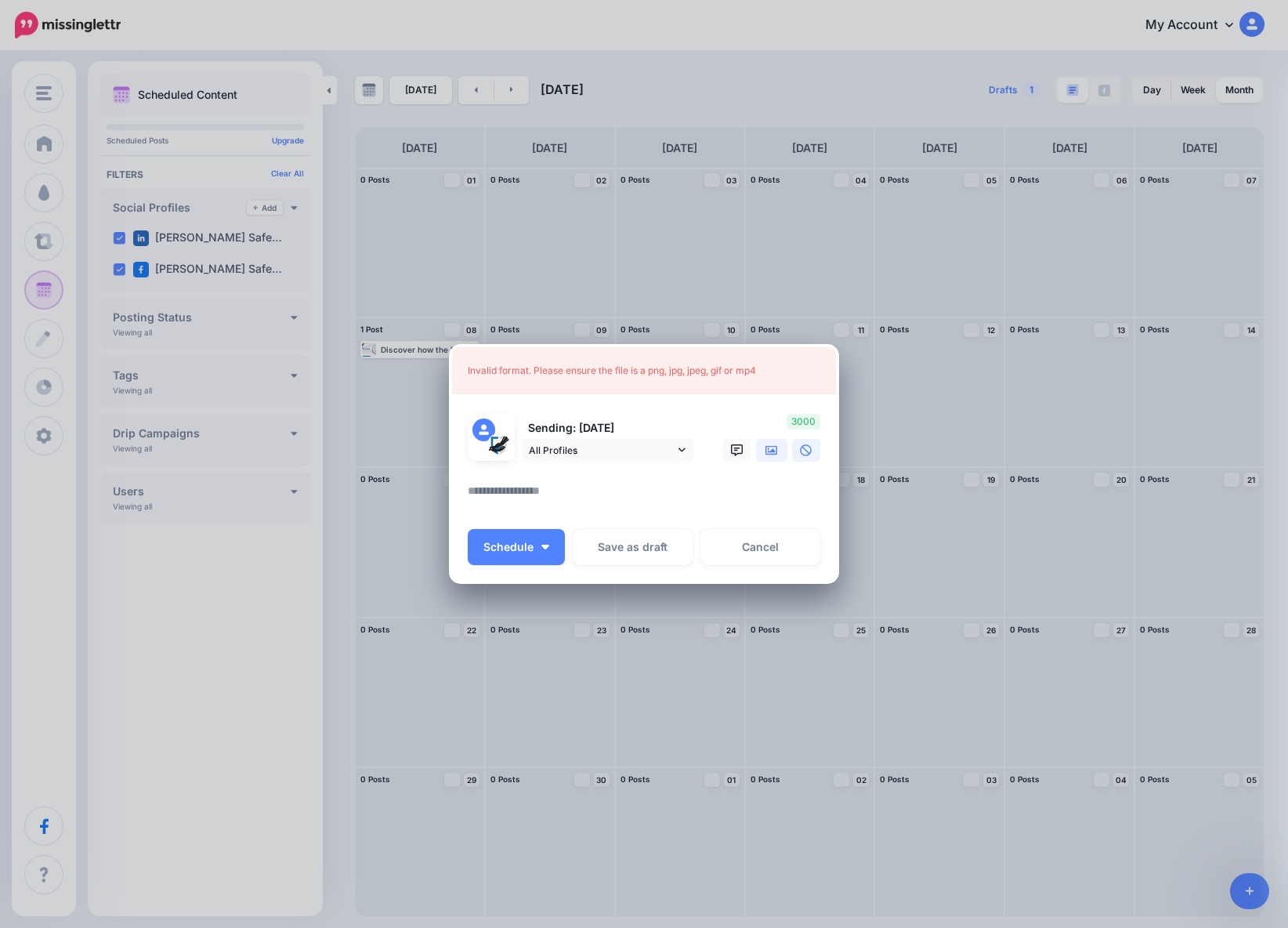
click at [763, 454] on link at bounding box center [771, 450] width 31 height 22
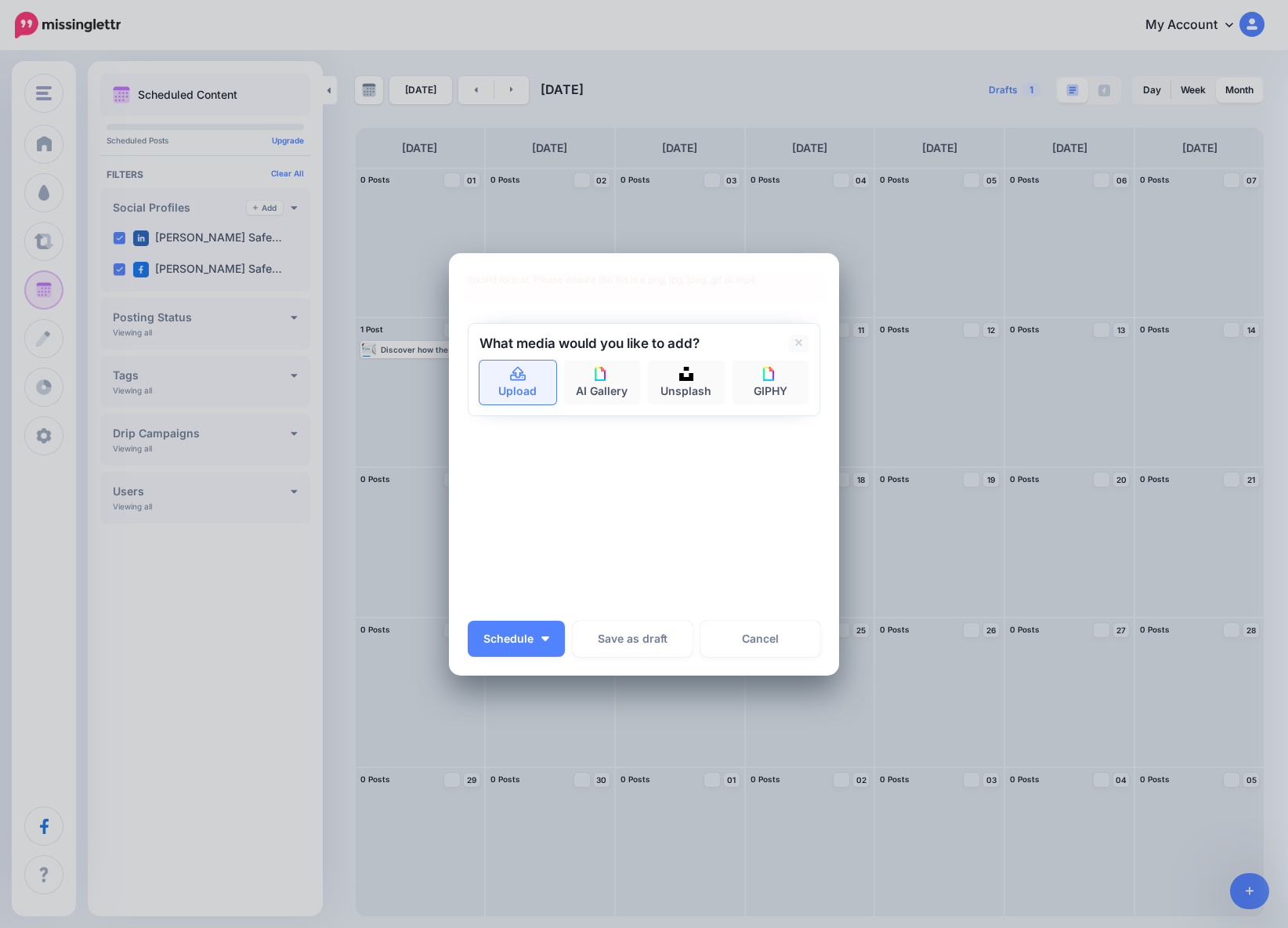
click at [530, 374] on link "Upload" at bounding box center [518, 382] width 77 height 44
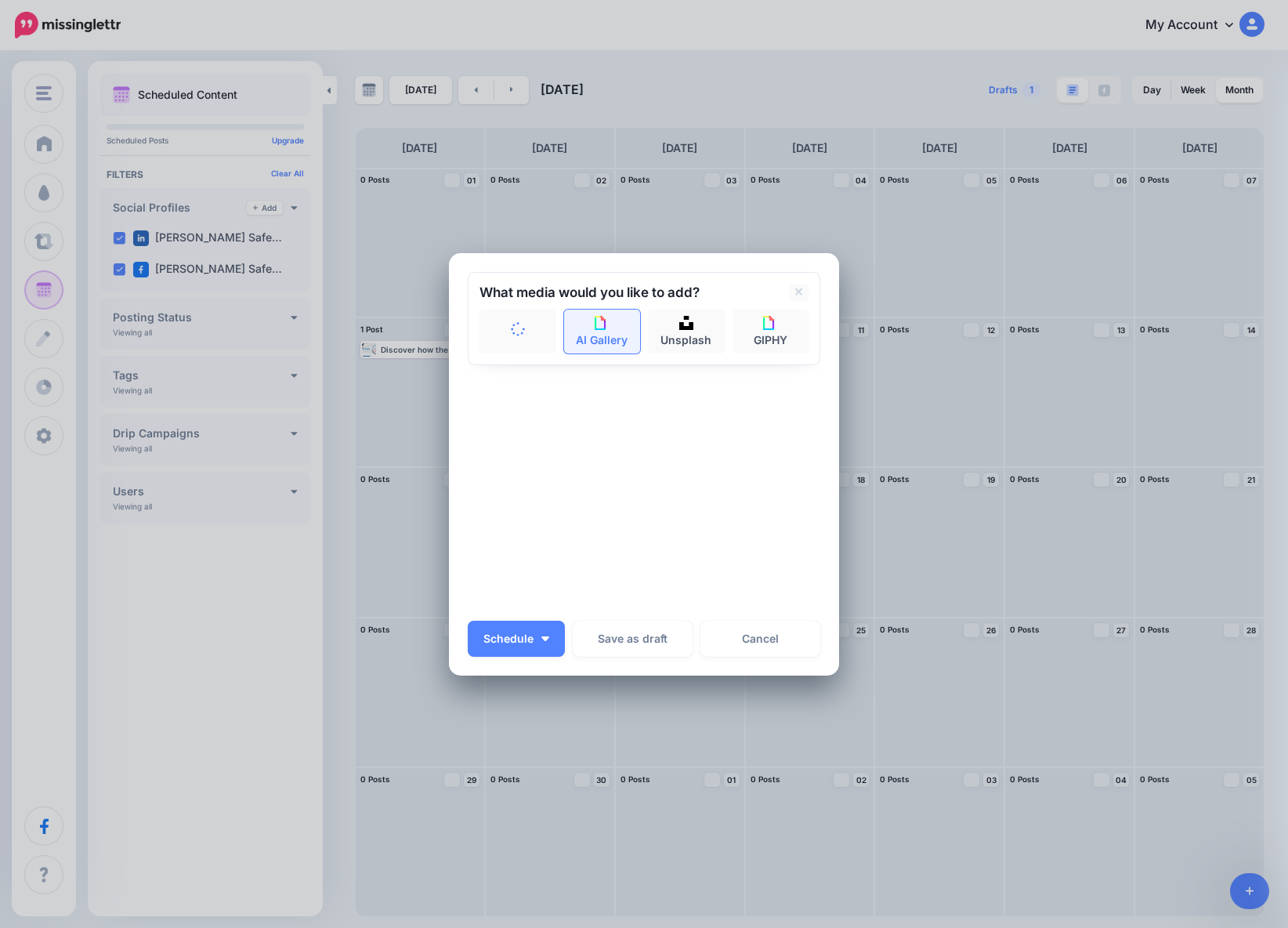
click at [627, 349] on link "AI Gallery" at bounding box center [603, 331] width 77 height 44
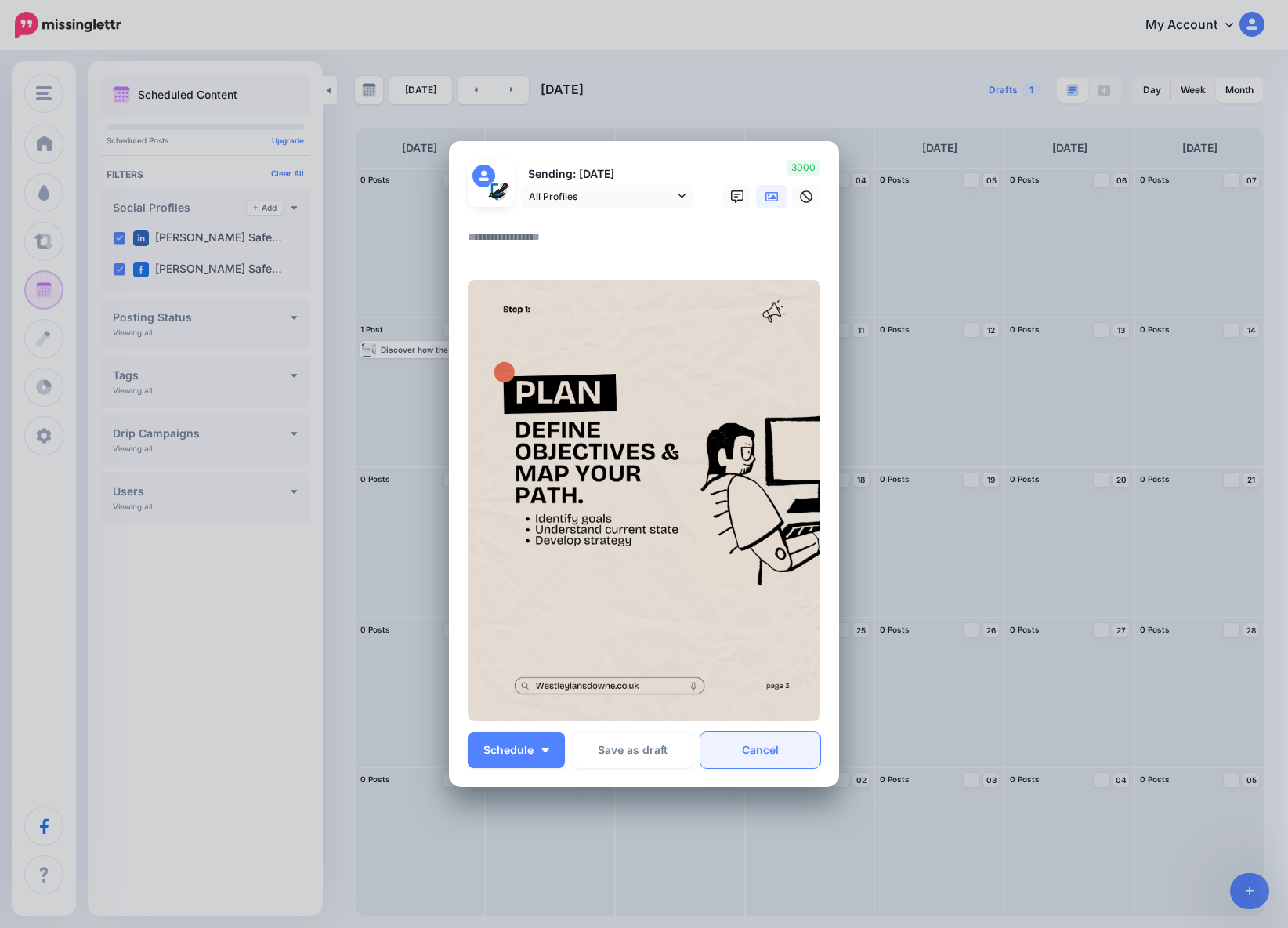
click at [733, 758] on link "Cancel" at bounding box center [760, 750] width 120 height 37
